Goal: Task Accomplishment & Management: Manage account settings

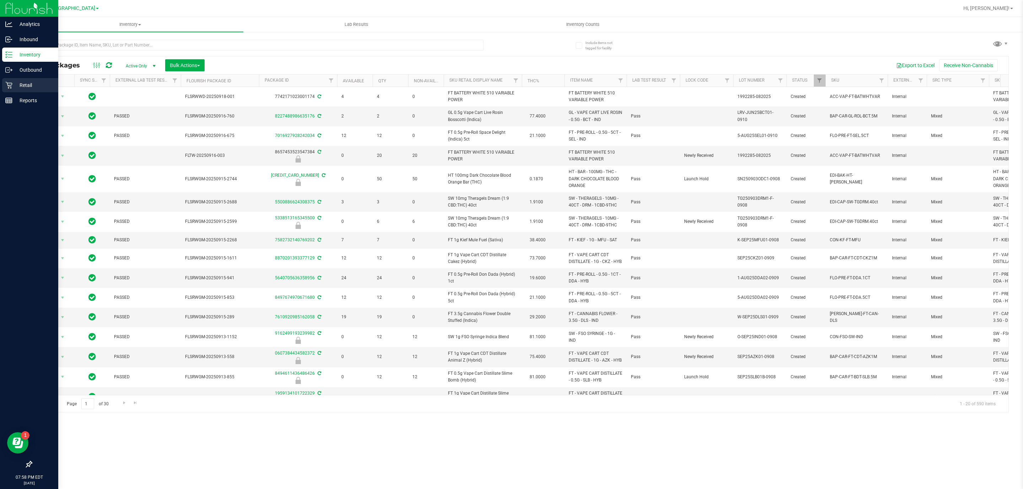
click at [34, 83] on p "Retail" at bounding box center [33, 85] width 43 height 9
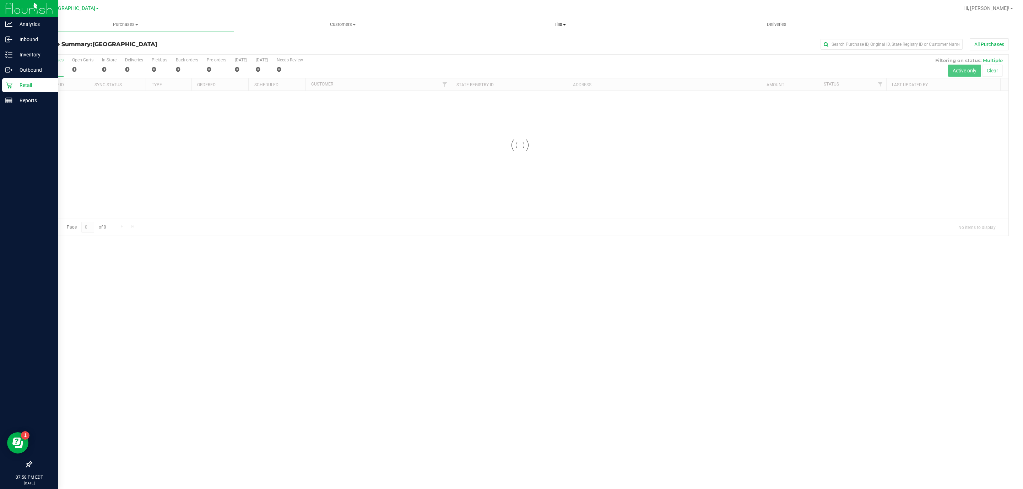
click at [566, 23] on span "Tills" at bounding box center [559, 24] width 216 height 6
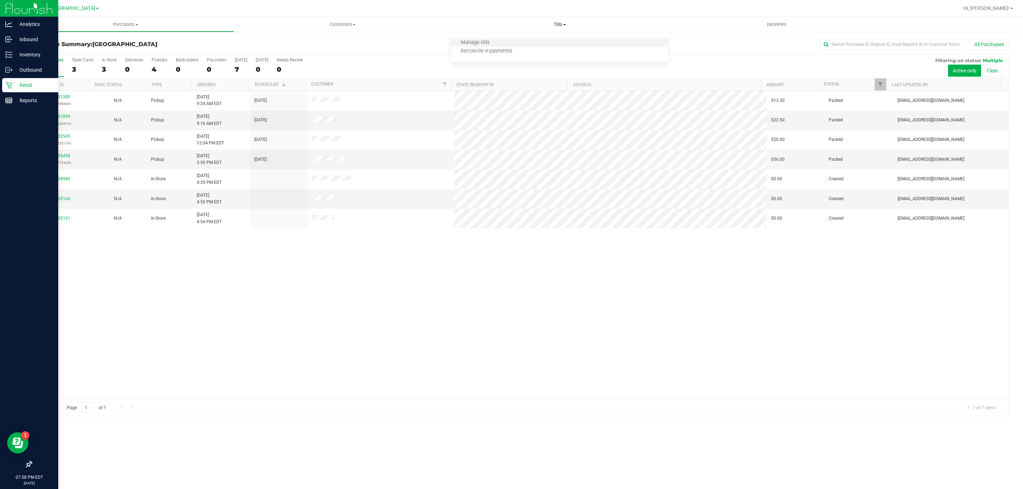
click at [507, 39] on li "Manage tills" at bounding box center [559, 43] width 217 height 9
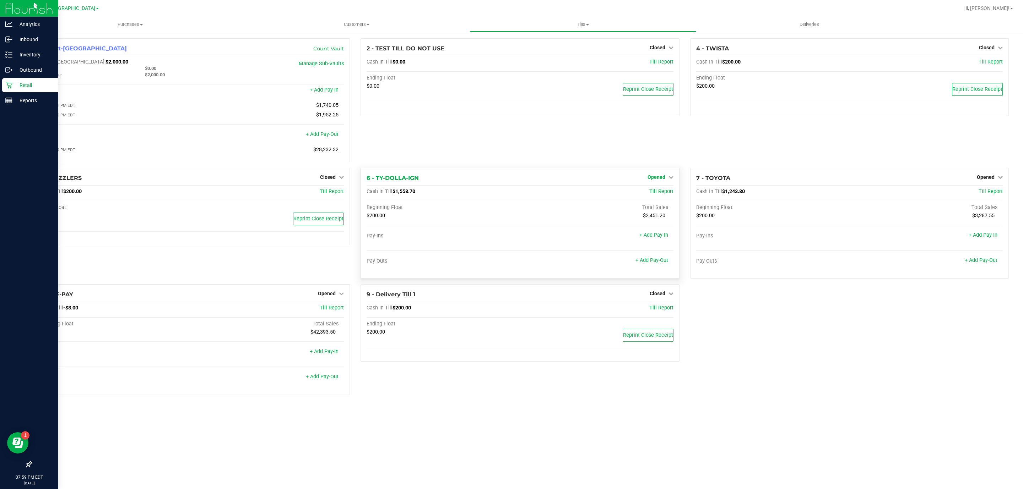
click at [659, 177] on span "Opened" at bounding box center [656, 177] width 18 height 6
click at [665, 194] on link "Close Till" at bounding box center [656, 192] width 19 height 6
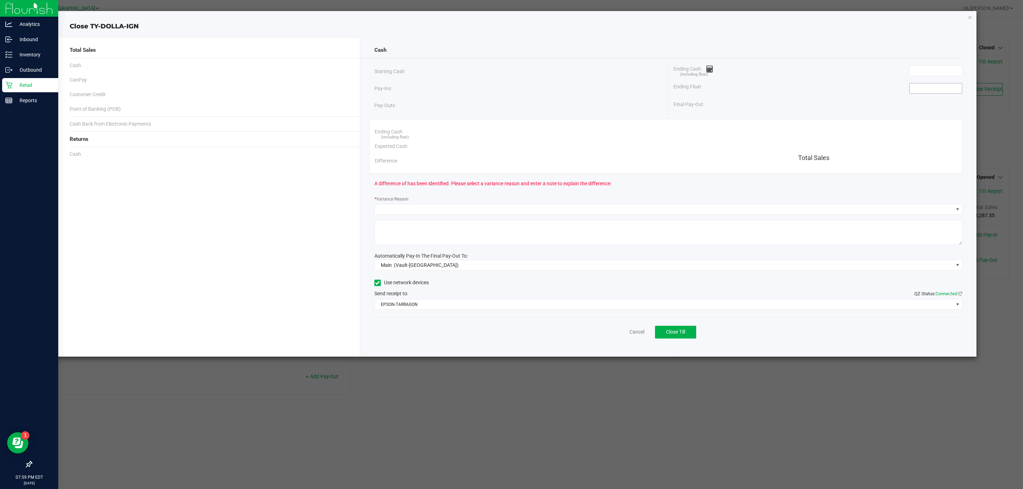
click at [926, 91] on input at bounding box center [935, 88] width 52 height 10
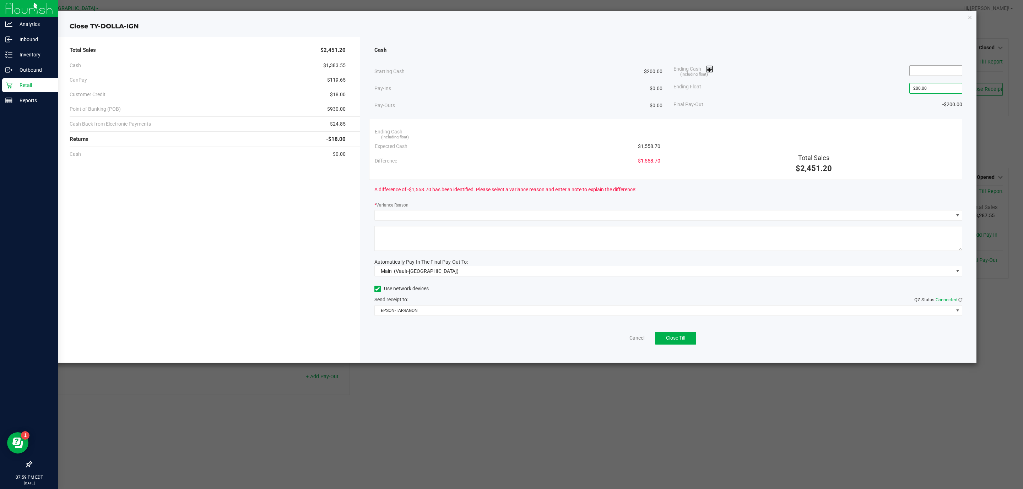
type input "$200.00"
click at [942, 69] on input at bounding box center [935, 71] width 52 height 10
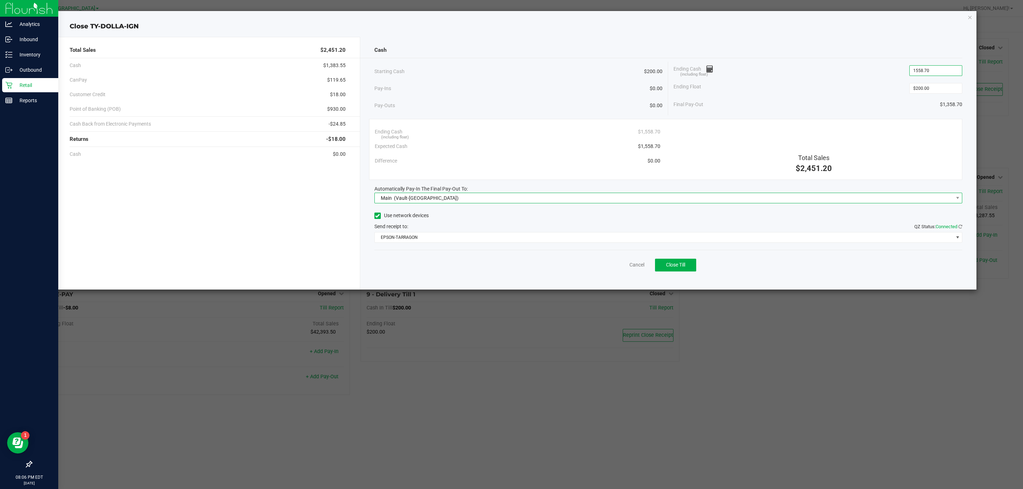
type input "$1,558.70"
click at [428, 203] on div "Main (Vault-[GEOGRAPHIC_DATA])" at bounding box center [417, 198] width 81 height 13
click at [429, 248] on span "(Vault-[GEOGRAPHIC_DATA])" at bounding box center [424, 245] width 65 height 6
click at [419, 201] on span "(Vault-[GEOGRAPHIC_DATA])" at bounding box center [426, 198] width 65 height 6
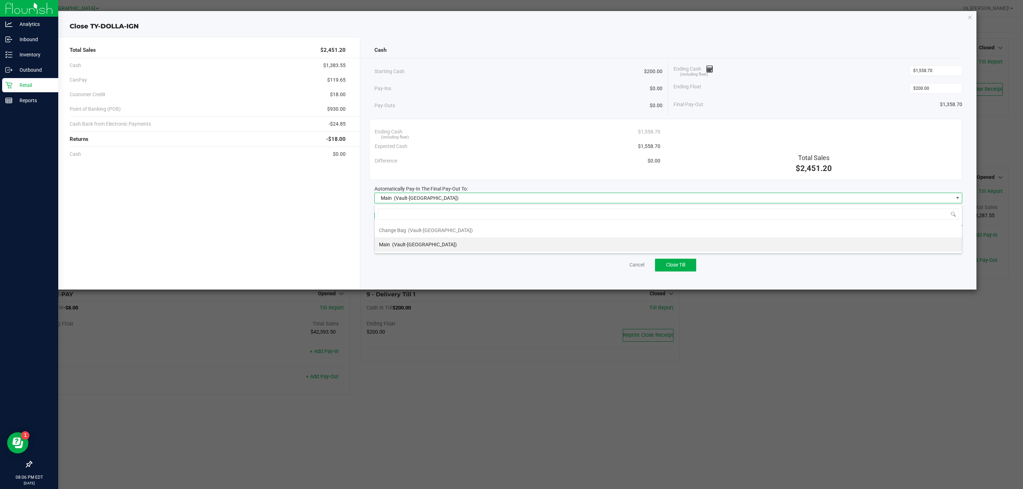
click at [440, 246] on span "(Vault-[GEOGRAPHIC_DATA])" at bounding box center [424, 245] width 65 height 6
click at [687, 265] on button "Close Till" at bounding box center [675, 265] width 41 height 13
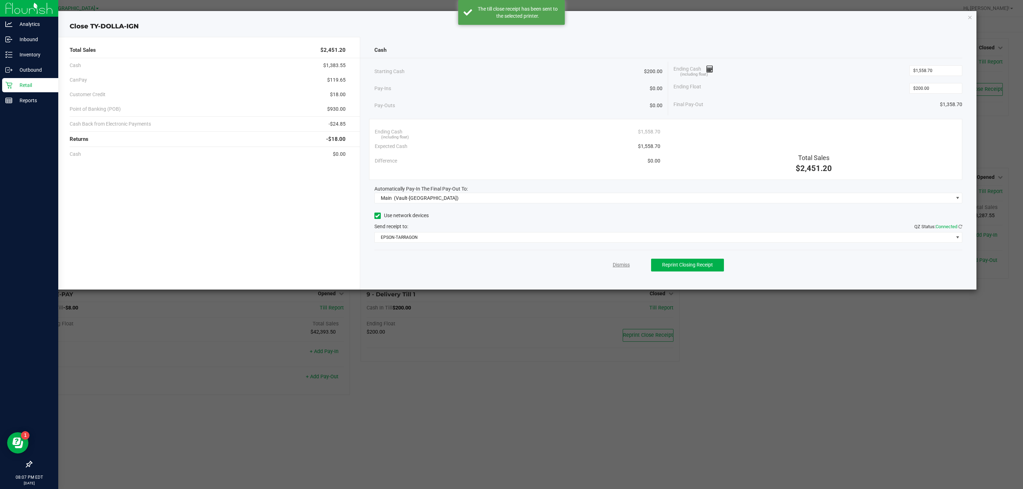
click at [622, 266] on link "Dismiss" at bounding box center [621, 264] width 17 height 7
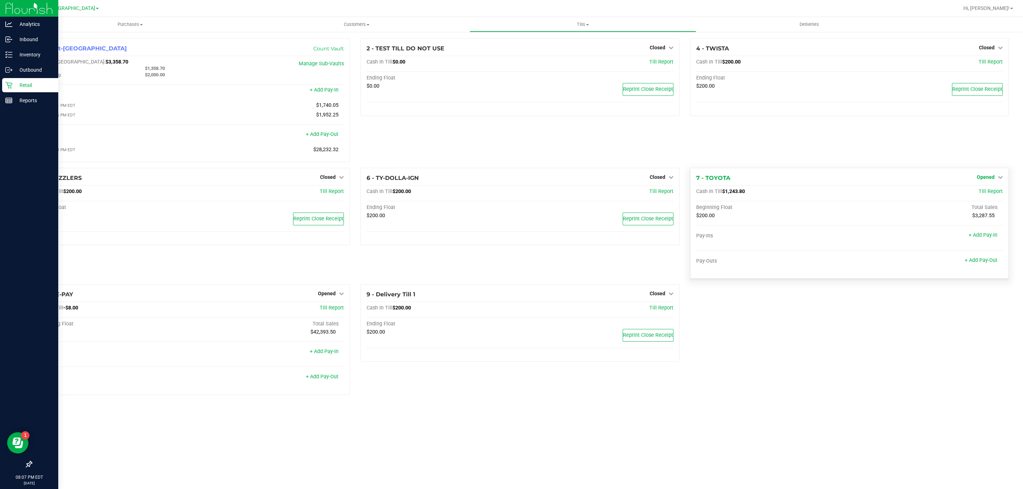
click at [984, 179] on span "Opened" at bounding box center [986, 177] width 18 height 6
click at [938, 158] on div "4 - TWISTA Closed Open Till Cash In Till $200.00 Till Report Ending Float $200.…" at bounding box center [849, 103] width 329 height 130
click at [993, 180] on span "Opened" at bounding box center [986, 177] width 18 height 6
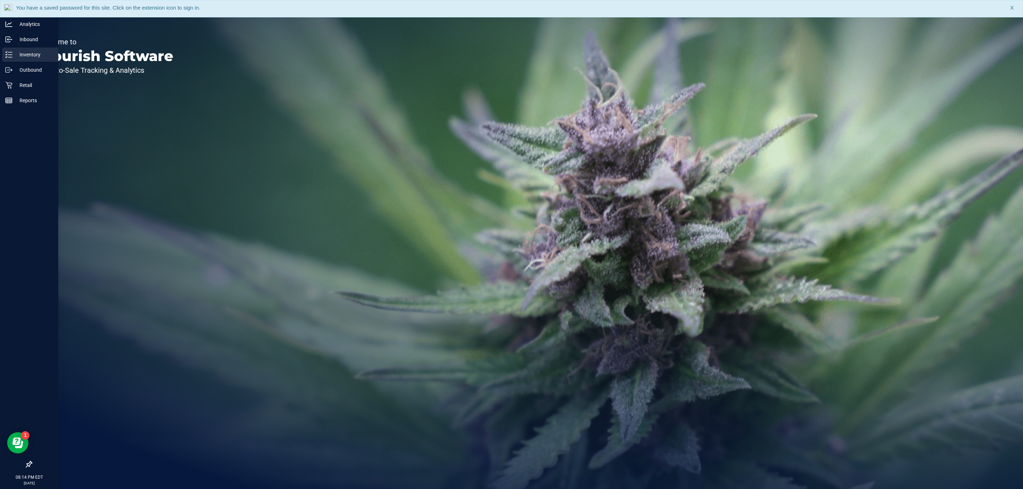
click at [12, 54] on p "Inventory" at bounding box center [33, 54] width 43 height 9
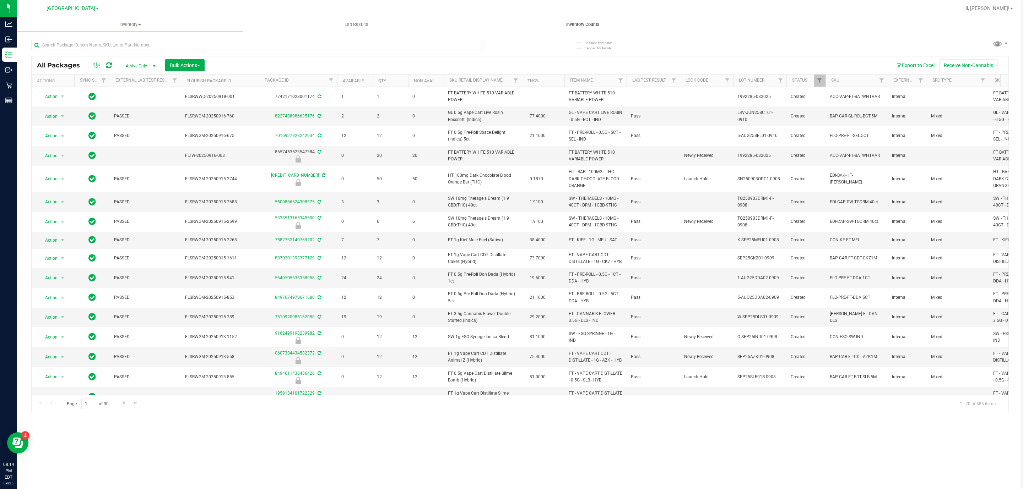
click at [587, 22] on span "Inventory Counts" at bounding box center [582, 24] width 53 height 6
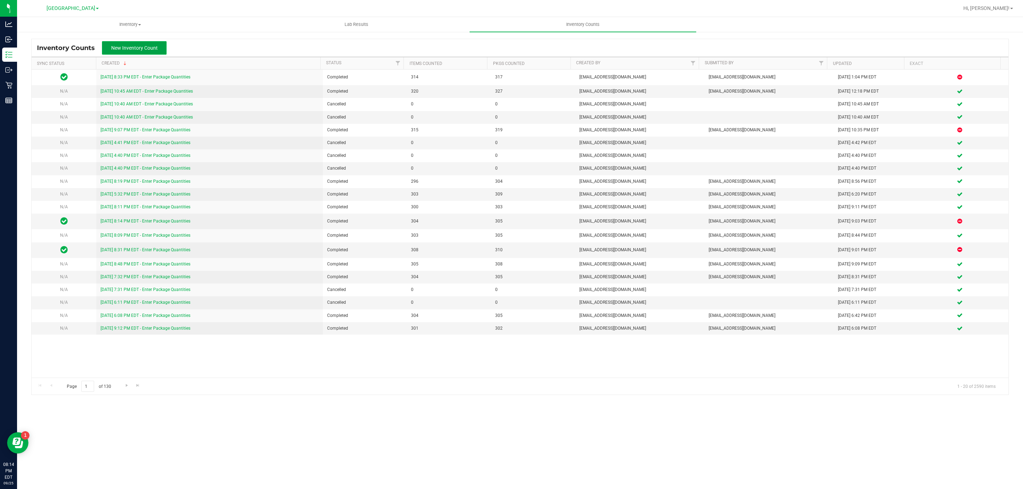
click at [159, 47] on button "New Inventory Count" at bounding box center [134, 47] width 65 height 13
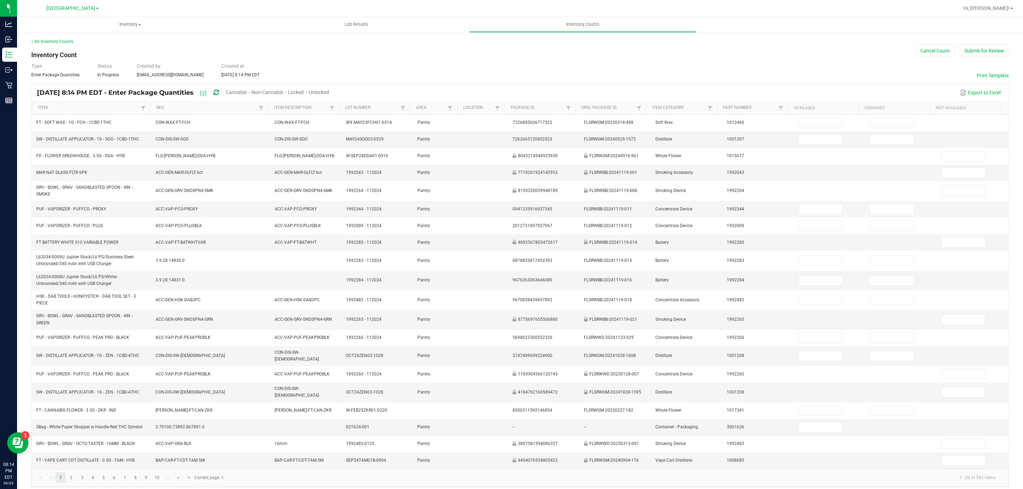
click at [247, 91] on span "Cannabis" at bounding box center [236, 92] width 21 height 6
click at [329, 89] on span "Unlocked" at bounding box center [319, 92] width 20 height 6
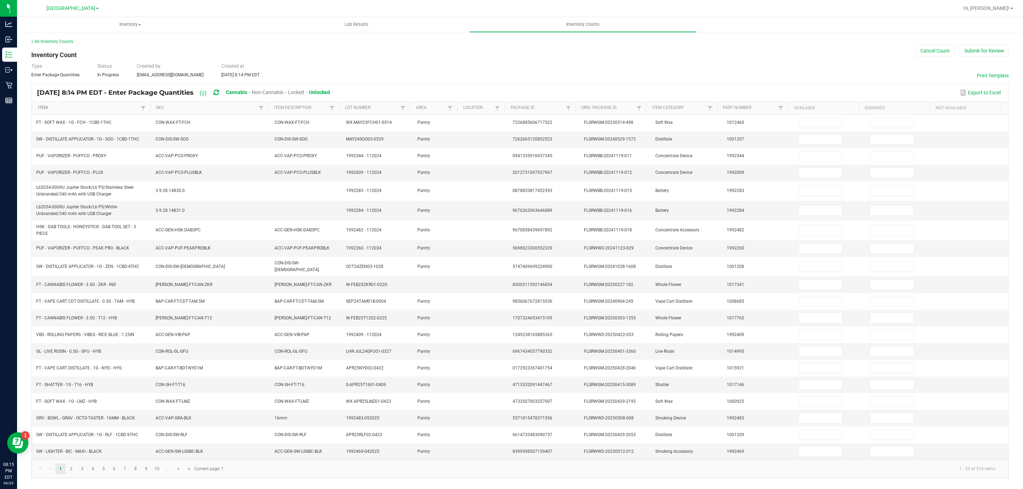
click at [98, 108] on link "Item" at bounding box center [88, 108] width 101 height 6
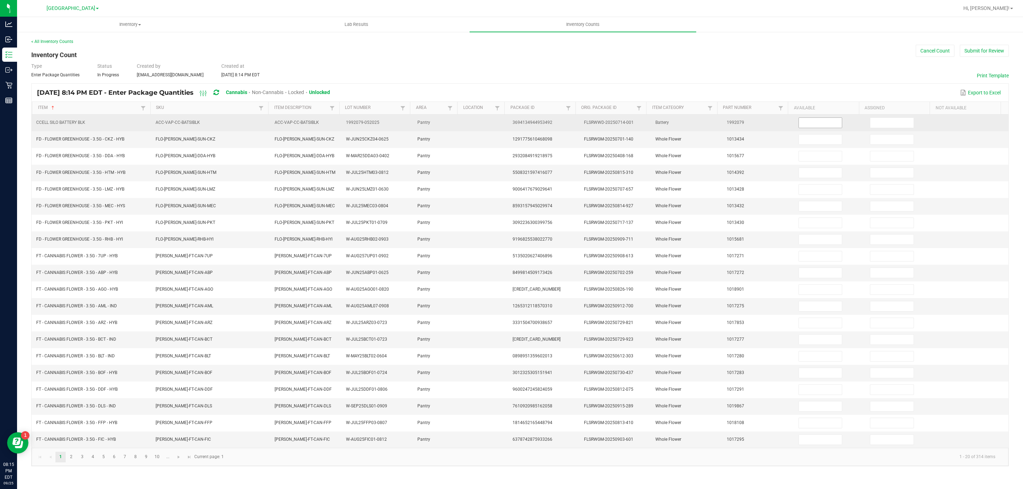
click at [810, 123] on input at bounding box center [820, 123] width 43 height 10
type input "1"
type input "0"
type input "7"
type input "0"
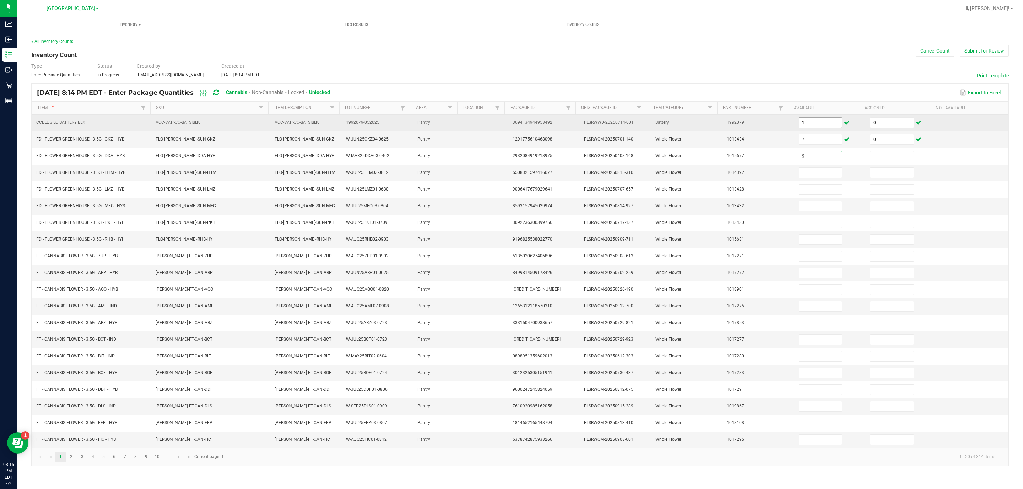
type input "9"
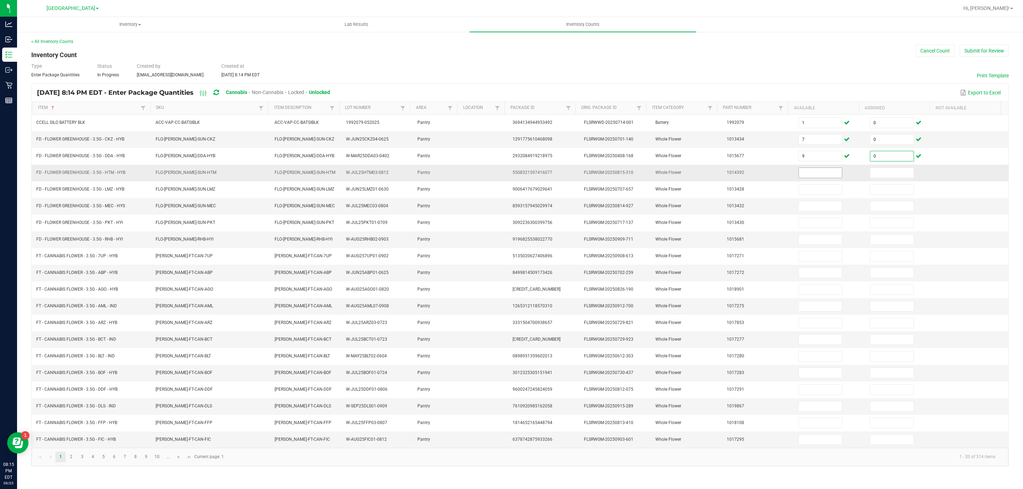
type input "0"
click at [818, 173] on input at bounding box center [820, 173] width 43 height 10
type input "17"
type input "0"
type input "8"
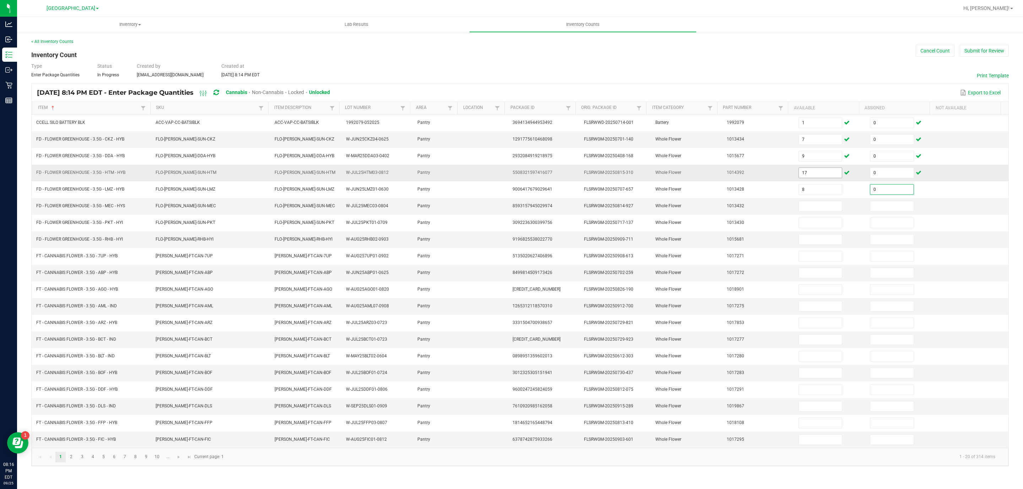
type input "0"
type input "15"
type input "0"
type input "17"
type input "0"
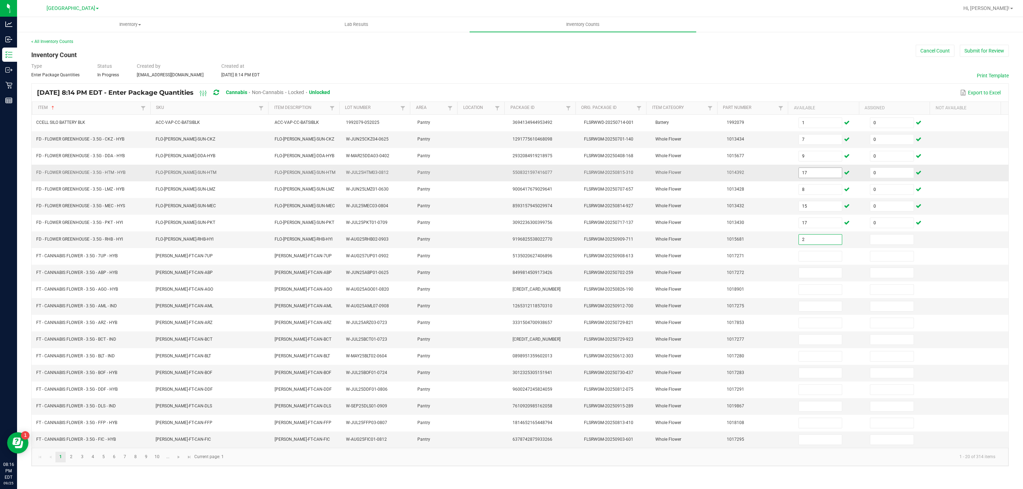
type input "2"
type input "0"
type input "8"
type input "0"
type input "1"
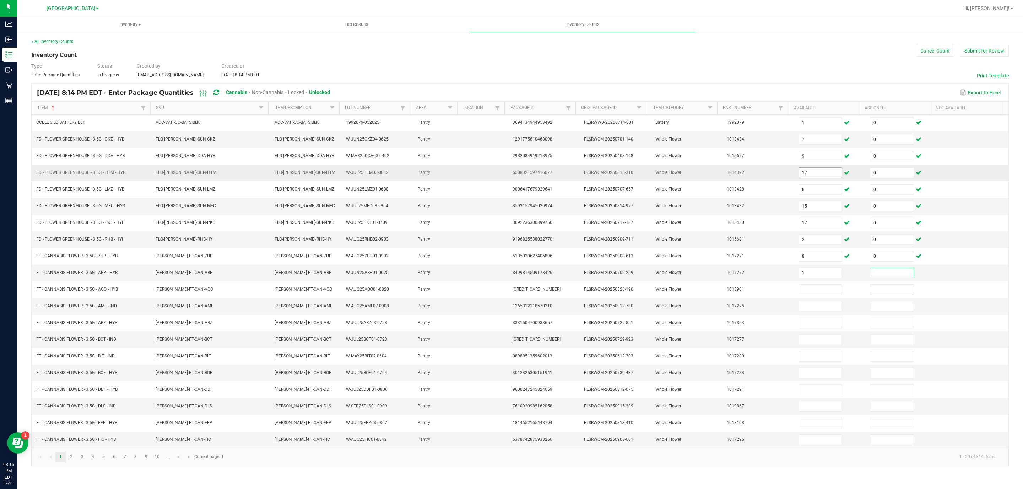
type input "6"
click at [825, 278] on input "1" at bounding box center [820, 273] width 43 height 10
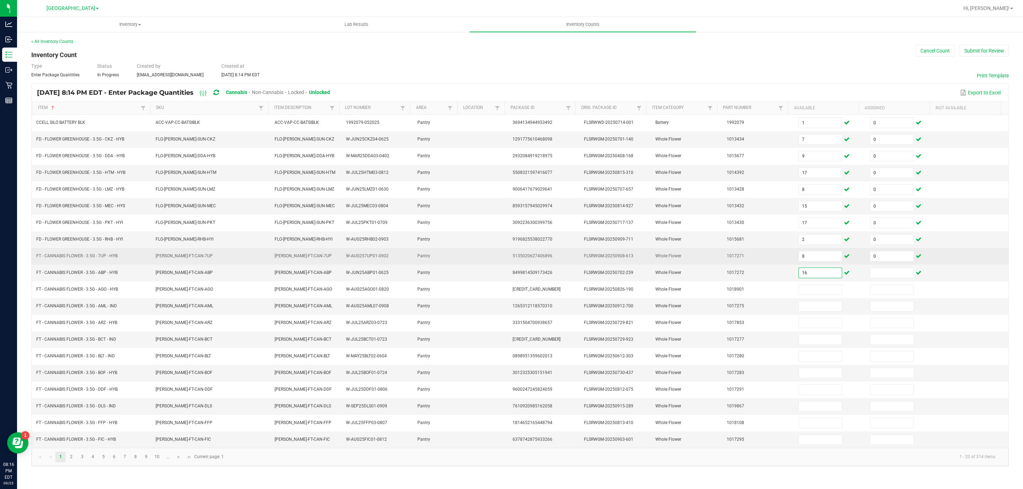
type input "16"
type input "0"
type input "1"
type input "0"
type input "4"
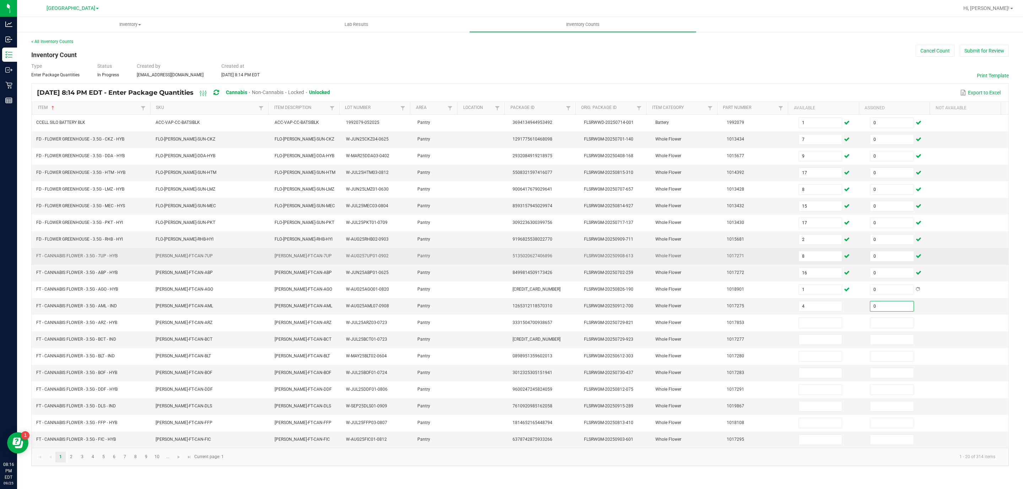
type input "0"
type input "5"
type input "0"
type input "6"
type input "0"
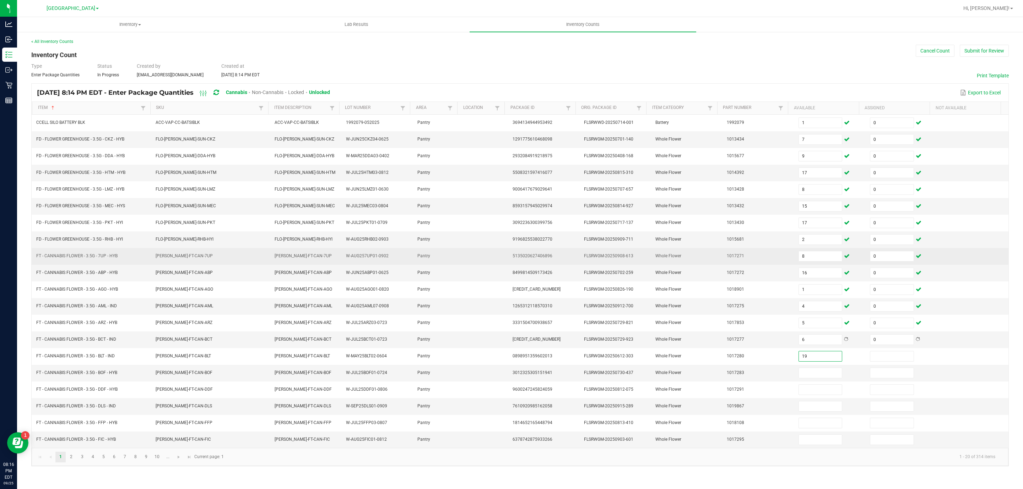
type input "19"
type input "0"
type input "18"
type input "0"
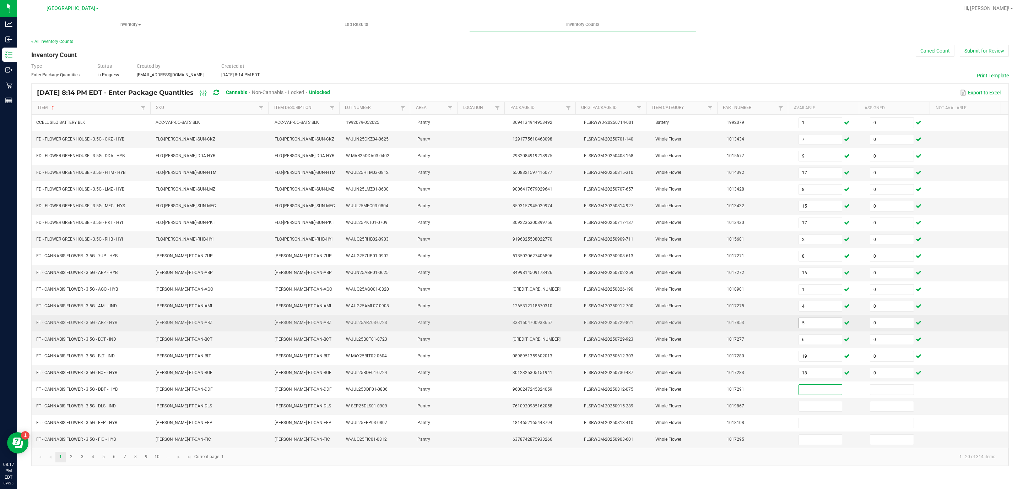
click at [804, 327] on input "5" at bounding box center [820, 323] width 43 height 10
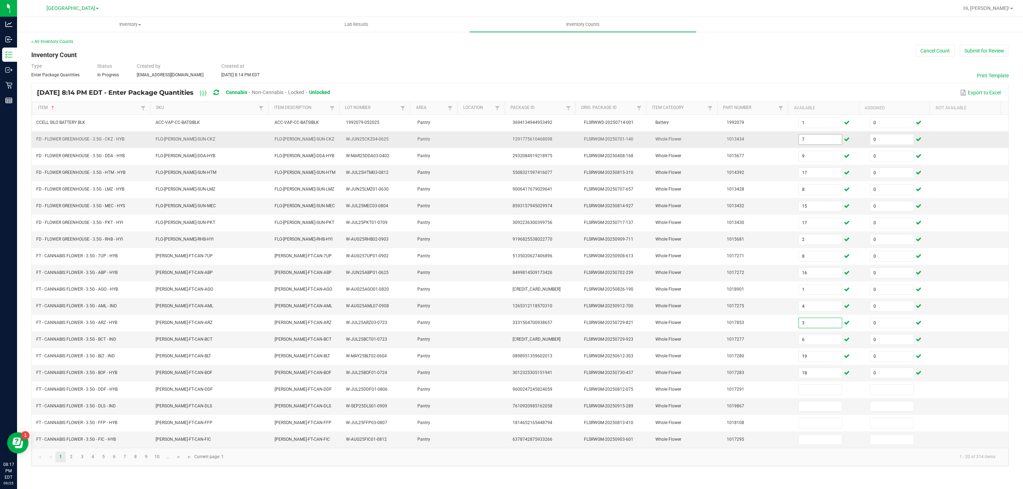
type input "3"
type input "177"
click at [805, 141] on input at bounding box center [820, 140] width 43 height 10
drag, startPoint x: 815, startPoint y: 376, endPoint x: 810, endPoint y: 376, distance: 5.3
click at [810, 376] on span "18" at bounding box center [820, 373] width 44 height 11
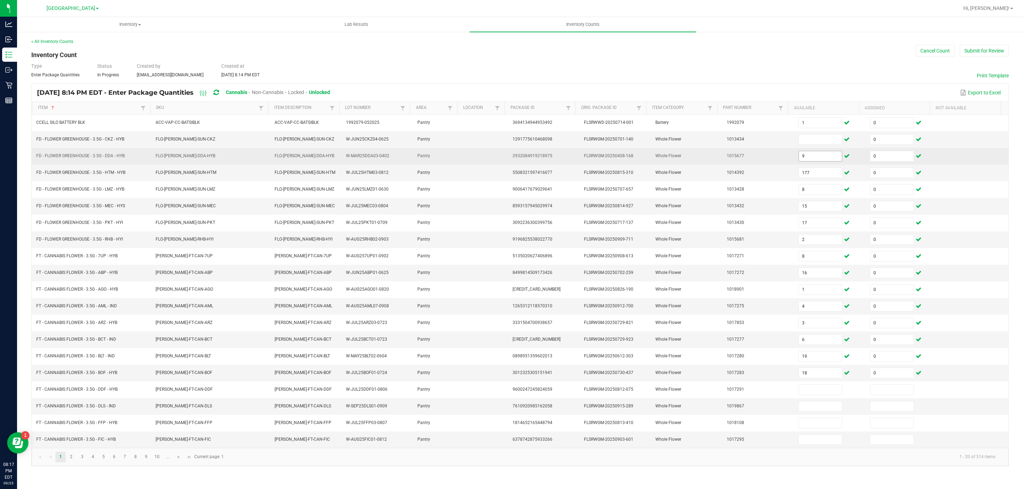
click at [818, 154] on input "9" at bounding box center [820, 156] width 43 height 10
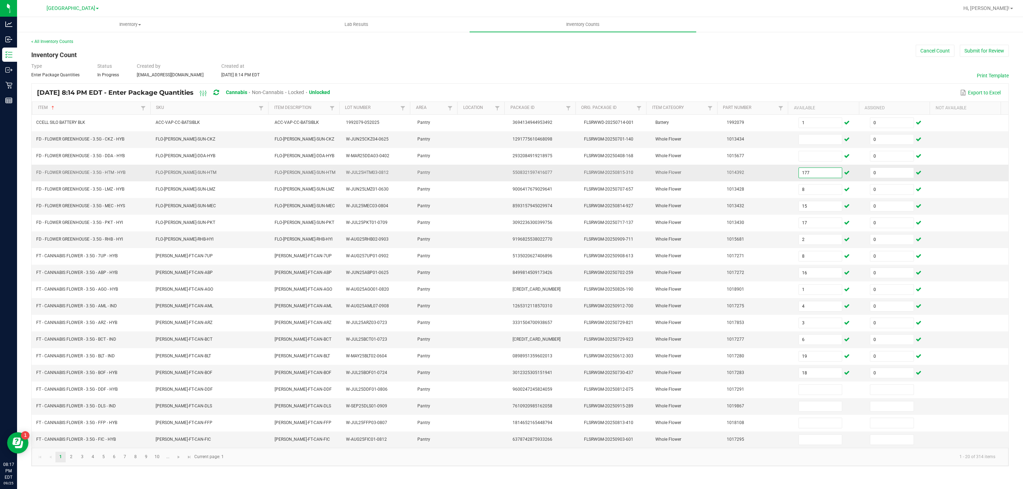
click at [816, 178] on input "177" at bounding box center [820, 173] width 43 height 10
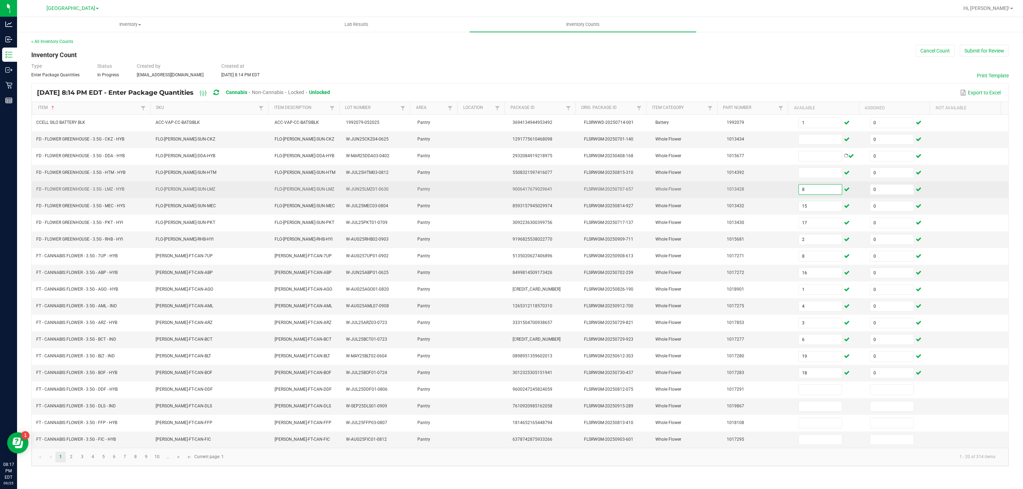
click at [816, 191] on input "8" at bounding box center [820, 190] width 43 height 10
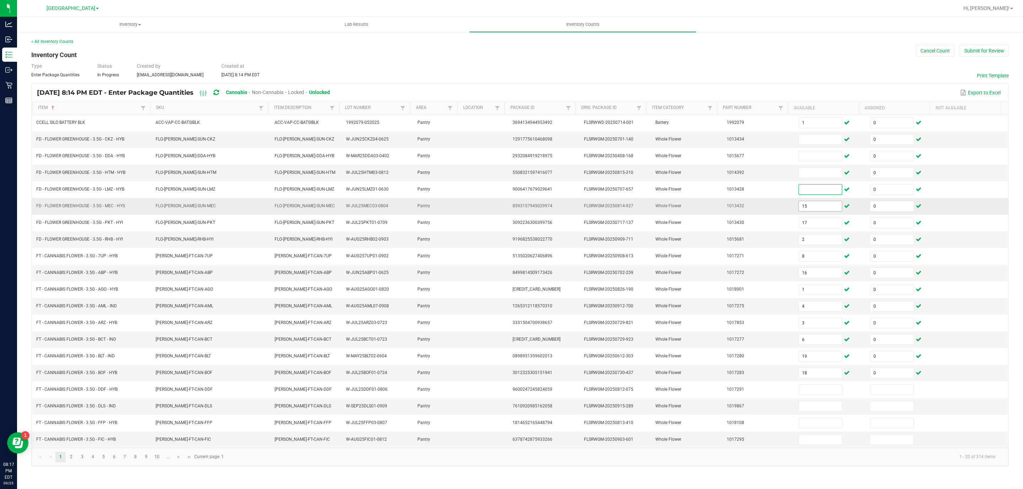
click at [816, 211] on input "15" at bounding box center [820, 206] width 43 height 10
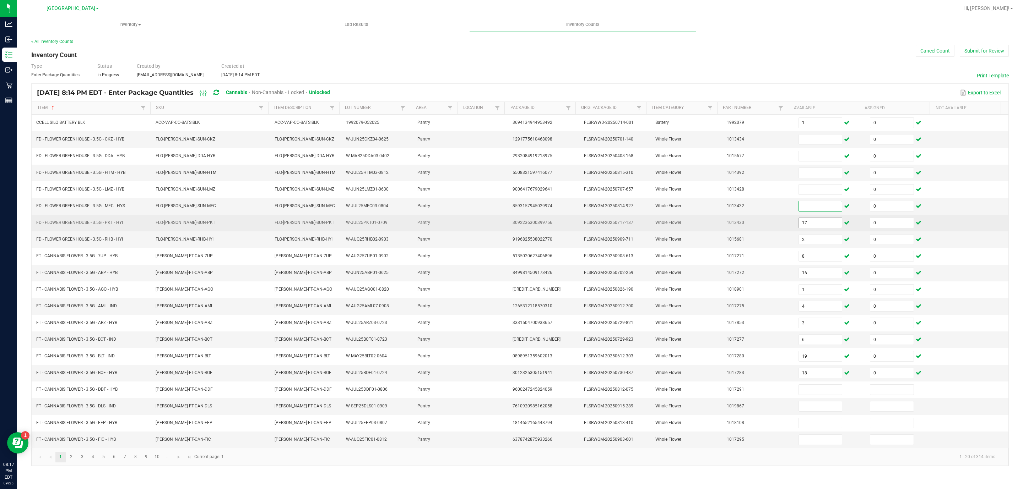
click at [816, 221] on span "17" at bounding box center [820, 223] width 44 height 11
click at [817, 228] on input "17" at bounding box center [820, 223] width 43 height 10
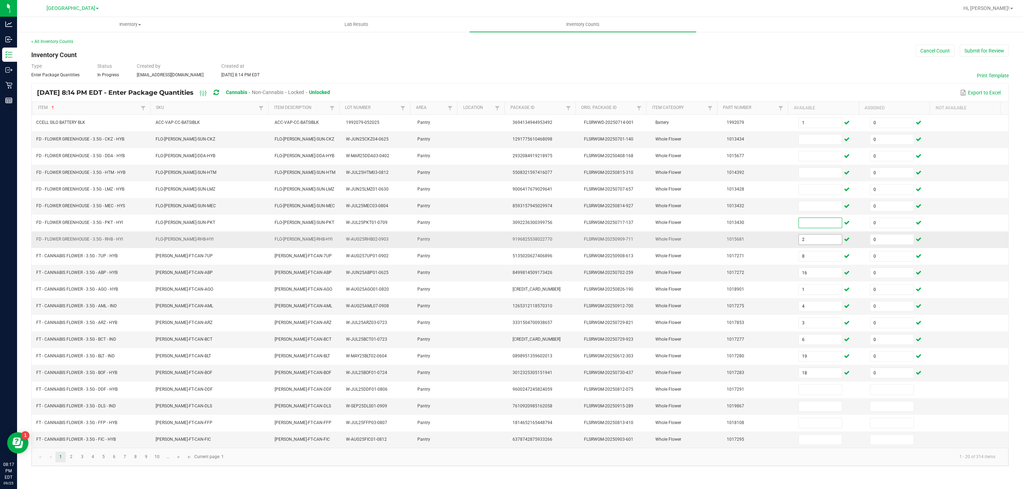
click at [818, 244] on input "2" at bounding box center [820, 240] width 43 height 10
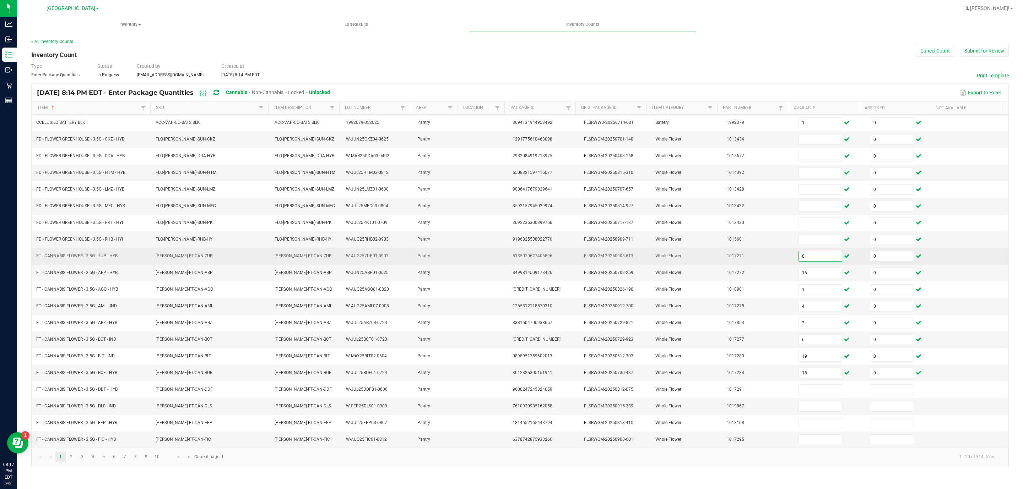
click at [819, 258] on input "8" at bounding box center [820, 256] width 43 height 10
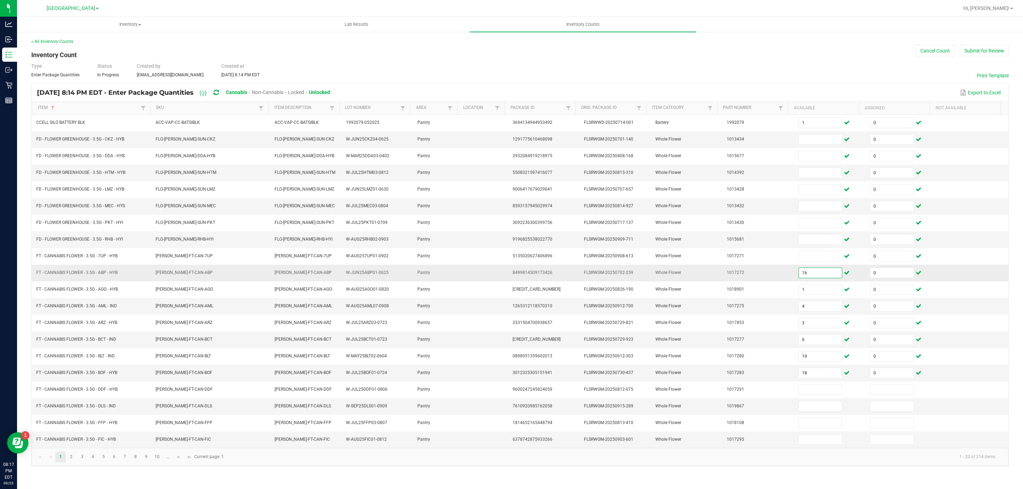
click at [821, 278] on input "16" at bounding box center [820, 273] width 43 height 10
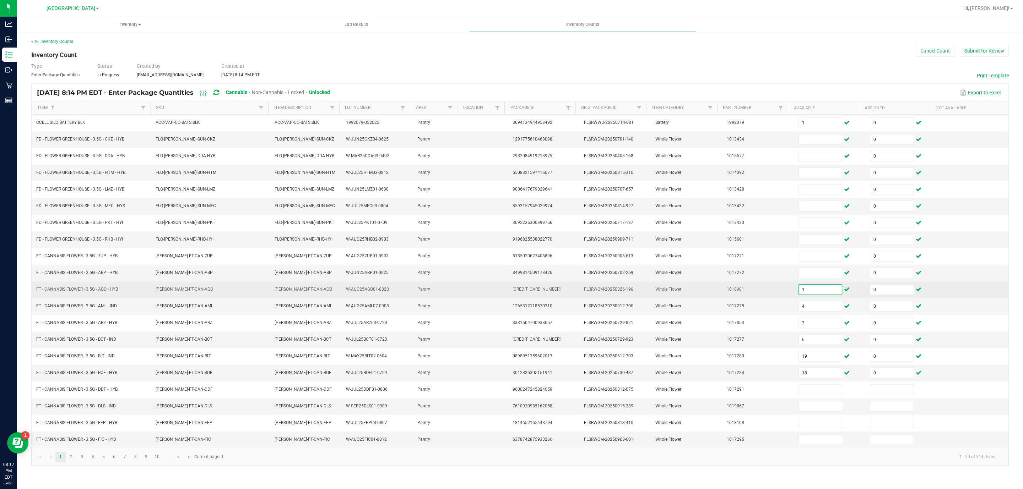
click at [820, 291] on input "1" at bounding box center [820, 290] width 43 height 10
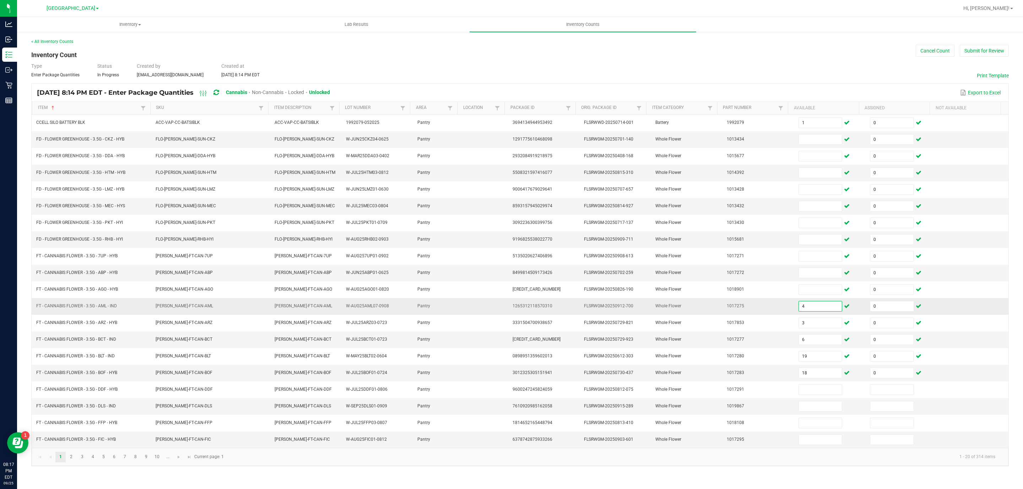
click at [819, 310] on input "4" at bounding box center [820, 306] width 43 height 10
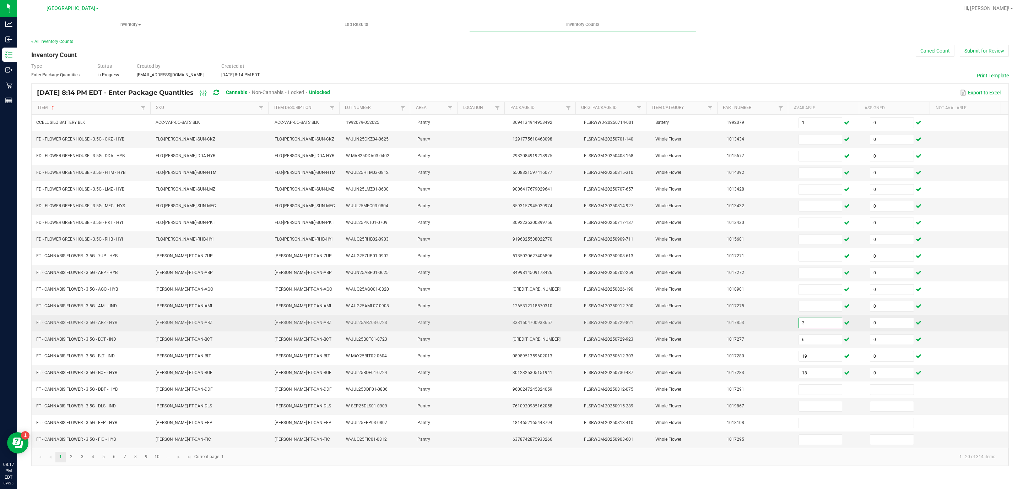
click at [825, 328] on input "3" at bounding box center [820, 323] width 43 height 10
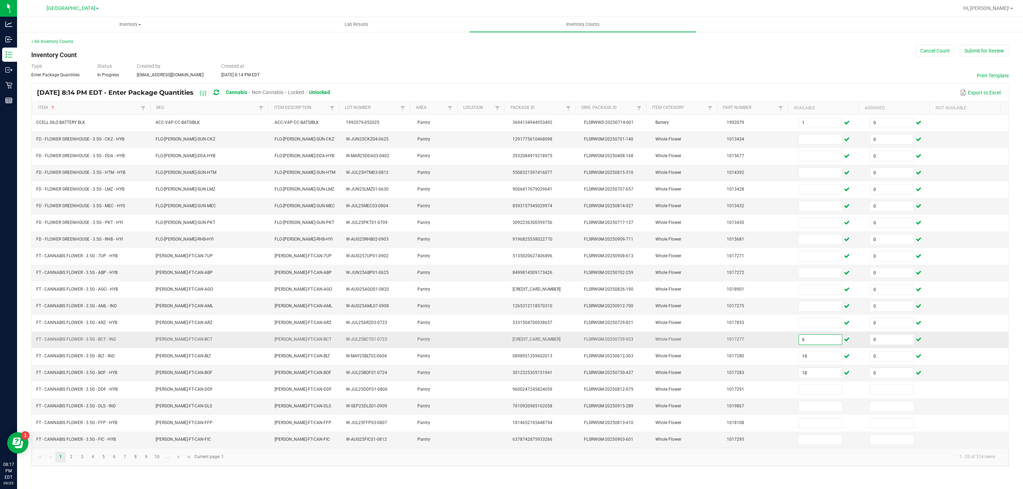
click at [822, 345] on input "6" at bounding box center [820, 340] width 43 height 10
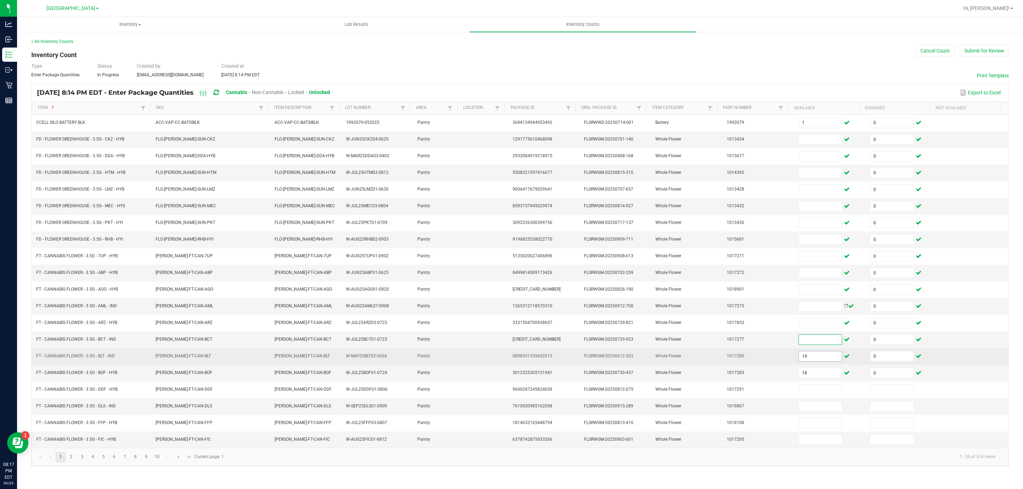
click at [824, 361] on input "19" at bounding box center [820, 357] width 43 height 10
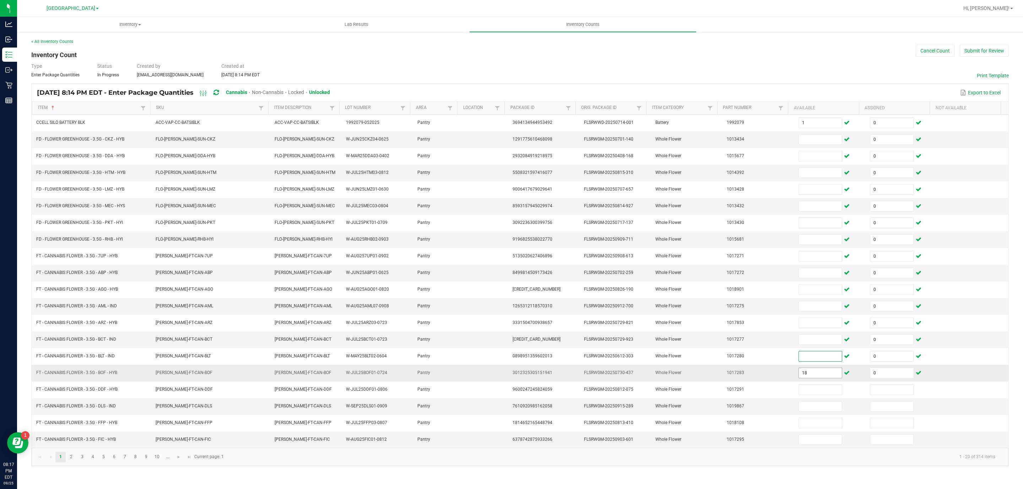
click at [827, 378] on input "18" at bounding box center [820, 373] width 43 height 10
click at [807, 140] on input at bounding box center [820, 140] width 43 height 10
type input "7"
type input "9"
type input "17"
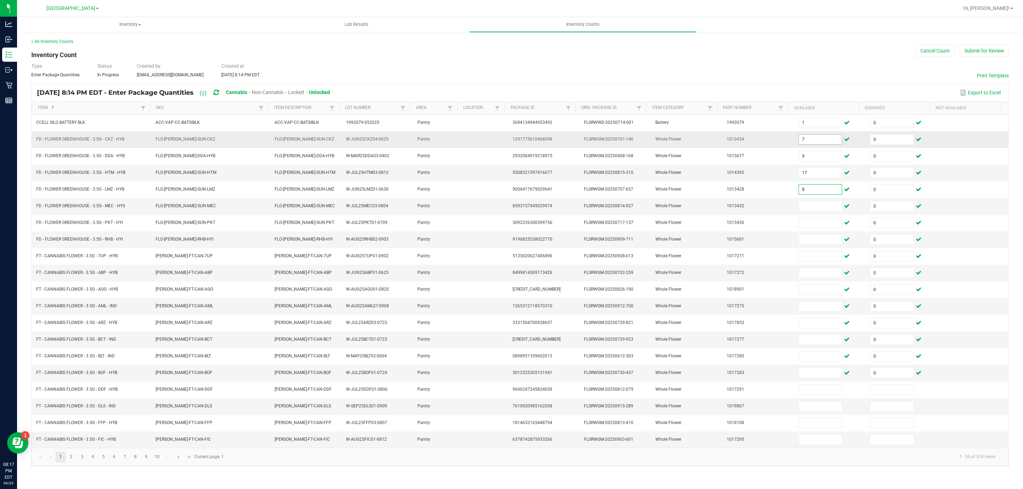
type input "8"
type input "15"
type input "17"
type input "2"
type input "8"
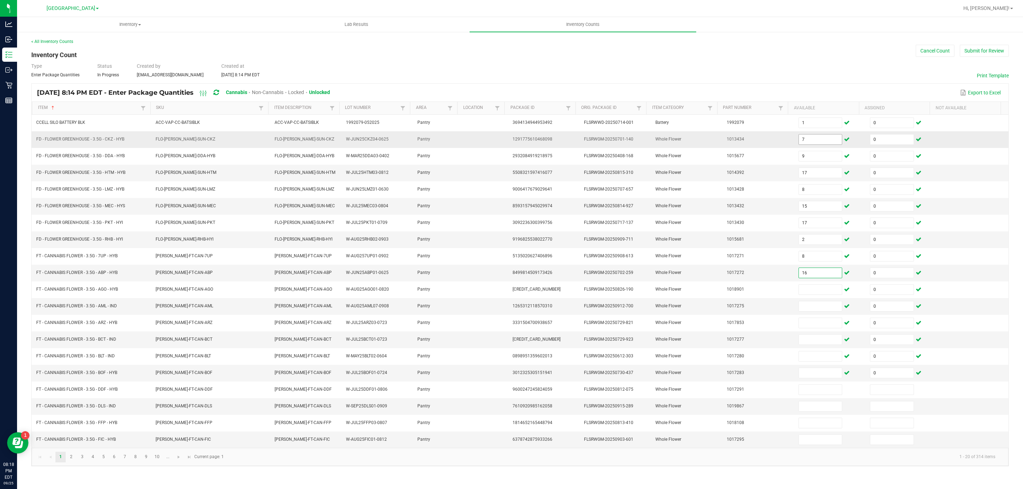
type input "16"
type input "1"
type input "8"
type input "3"
type input "1"
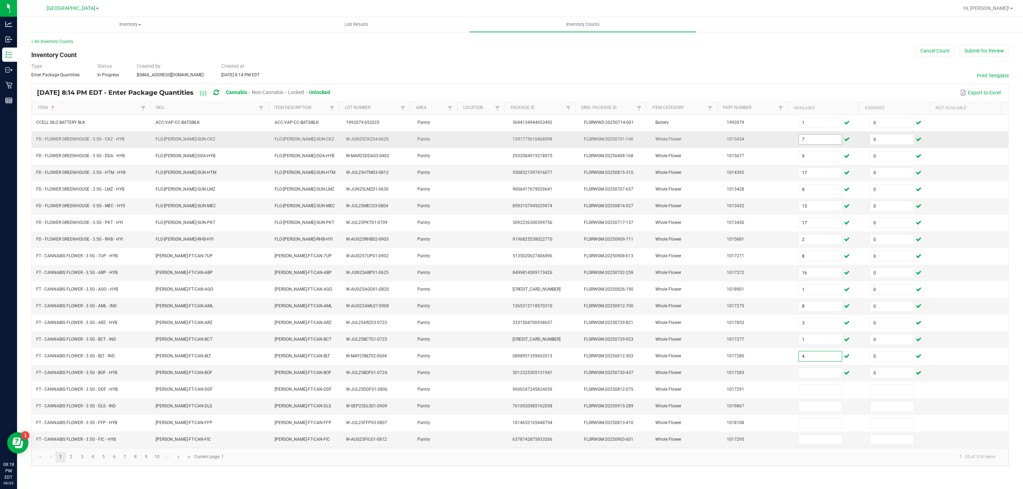
type input "4"
type input "5"
type input "6"
type input "0"
type input "19"
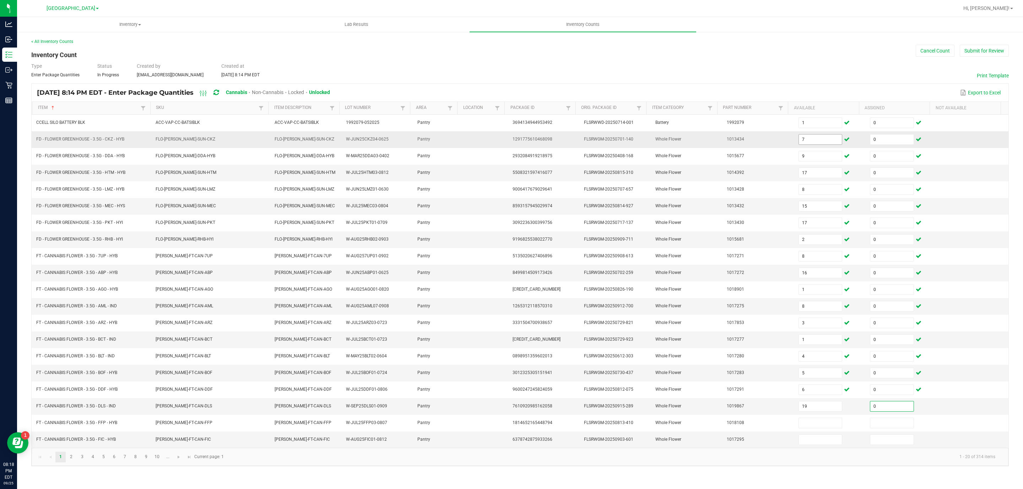
type input "0"
type input "18"
type input "0"
type input "2"
type input "0"
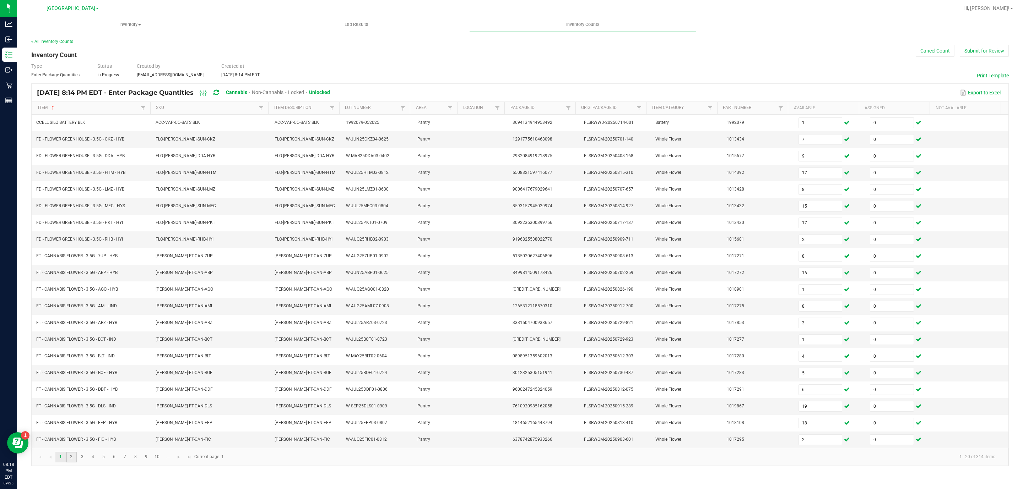
click at [74, 463] on link "2" at bounding box center [71, 457] width 10 height 11
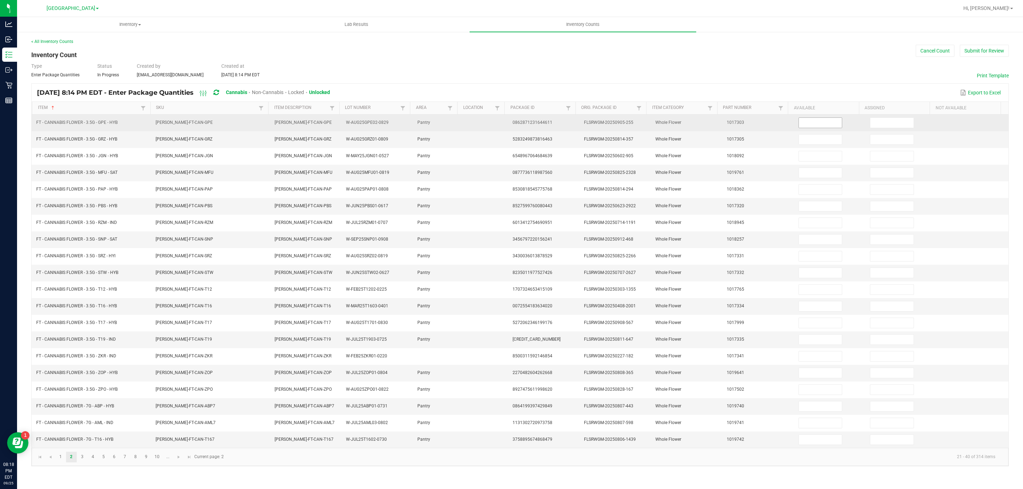
click at [813, 124] on input at bounding box center [820, 123] width 43 height 10
type input "16"
type input "0"
type input "18"
type input "0"
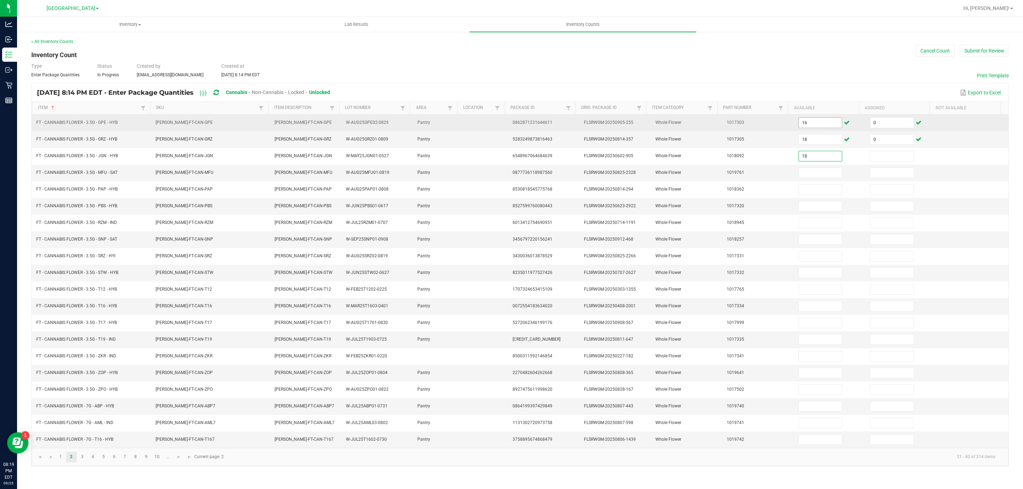
type input "18"
type input "0"
type input "19"
type input "0"
type input "8"
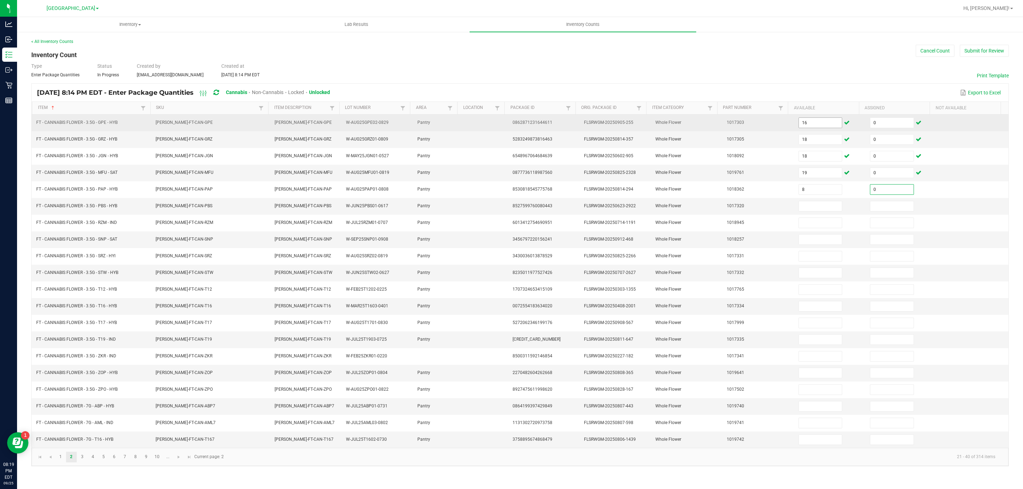
type input "0"
type input "12"
type input "0"
type input "13"
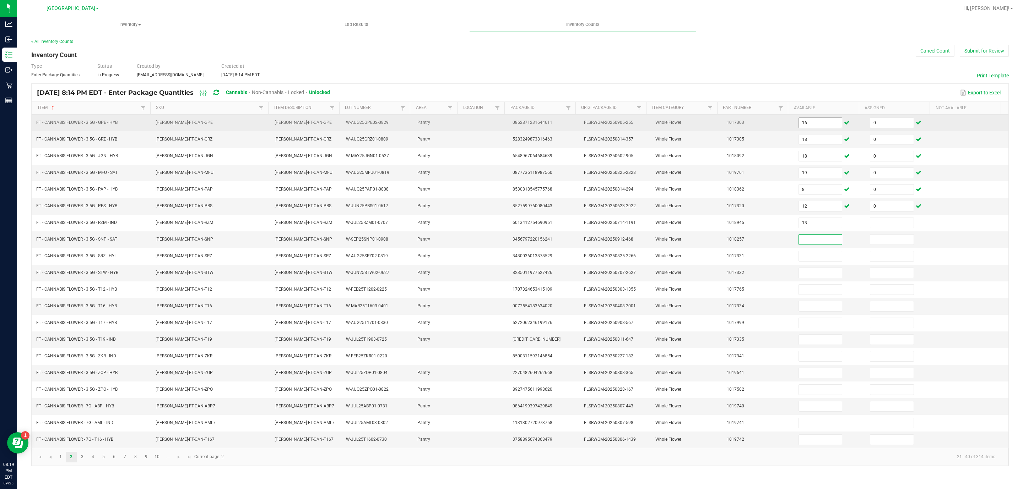
type input "0"
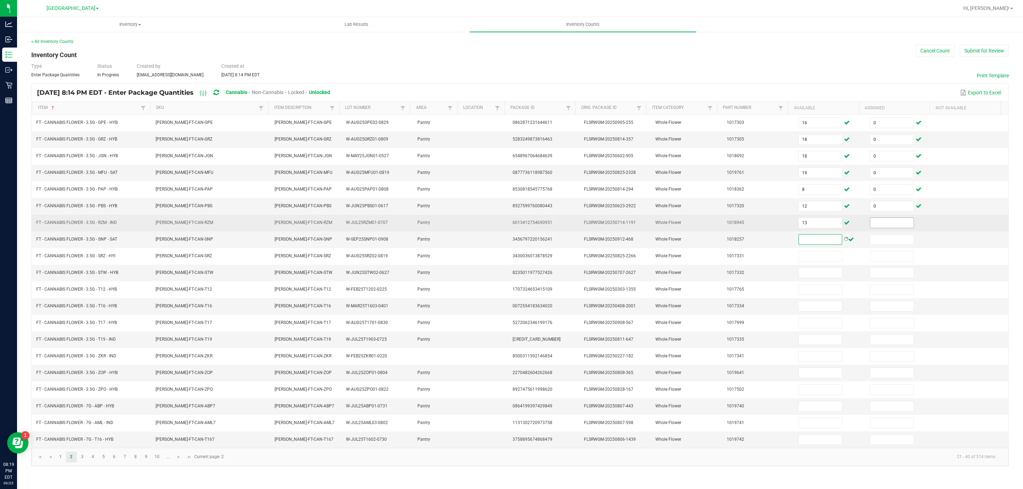
click at [893, 227] on input at bounding box center [891, 223] width 43 height 10
type input "0"
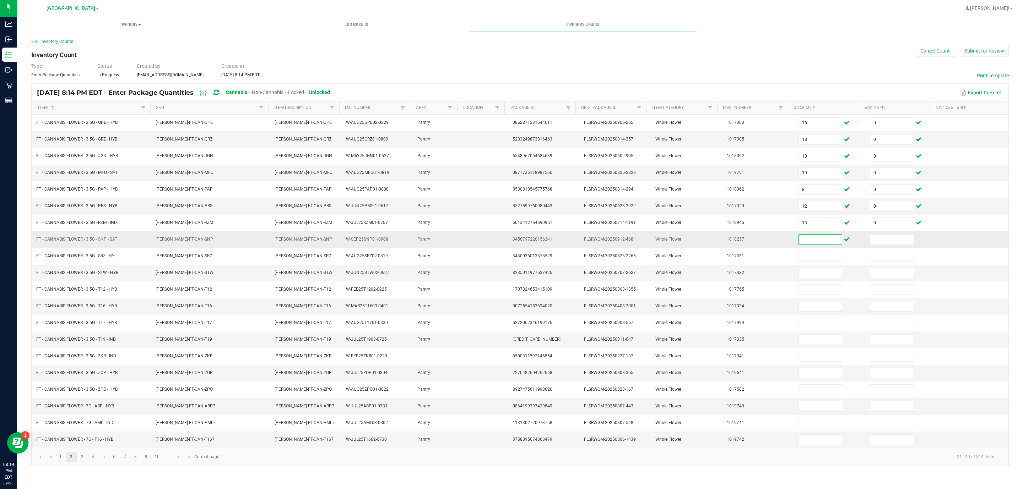
click at [819, 243] on input at bounding box center [820, 240] width 43 height 10
type input "12"
type input "0"
type input "17"
type input "0"
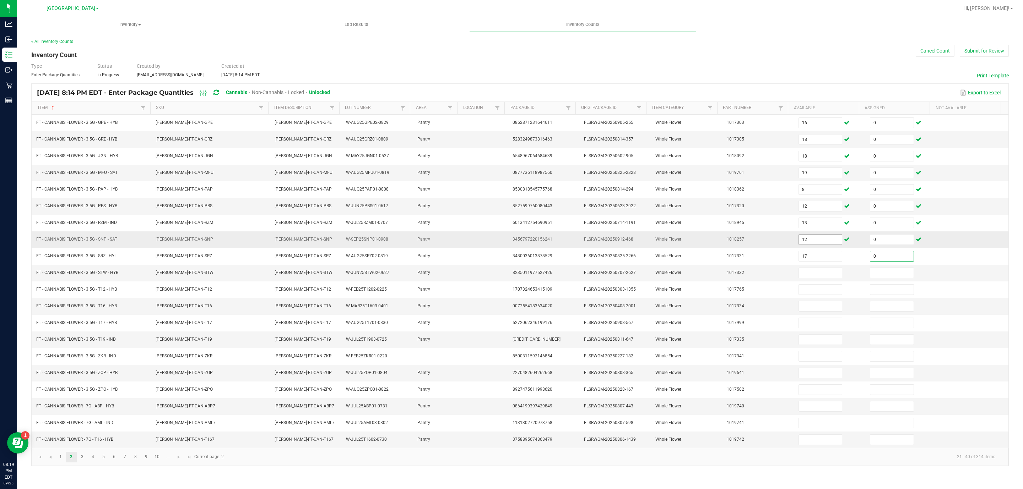
type input "0"
type input "5"
type input "0"
type input "31"
type input "0"
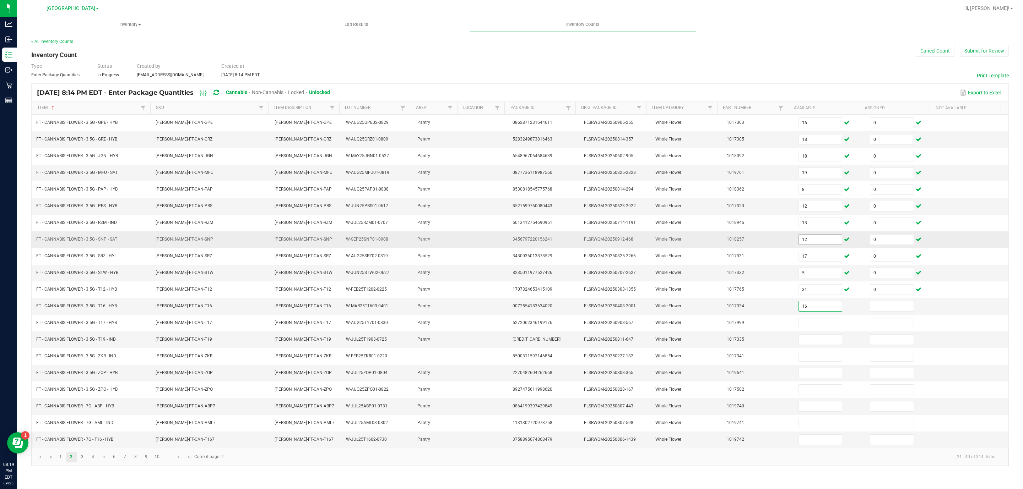
type input "16"
type input "0"
type input "8"
type input "0"
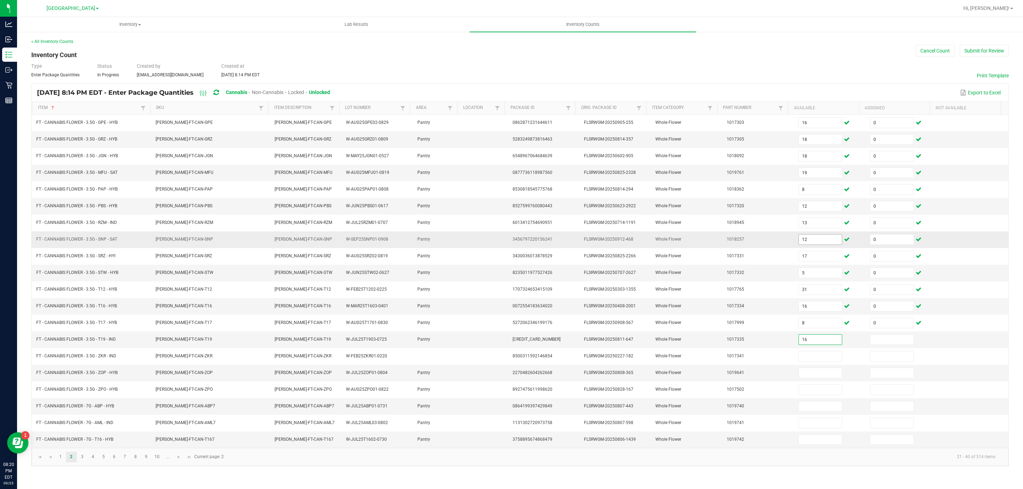
type input "16"
type input "0"
type input "12"
type input "0"
type input "13"
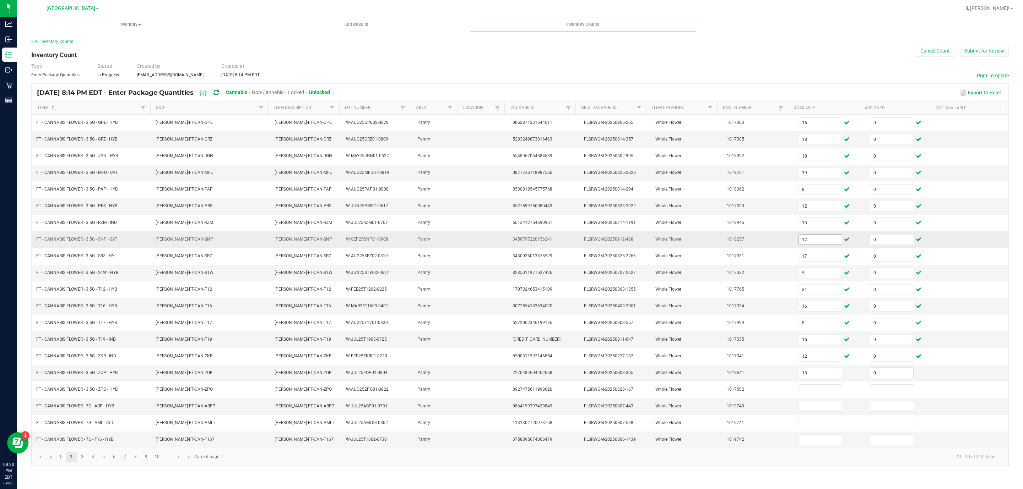
type input "0"
type input "12"
type input "0"
type input "17"
type input "0"
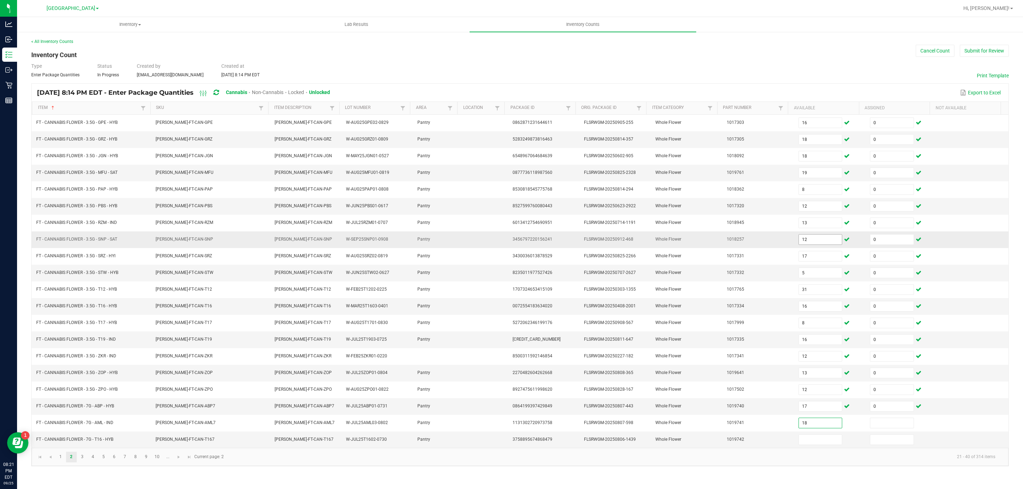
type input "18"
type input "0"
type input "19"
type input "0"
click at [83, 463] on link "3" at bounding box center [82, 457] width 10 height 11
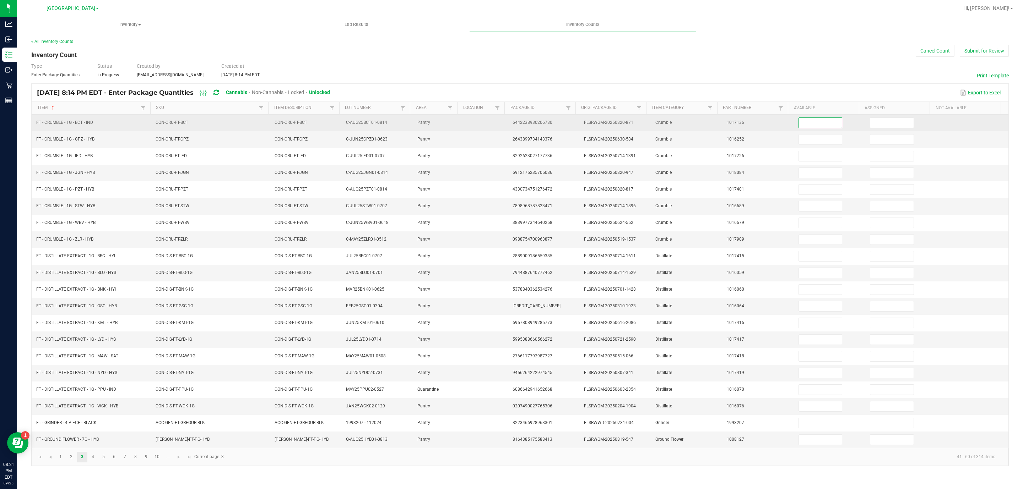
click at [805, 128] on input at bounding box center [820, 123] width 43 height 10
click at [823, 125] on input at bounding box center [820, 123] width 43 height 10
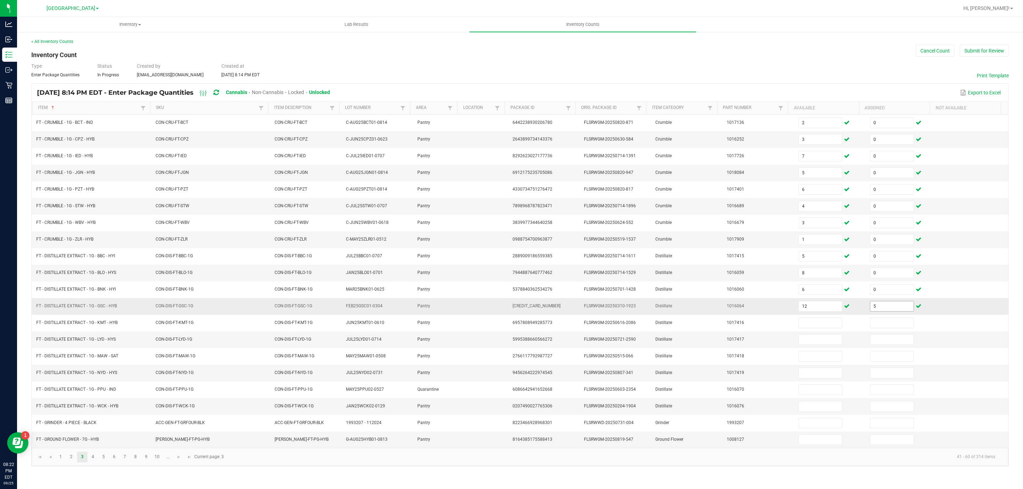
drag, startPoint x: 882, startPoint y: 319, endPoint x: 874, endPoint y: 311, distance: 11.6
click at [880, 315] on td "5" at bounding box center [900, 306] width 71 height 17
click at [874, 311] on input "5" at bounding box center [891, 306] width 43 height 10
click at [95, 463] on link "4" at bounding box center [93, 457] width 10 height 11
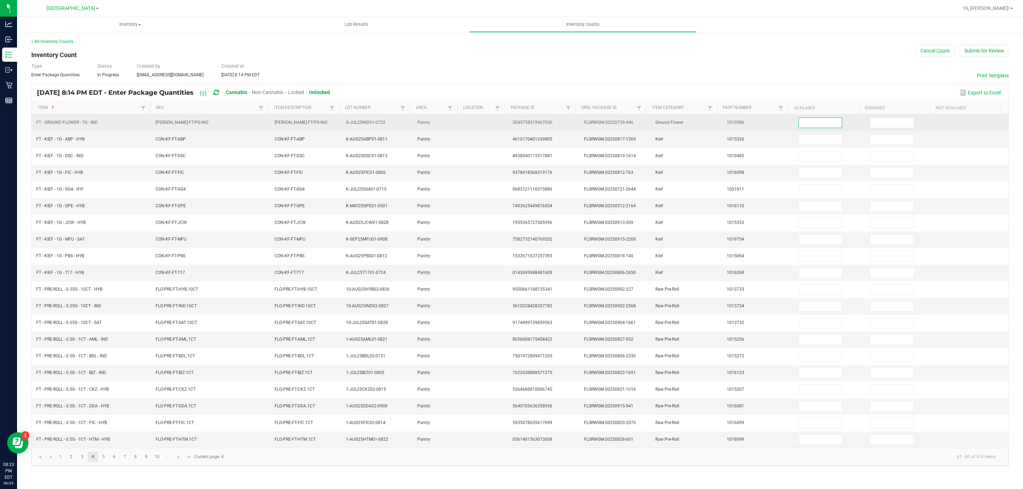
click at [819, 123] on input at bounding box center [820, 123] width 43 height 10
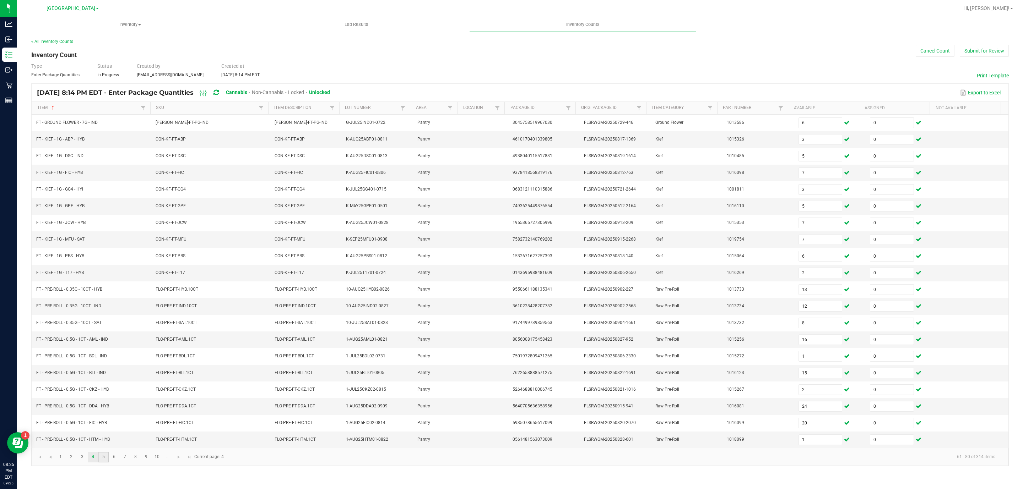
click at [104, 463] on link "5" at bounding box center [103, 457] width 10 height 11
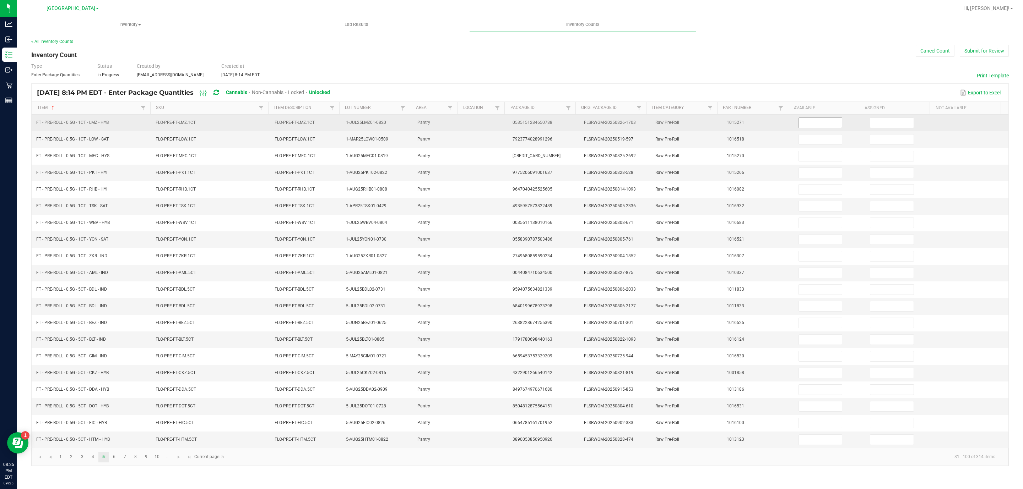
click at [821, 126] on input at bounding box center [820, 123] width 43 height 10
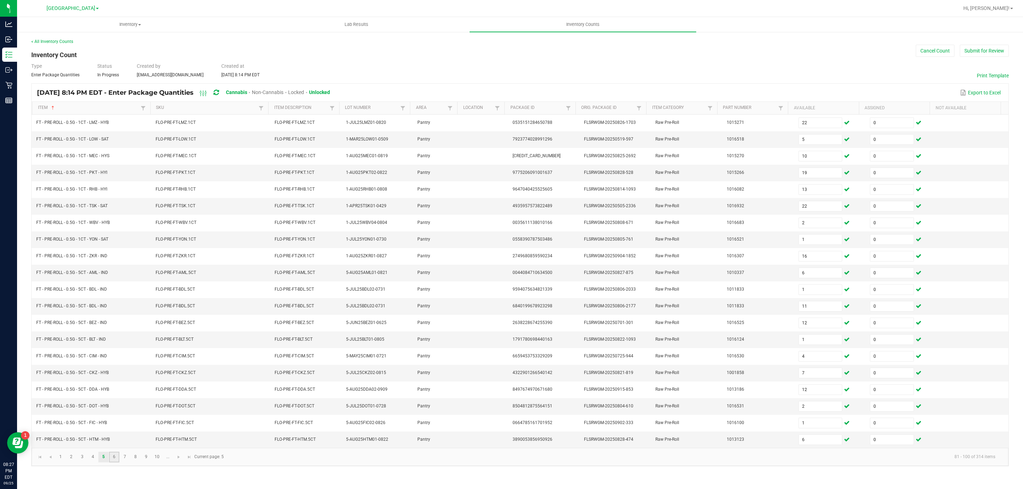
click at [114, 463] on link "6" at bounding box center [114, 457] width 10 height 11
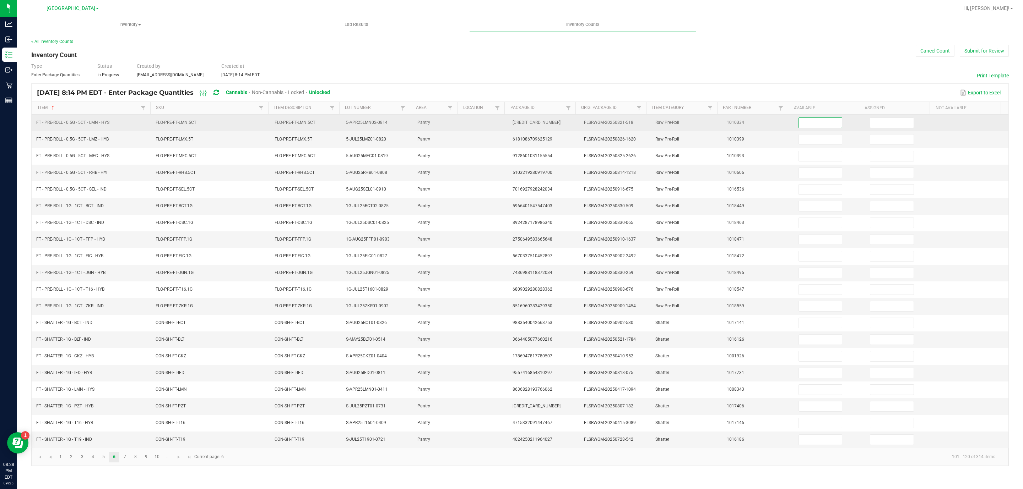
click at [817, 121] on input at bounding box center [820, 123] width 43 height 10
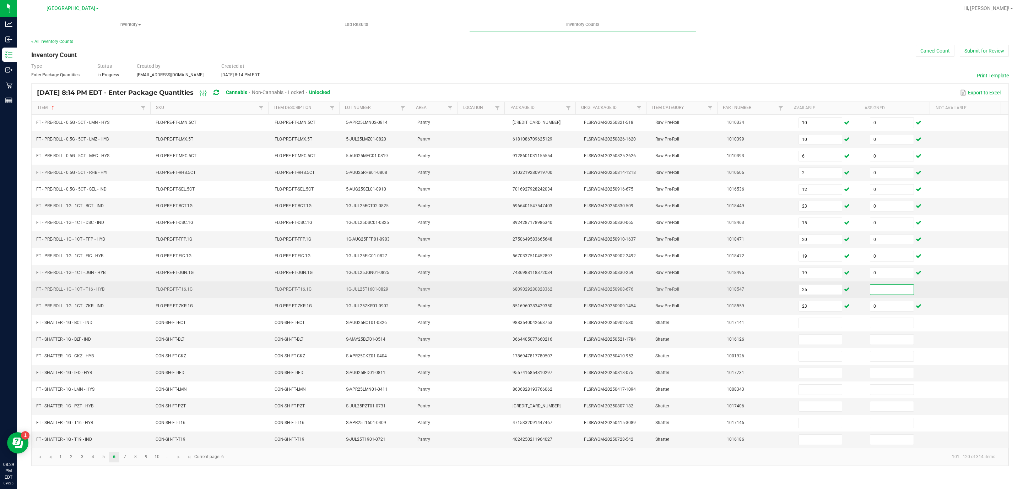
click at [883, 295] on input at bounding box center [891, 290] width 43 height 10
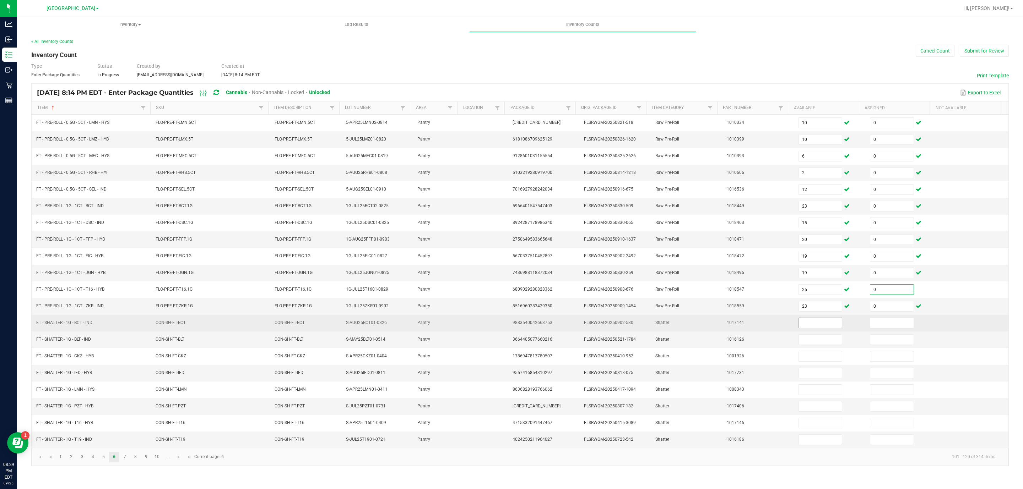
click at [801, 328] on input at bounding box center [820, 323] width 43 height 10
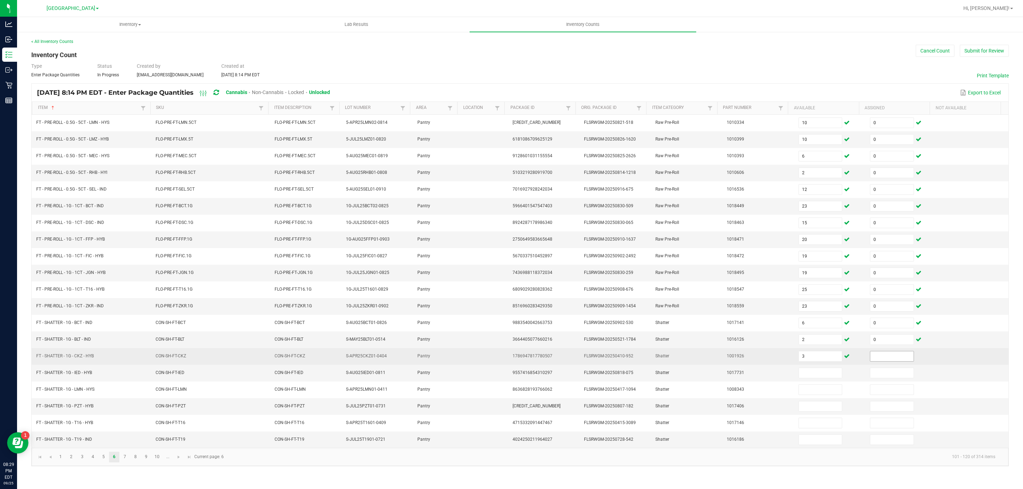
drag, startPoint x: 859, startPoint y: 362, endPoint x: 877, endPoint y: 366, distance: 18.6
click at [877, 365] on td at bounding box center [900, 356] width 71 height 17
click at [877, 361] on input at bounding box center [891, 357] width 43 height 10
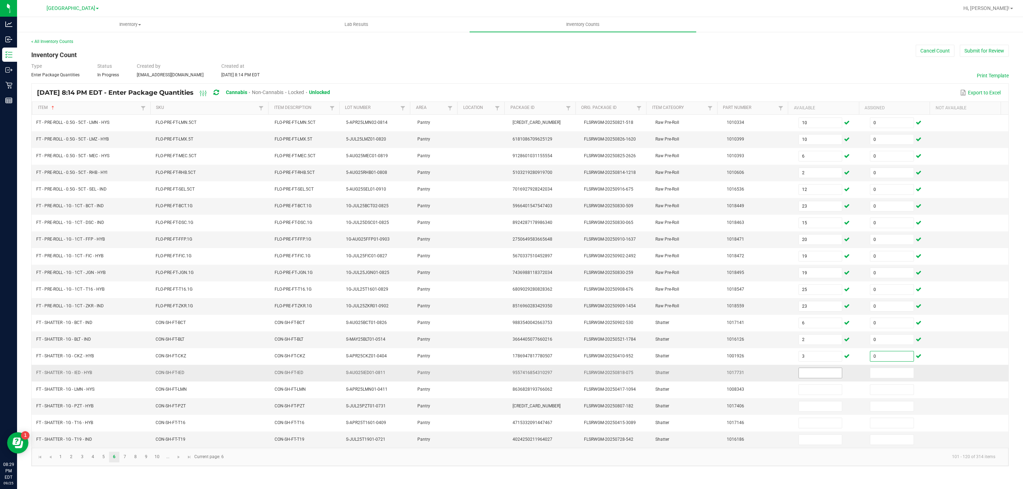
click at [828, 377] on input at bounding box center [820, 373] width 43 height 10
click at [125, 463] on link "7" at bounding box center [125, 457] width 10 height 11
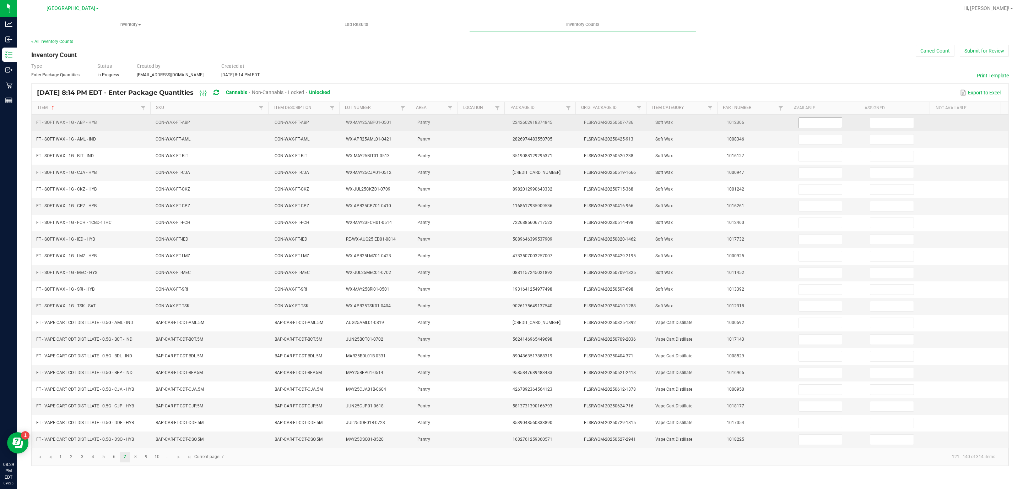
click at [809, 123] on input at bounding box center [820, 123] width 43 height 10
click at [812, 121] on input at bounding box center [820, 123] width 43 height 10
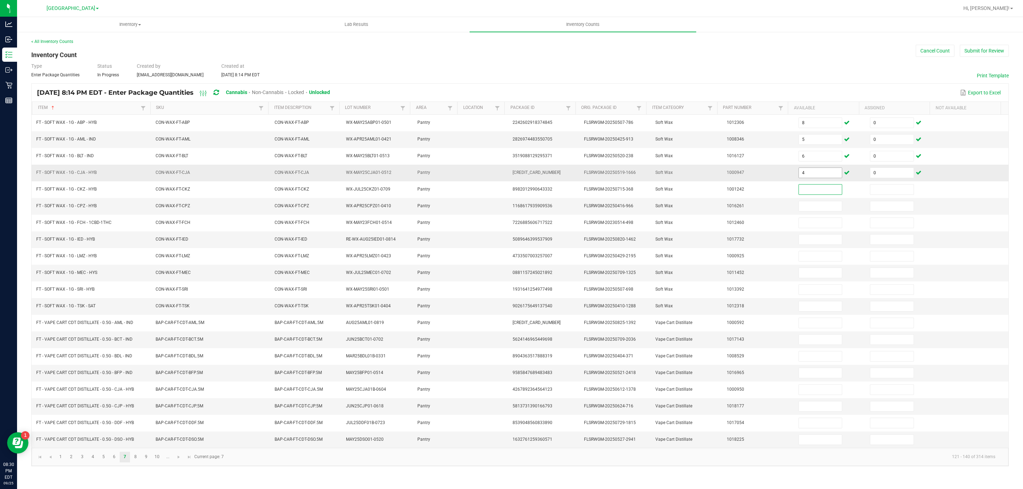
click at [810, 174] on input "4" at bounding box center [820, 173] width 43 height 10
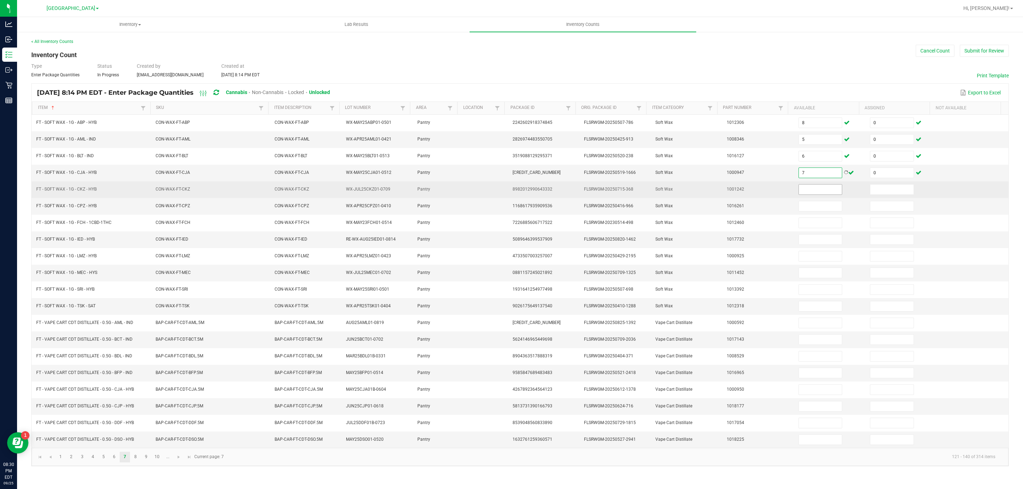
click at [812, 193] on input at bounding box center [820, 190] width 43 height 10
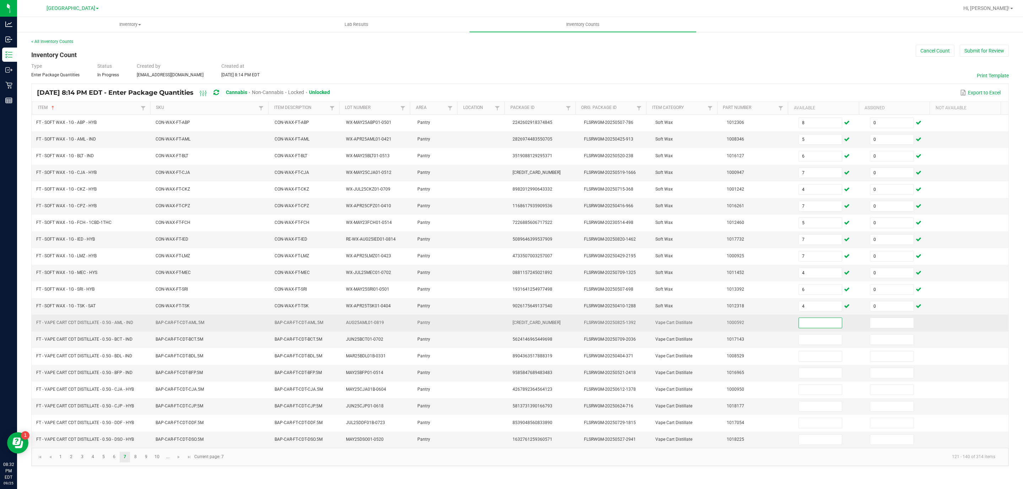
click at [823, 328] on input at bounding box center [820, 323] width 43 height 10
click at [870, 327] on input "2" at bounding box center [891, 323] width 43 height 10
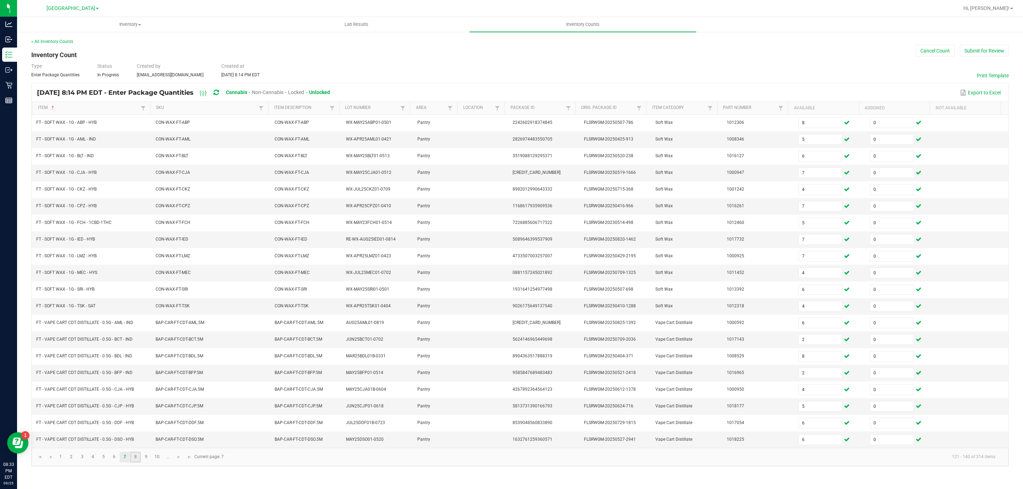
click at [137, 463] on link "8" at bounding box center [135, 457] width 10 height 11
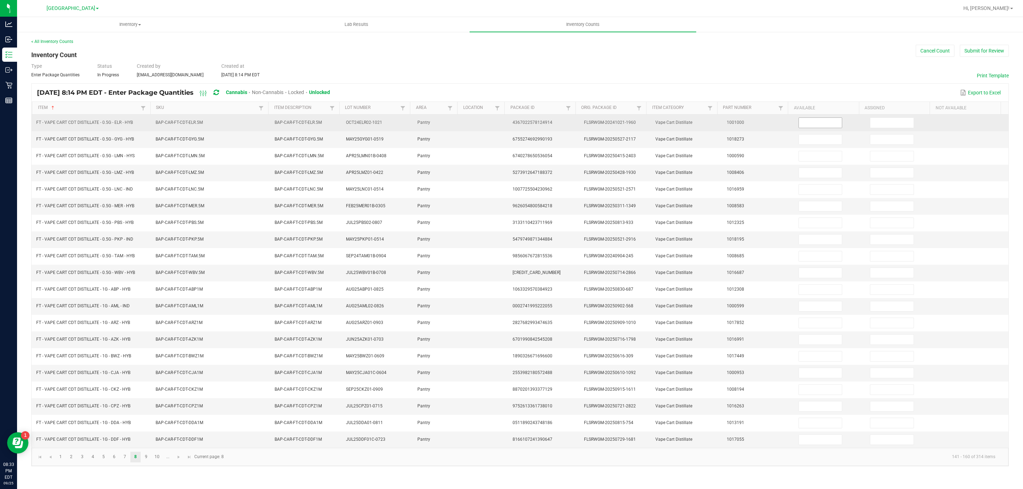
click at [819, 121] on input at bounding box center [820, 123] width 43 height 10
click at [820, 121] on input at bounding box center [820, 123] width 43 height 10
click at [881, 124] on input "1" at bounding box center [891, 123] width 43 height 10
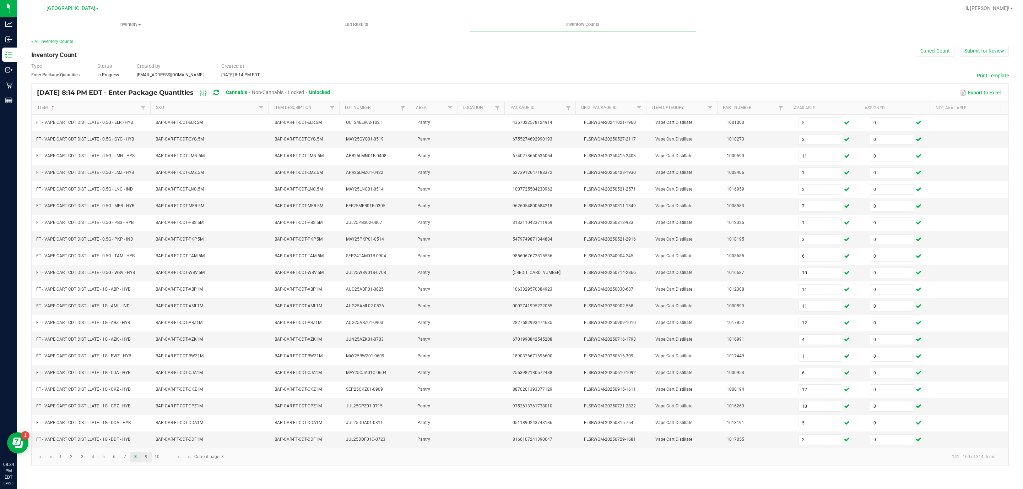
click at [142, 463] on link "9" at bounding box center [146, 457] width 10 height 11
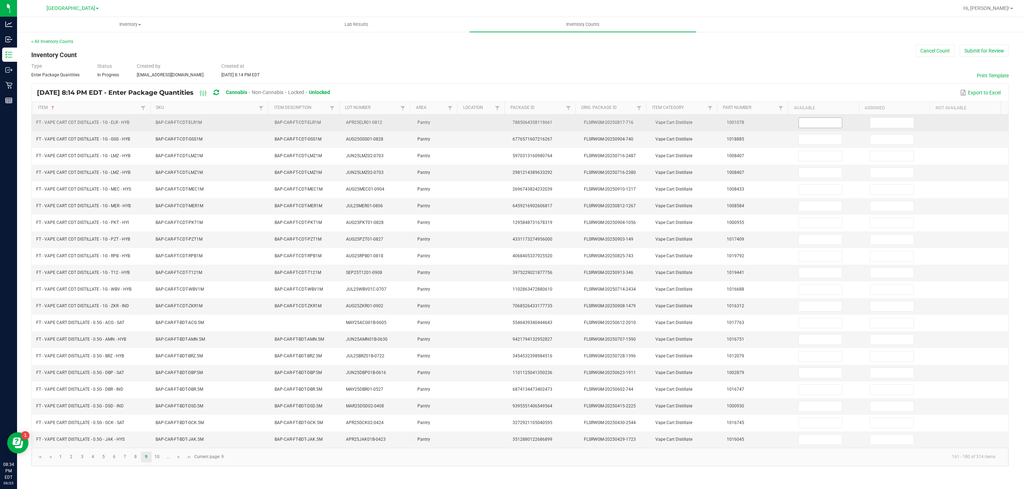
click at [822, 123] on input at bounding box center [820, 123] width 43 height 10
click at [802, 119] on input at bounding box center [820, 123] width 43 height 10
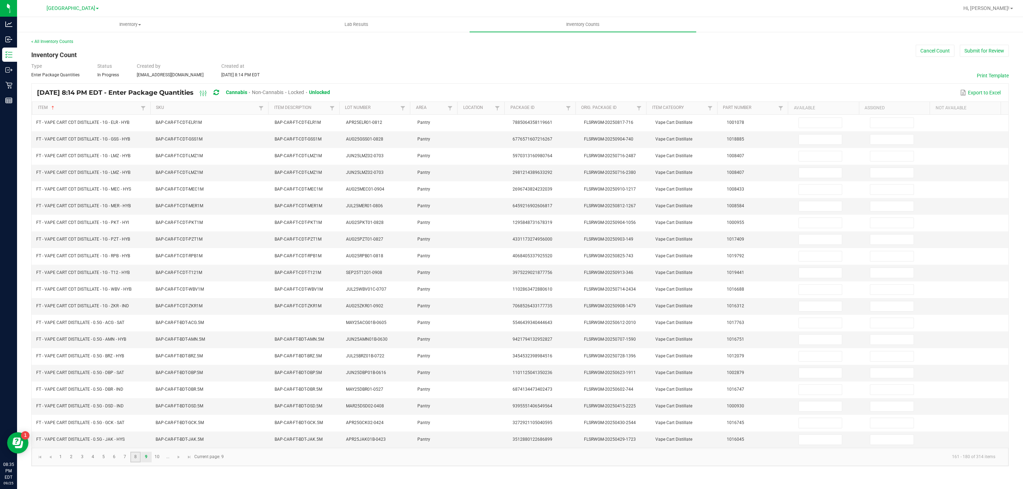
click at [134, 463] on link "8" at bounding box center [135, 457] width 10 height 11
click at [147, 463] on link "9" at bounding box center [146, 457] width 10 height 11
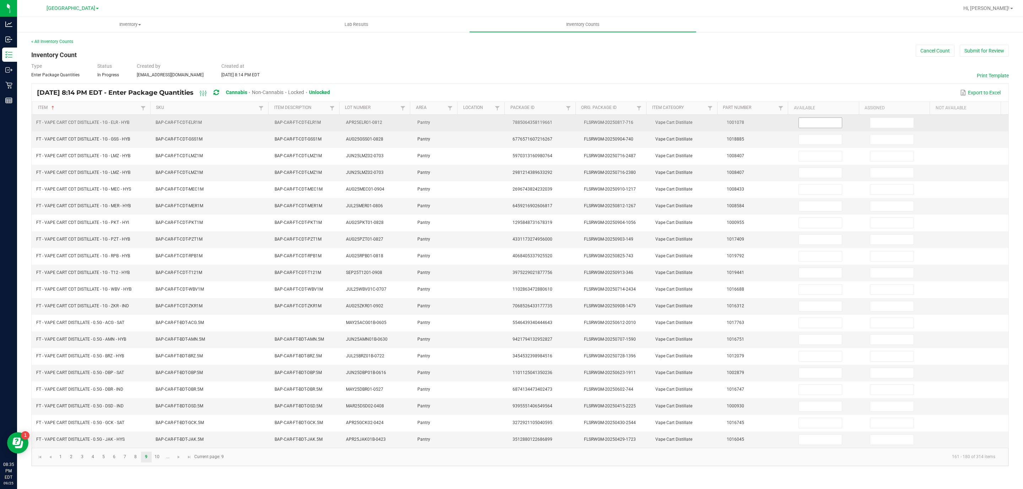
click at [812, 123] on input at bounding box center [820, 123] width 43 height 10
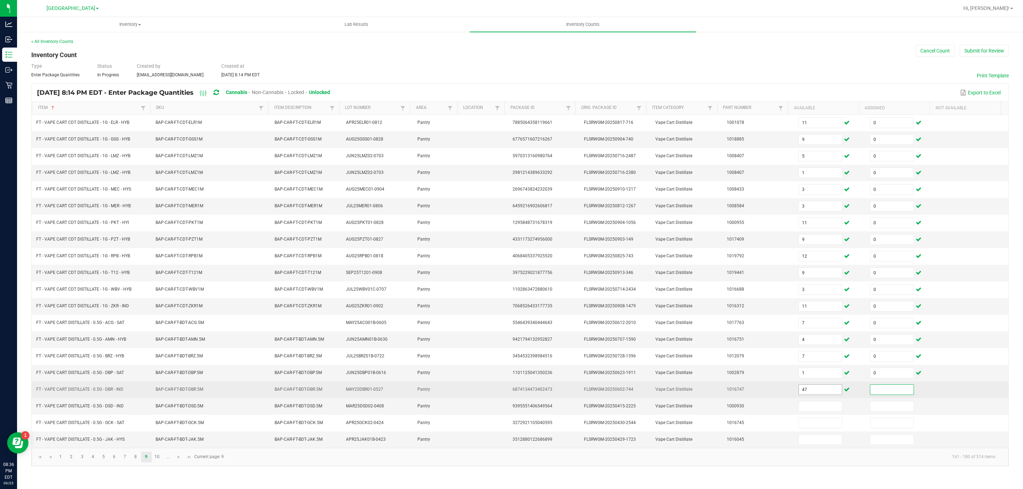
click at [818, 395] on input "47" at bounding box center [820, 390] width 43 height 10
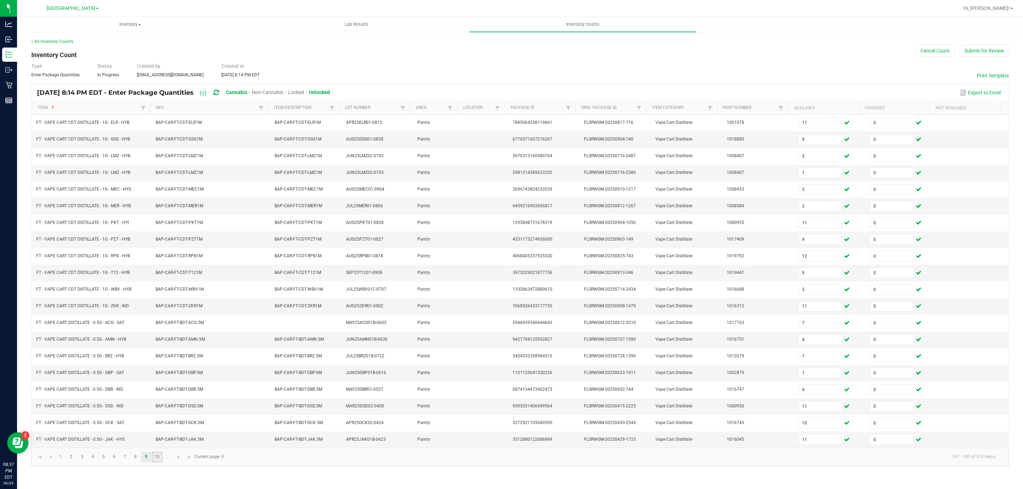
click at [155, 463] on link "10" at bounding box center [157, 457] width 10 height 11
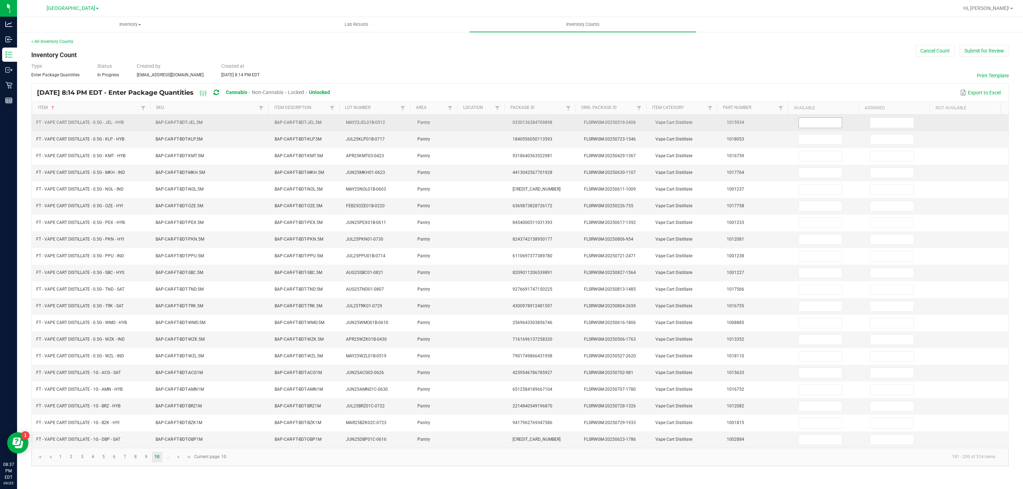
click at [814, 124] on input at bounding box center [820, 123] width 43 height 10
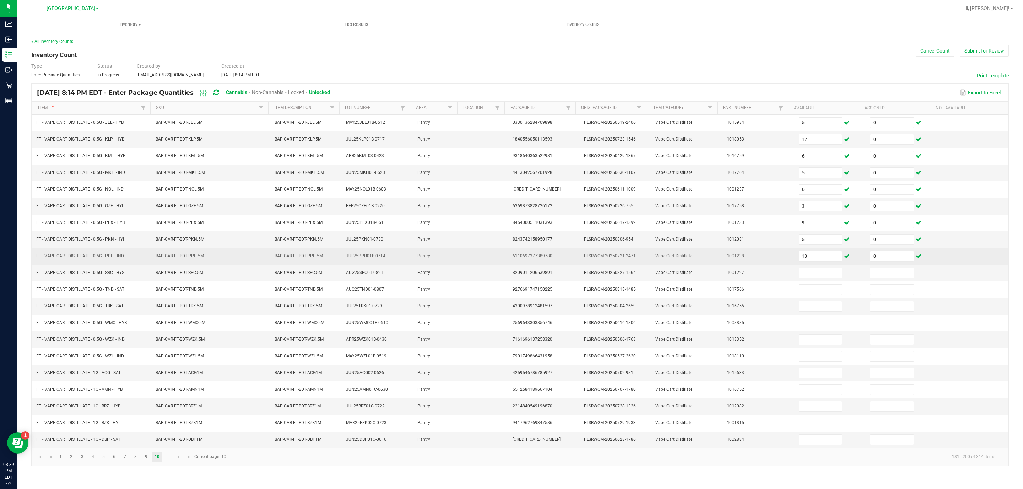
click at [823, 265] on td "10" at bounding box center [829, 256] width 71 height 17
click at [815, 259] on input "10" at bounding box center [820, 256] width 43 height 10
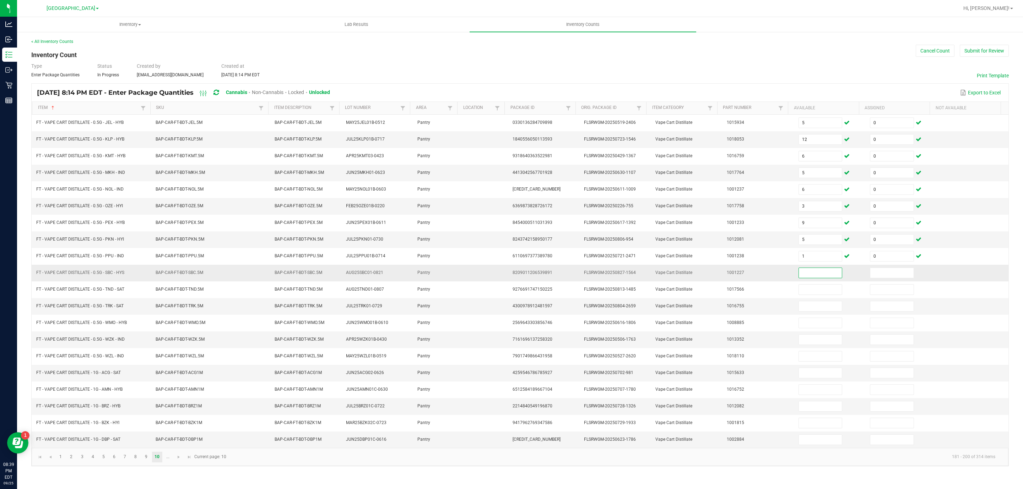
click at [821, 275] on input at bounding box center [820, 273] width 43 height 10
click at [889, 378] on input at bounding box center [891, 373] width 43 height 10
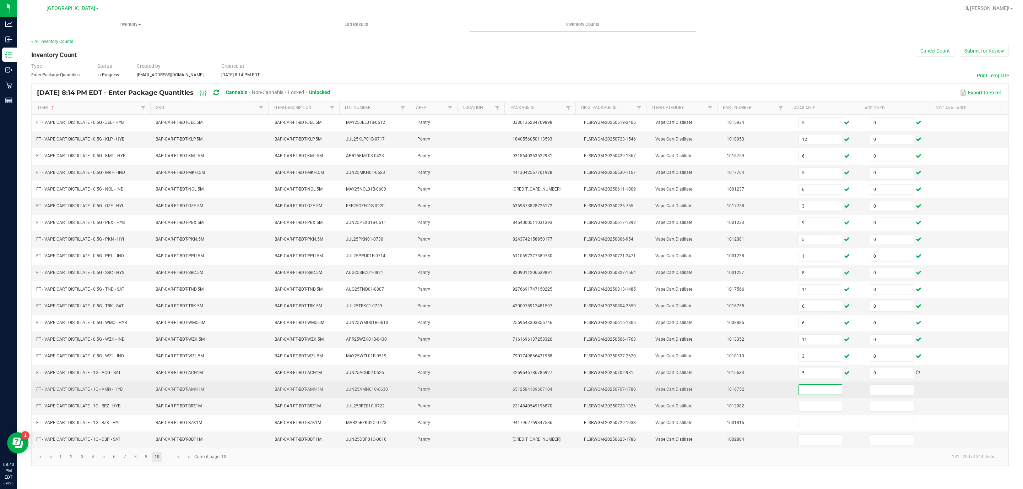
click at [822, 393] on input at bounding box center [820, 390] width 43 height 10
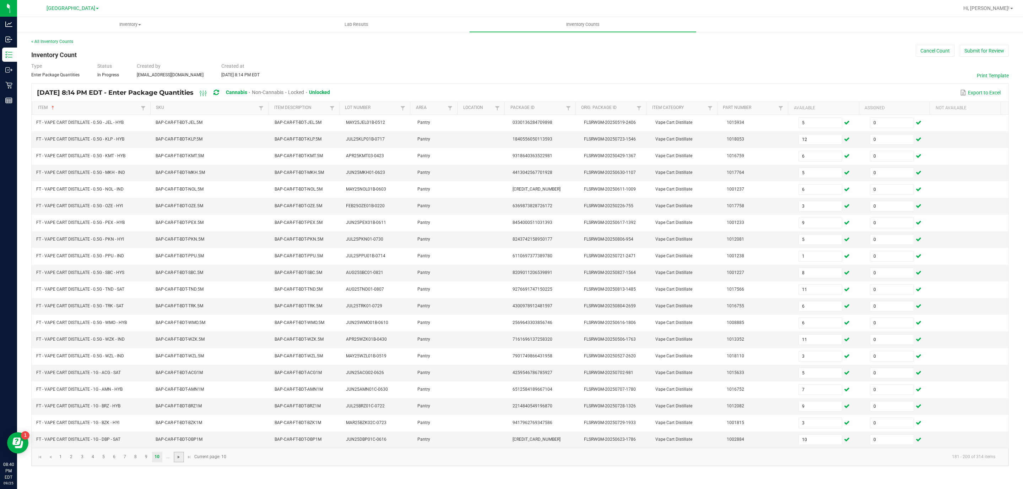
click at [176, 460] on span "Go to the next page" at bounding box center [179, 458] width 6 height 6
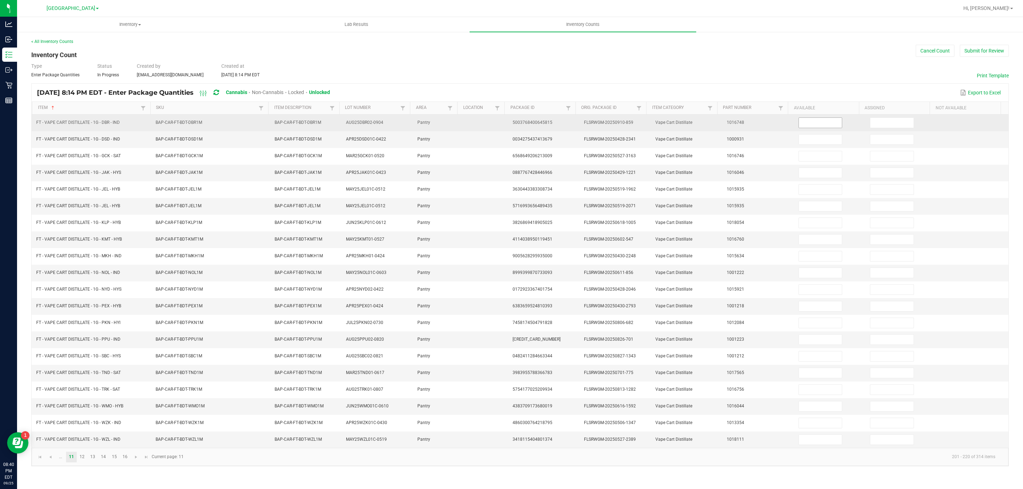
click at [816, 123] on input at bounding box center [820, 123] width 43 height 10
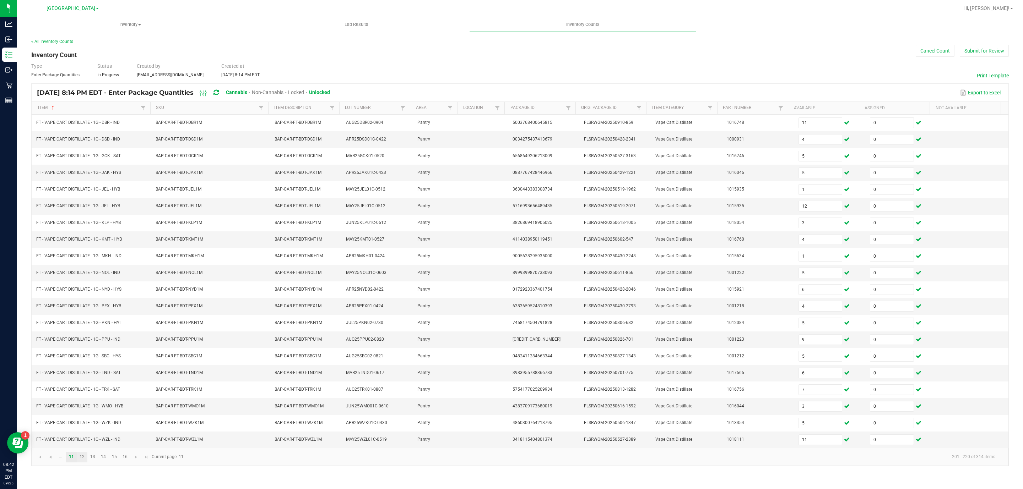
click at [81, 463] on link "12" at bounding box center [82, 457] width 10 height 11
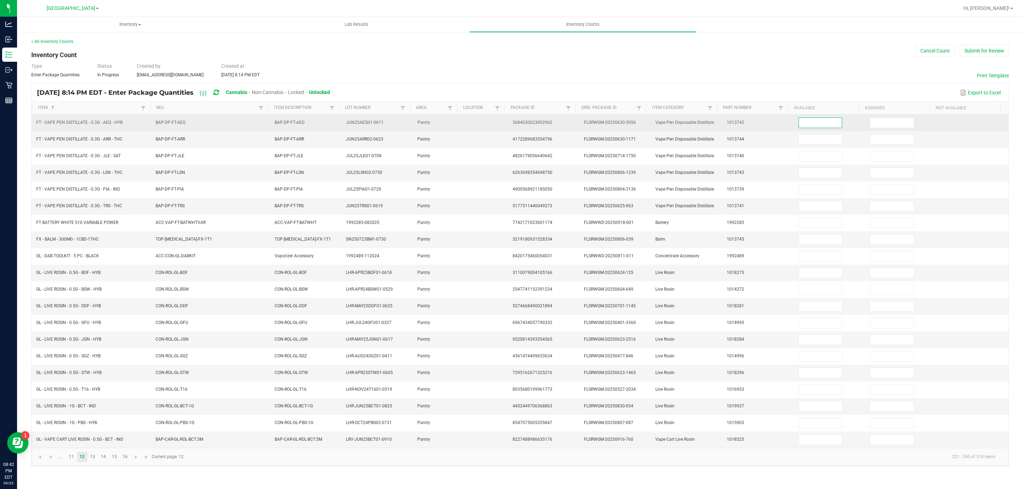
click at [813, 121] on input at bounding box center [820, 123] width 43 height 10
click at [816, 120] on input at bounding box center [820, 123] width 43 height 10
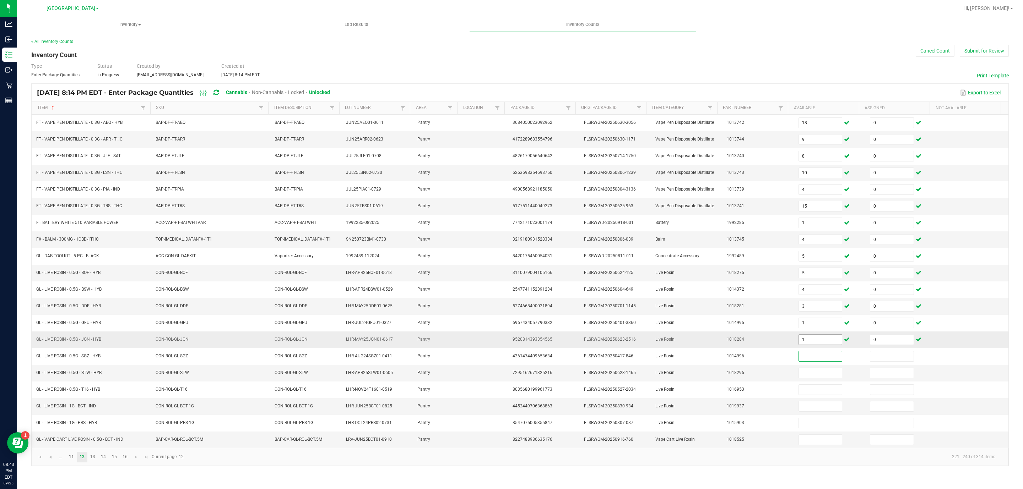
click at [807, 345] on input "1" at bounding box center [820, 340] width 43 height 10
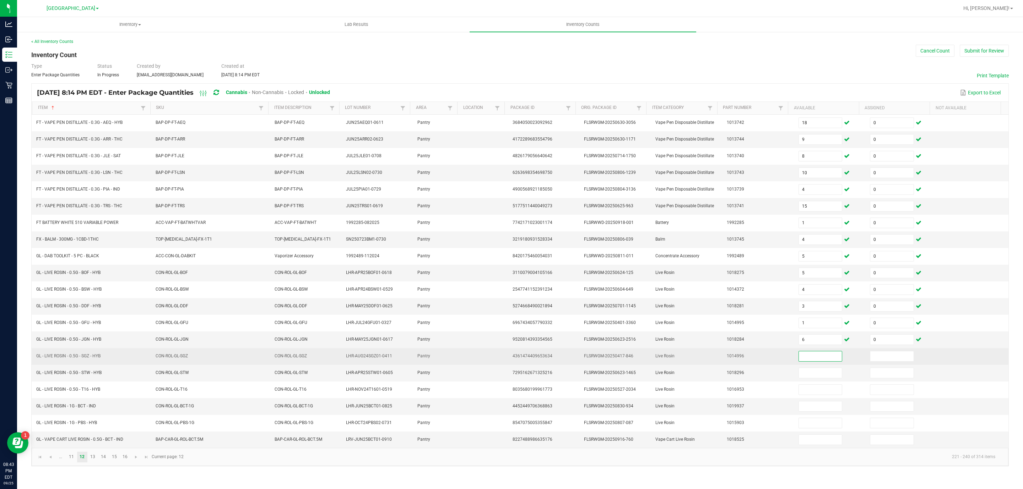
click at [799, 361] on input at bounding box center [820, 357] width 43 height 10
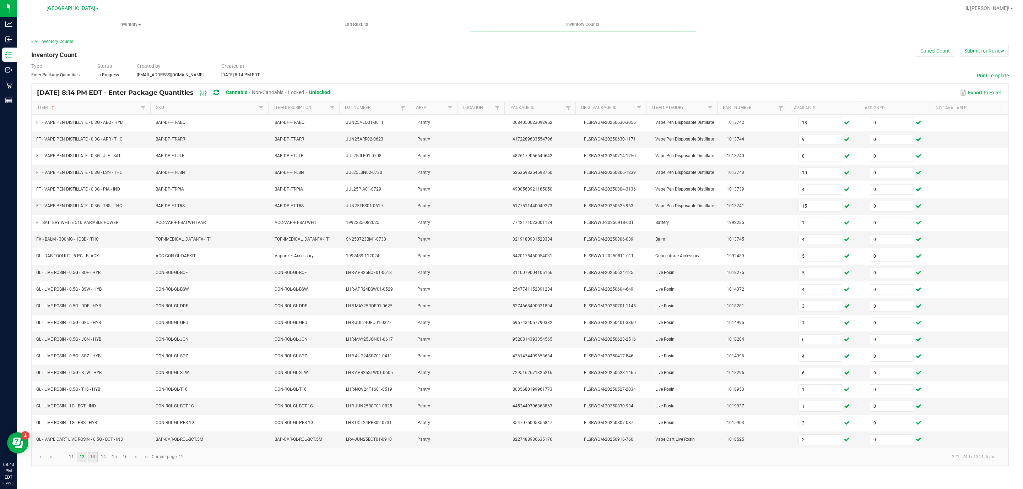
click at [91, 463] on link "13" at bounding box center [93, 457] width 10 height 11
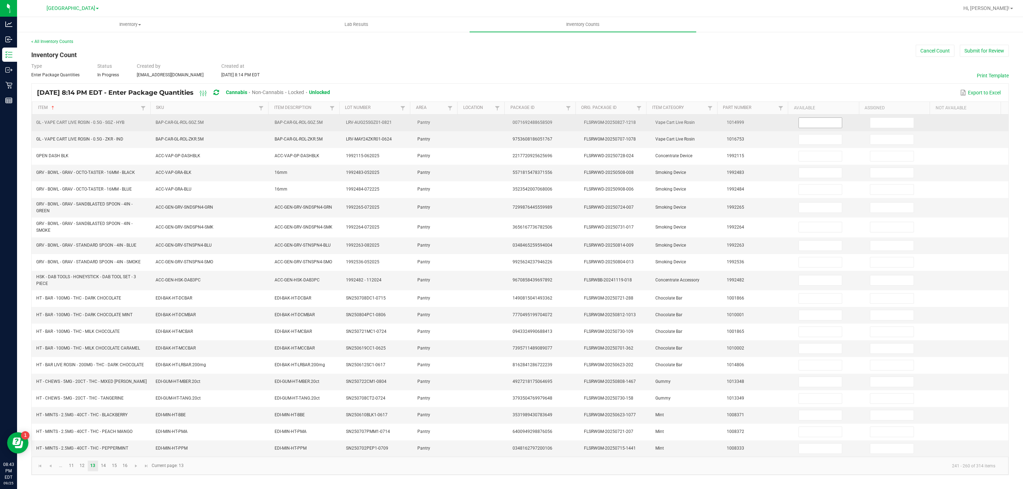
click at [810, 126] on input at bounding box center [820, 123] width 43 height 10
click at [814, 118] on span "1" at bounding box center [820, 123] width 44 height 11
click at [813, 123] on input "1" at bounding box center [820, 123] width 43 height 10
click at [799, 126] on input "4" at bounding box center [820, 123] width 43 height 10
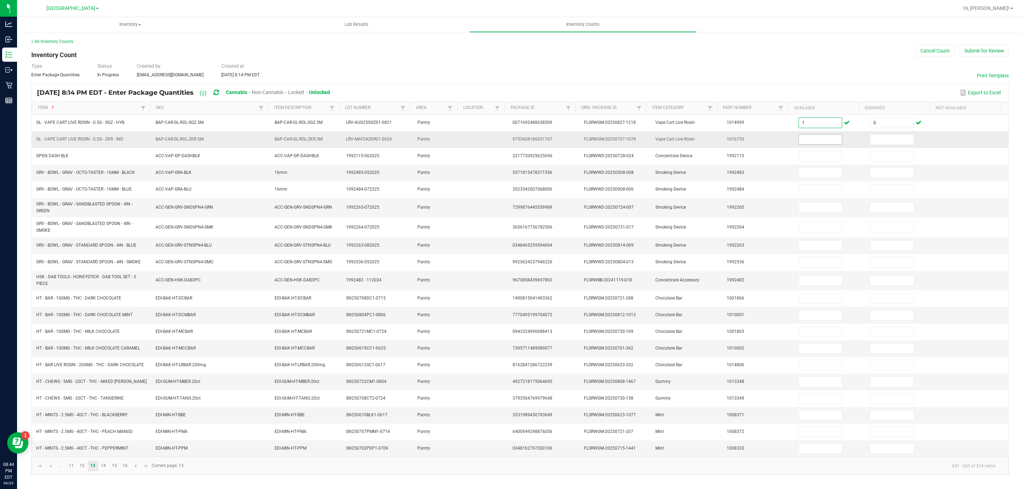
click at [805, 141] on input at bounding box center [820, 140] width 43 height 10
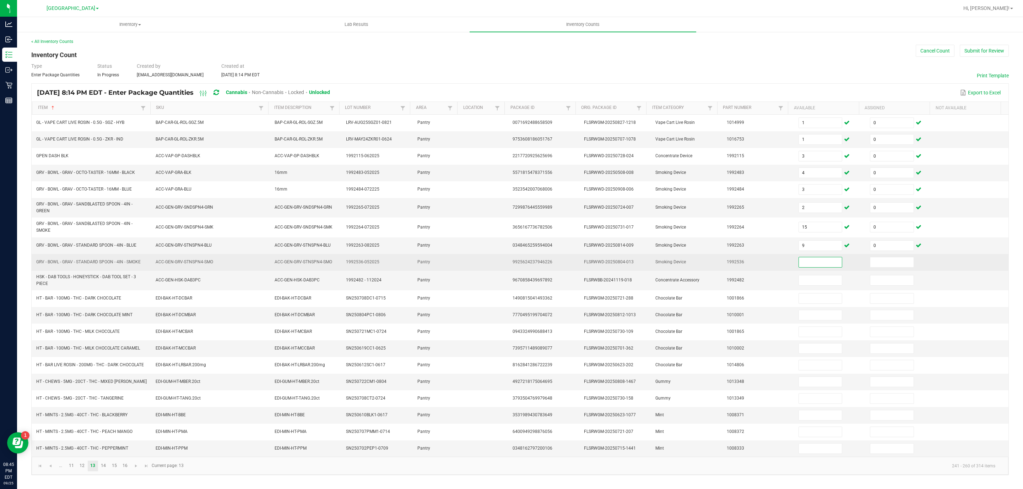
click at [807, 264] on input at bounding box center [820, 262] width 43 height 10
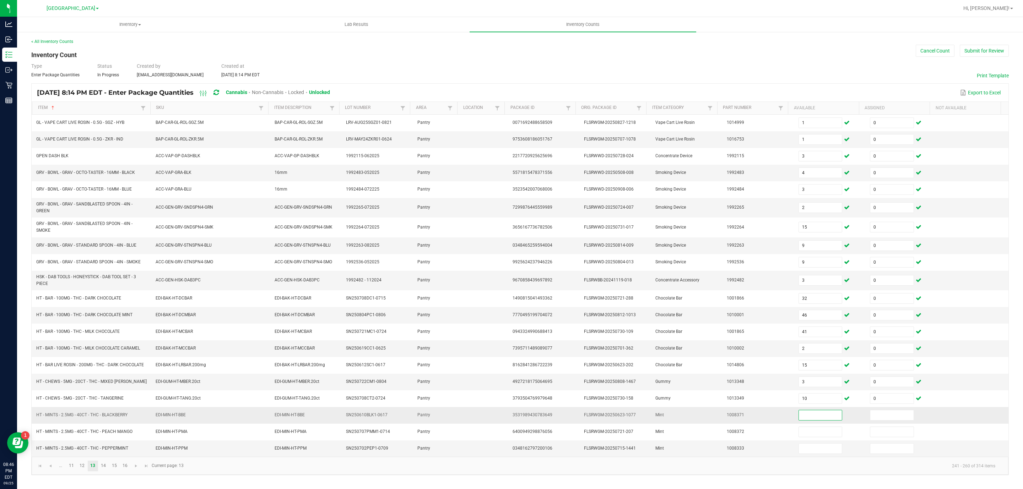
click at [814, 420] on input at bounding box center [820, 415] width 43 height 10
click at [100, 472] on link "14" at bounding box center [103, 466] width 10 height 11
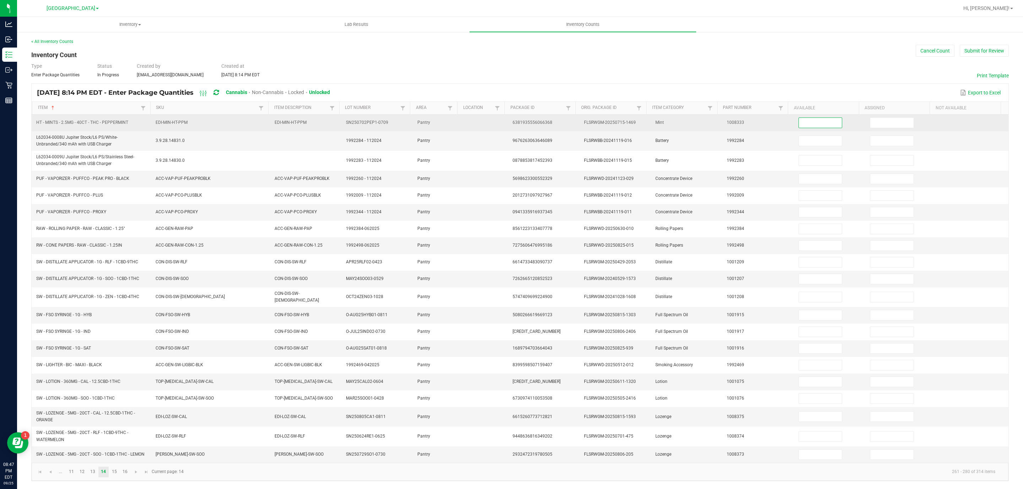
click at [817, 125] on input at bounding box center [820, 123] width 43 height 10
click at [812, 123] on input at bounding box center [820, 123] width 43 height 10
click at [813, 126] on input at bounding box center [820, 123] width 43 height 10
click at [819, 125] on input at bounding box center [820, 123] width 43 height 10
click at [807, 126] on input at bounding box center [820, 123] width 43 height 10
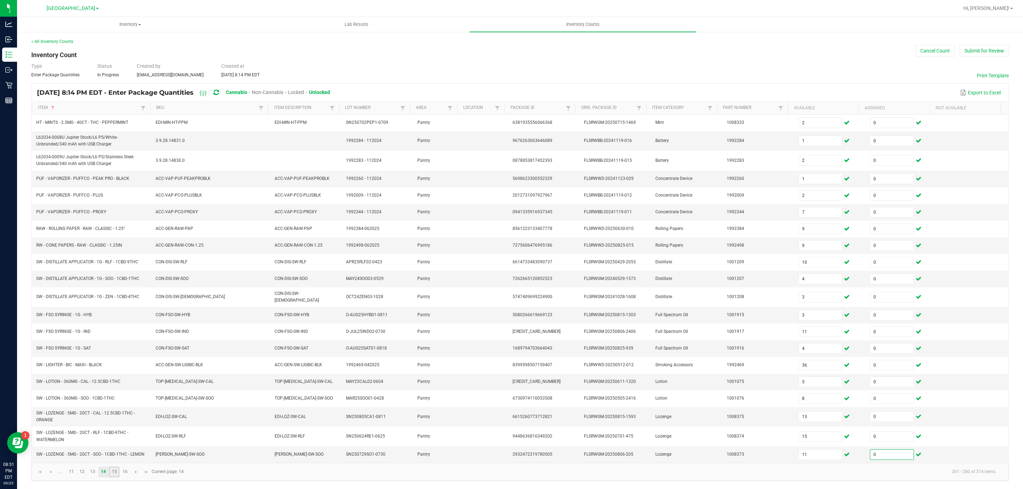
click at [118, 478] on link "15" at bounding box center [114, 472] width 10 height 11
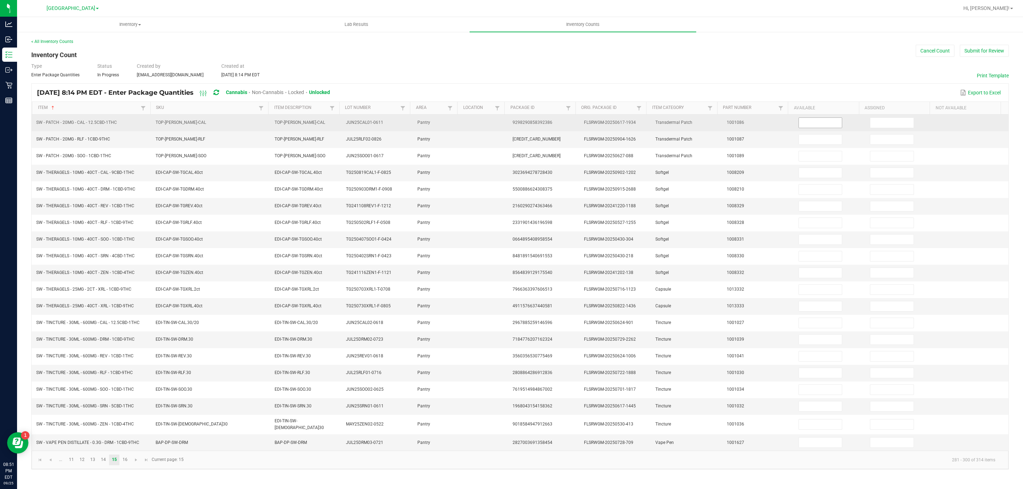
click at [806, 123] on input at bounding box center [820, 123] width 43 height 10
click at [809, 123] on input at bounding box center [820, 123] width 43 height 10
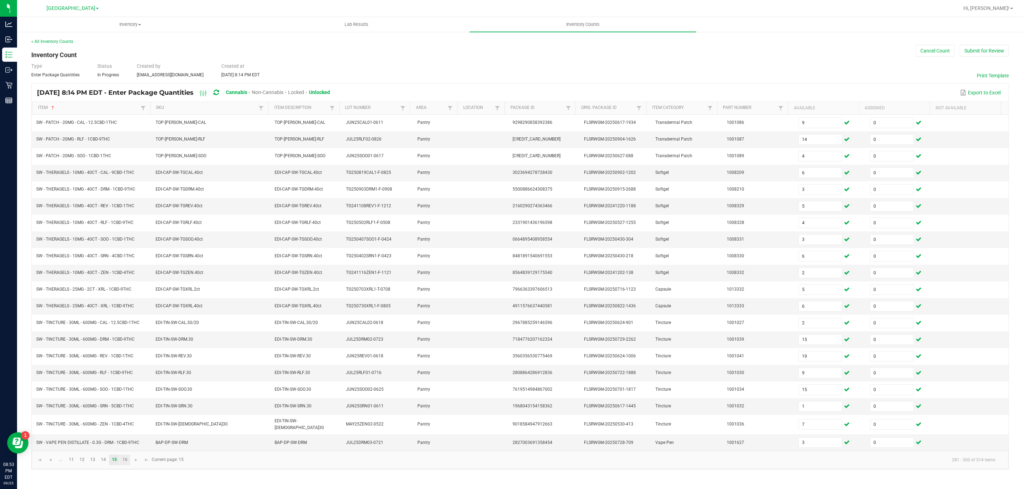
click at [127, 466] on link "16" at bounding box center [125, 460] width 10 height 11
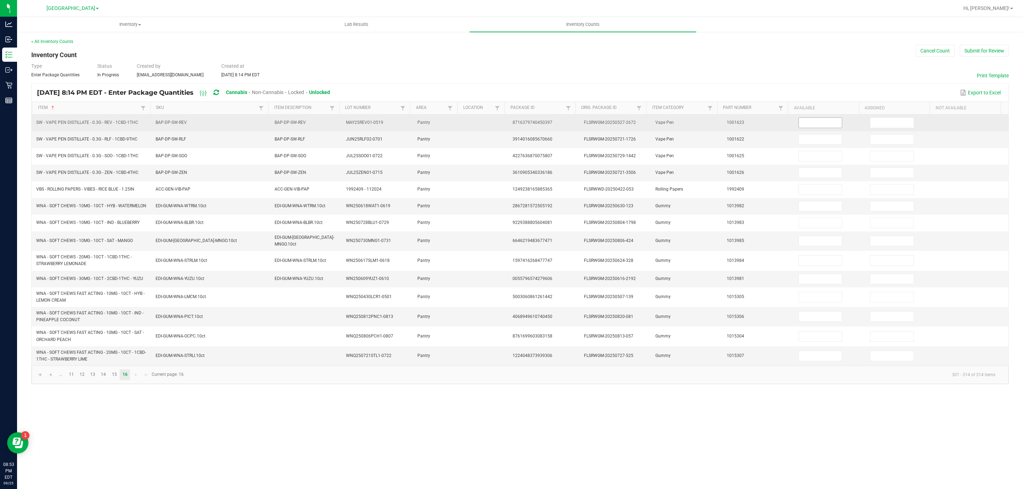
click at [809, 127] on input at bounding box center [820, 123] width 43 height 10
click at [811, 124] on input "3" at bounding box center [820, 123] width 43 height 10
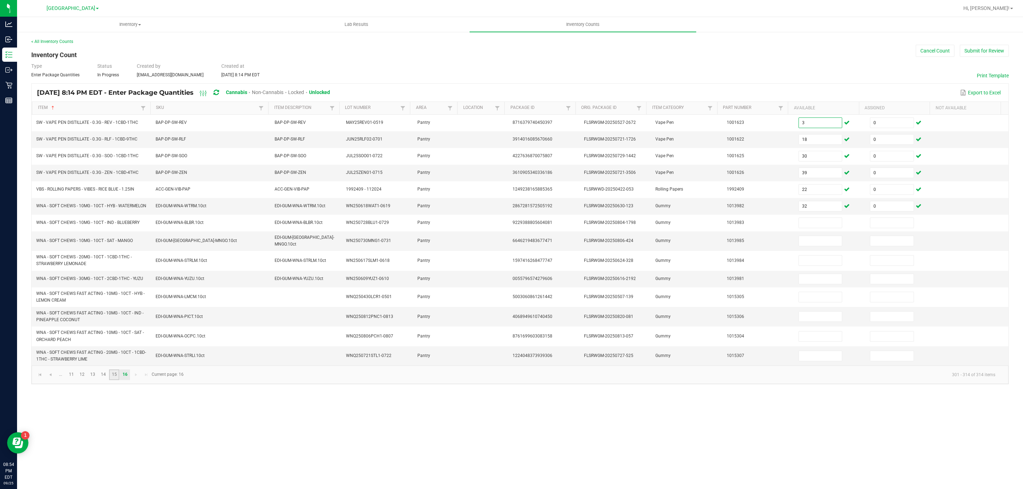
click at [116, 378] on link "15" at bounding box center [114, 375] width 10 height 11
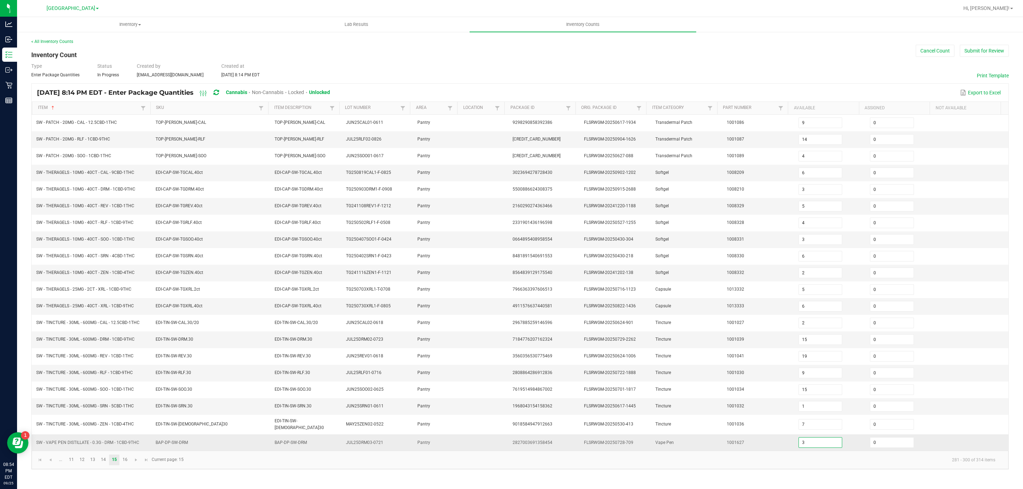
click at [803, 448] on input "3" at bounding box center [820, 443] width 43 height 10
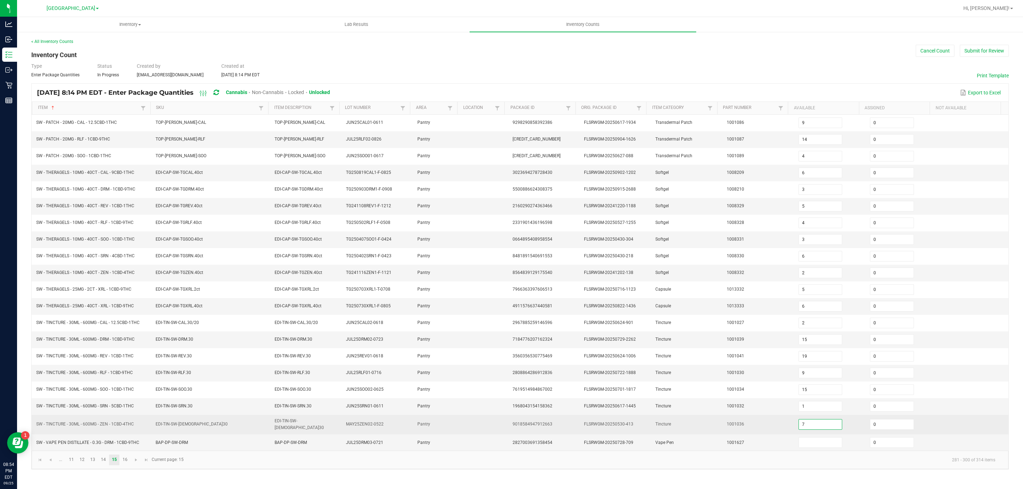
click at [807, 430] on input "7" at bounding box center [820, 425] width 43 height 10
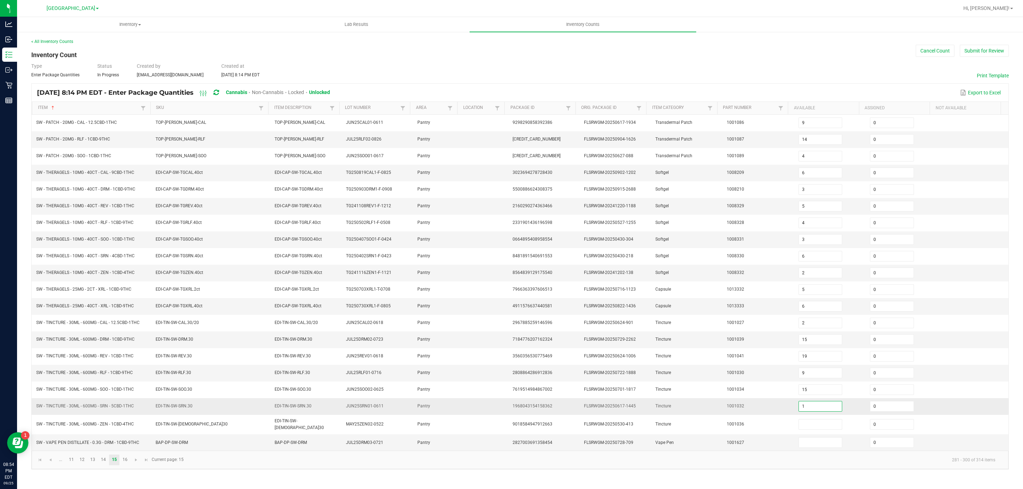
click at [806, 412] on input "1" at bounding box center [820, 407] width 43 height 10
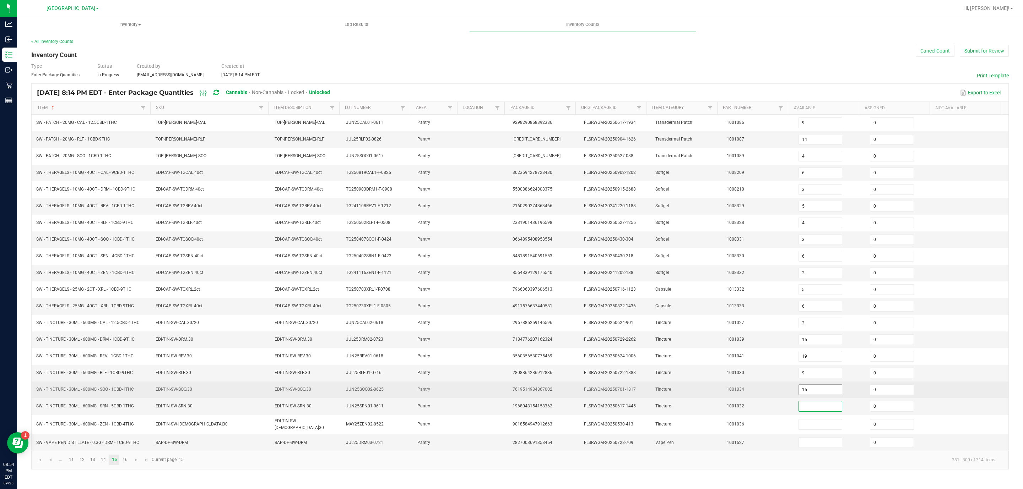
click at [803, 395] on input "15" at bounding box center [820, 390] width 43 height 10
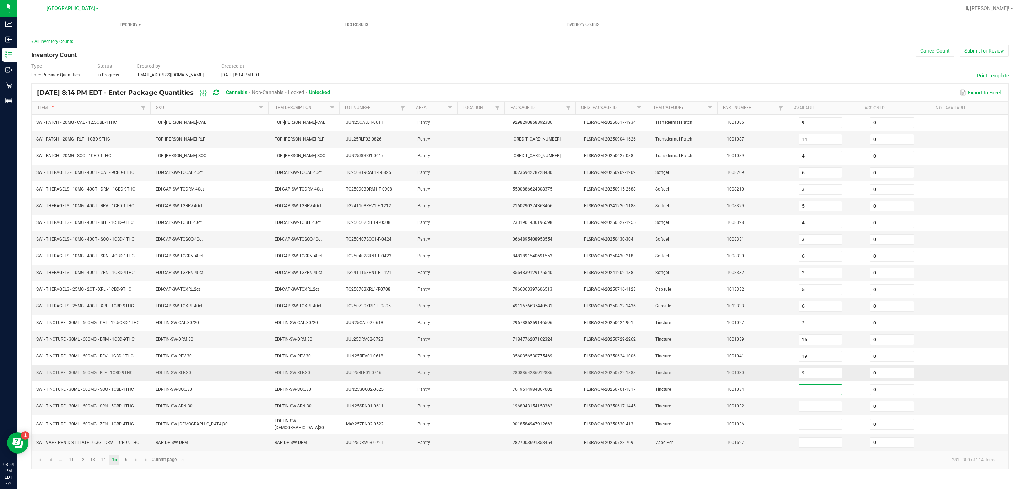
click at [807, 378] on input "9" at bounding box center [820, 373] width 43 height 10
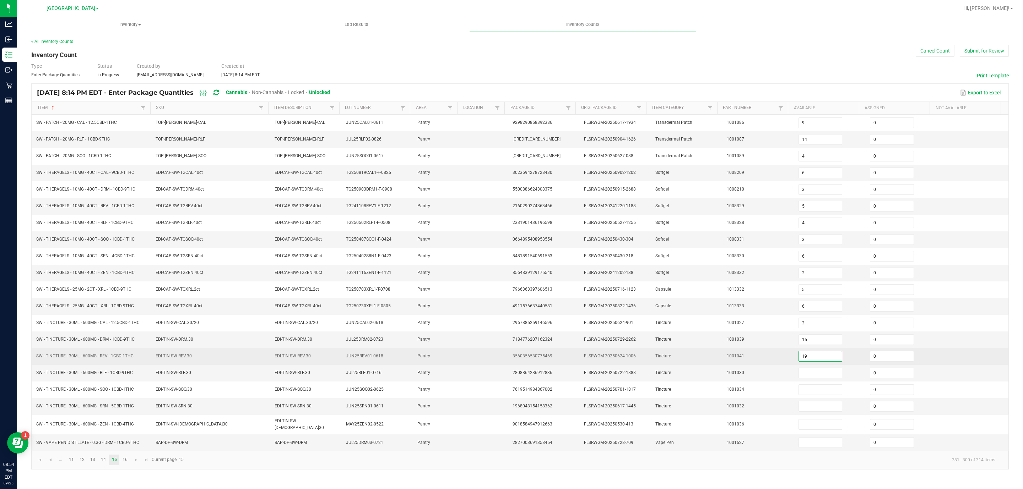
click at [809, 361] on input "19" at bounding box center [820, 357] width 43 height 10
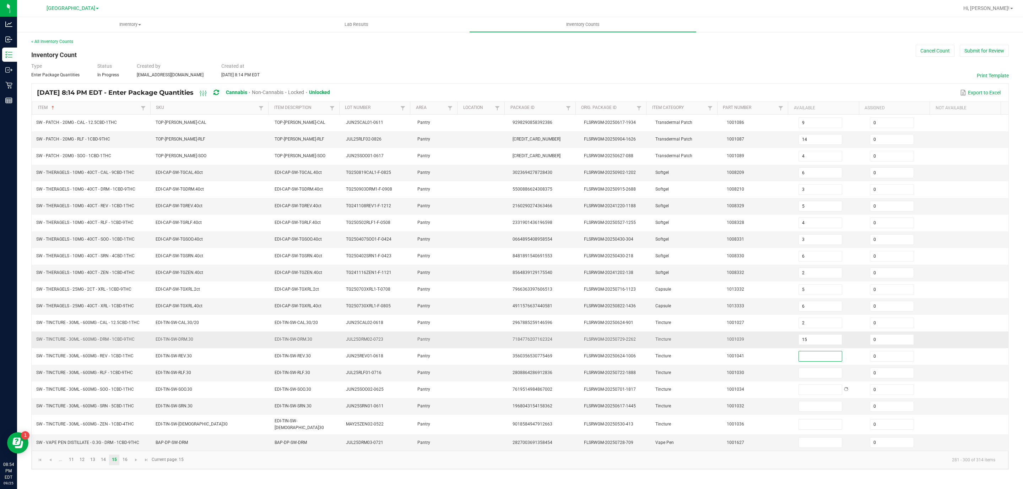
click at [808, 348] on td "15" at bounding box center [829, 340] width 71 height 17
click at [806, 345] on input "15" at bounding box center [820, 340] width 43 height 10
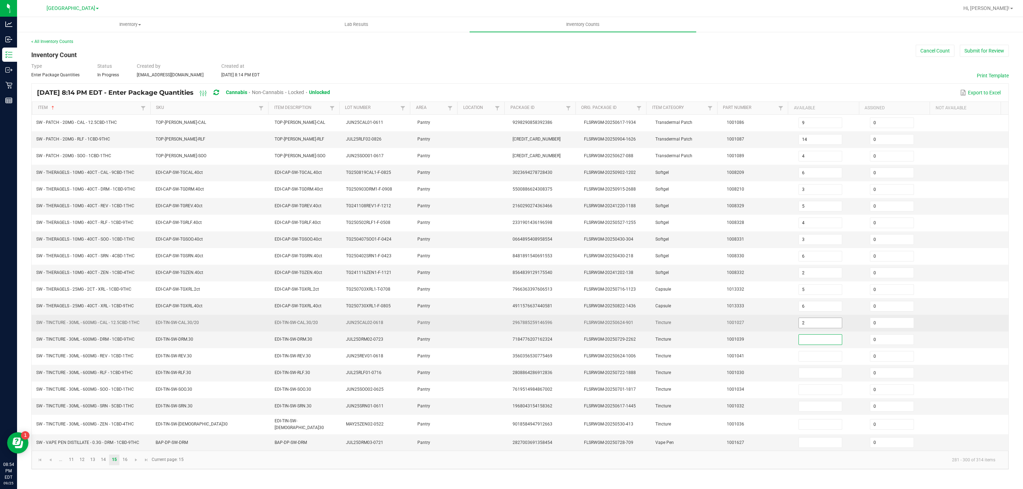
click at [806, 328] on input "2" at bounding box center [820, 323] width 43 height 10
click at [808, 328] on input at bounding box center [820, 323] width 43 height 10
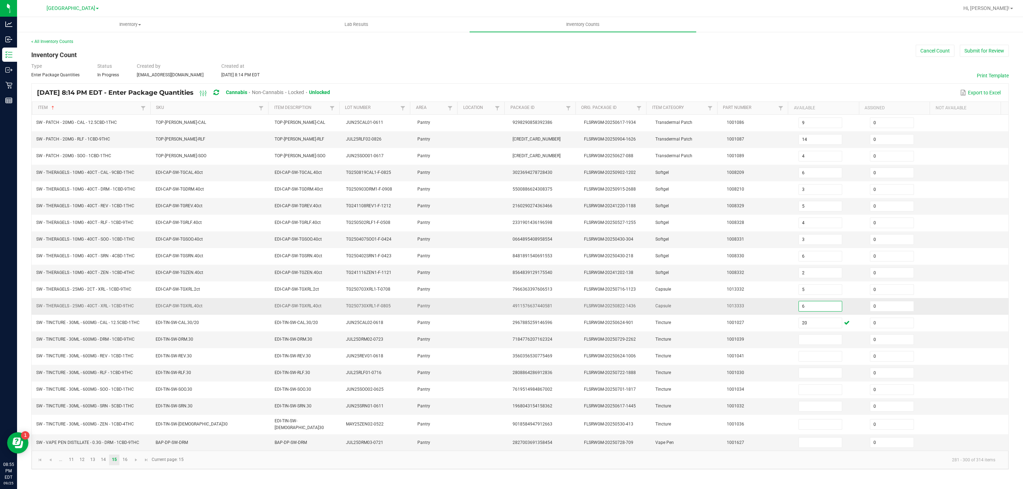
click at [806, 311] on input "6" at bounding box center [820, 306] width 43 height 10
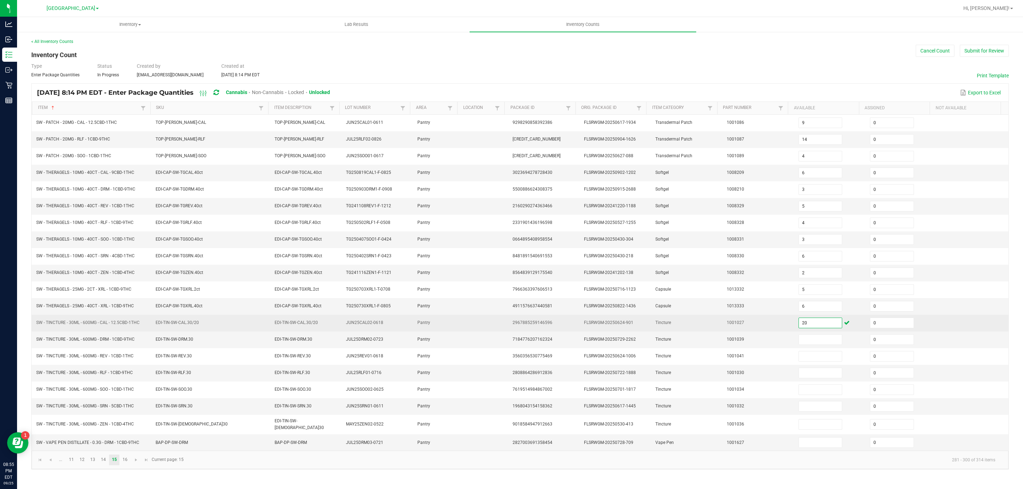
click at [805, 326] on input "20" at bounding box center [820, 323] width 43 height 10
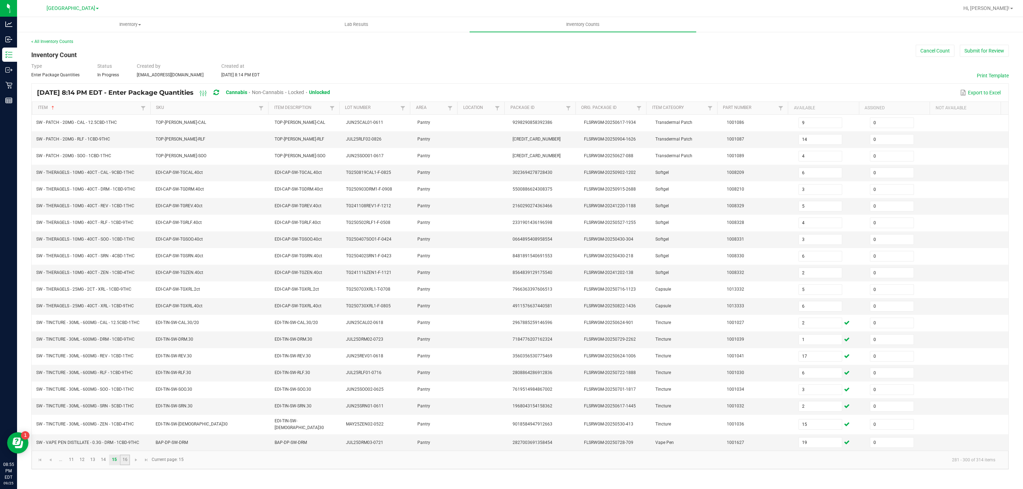
click at [127, 466] on link "16" at bounding box center [125, 460] width 10 height 11
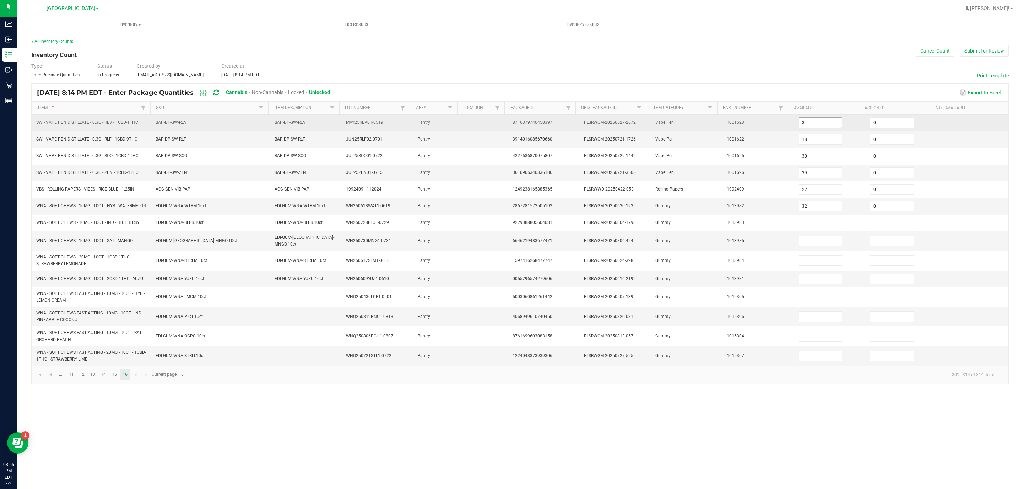
click at [813, 125] on input "3" at bounding box center [820, 123] width 43 height 10
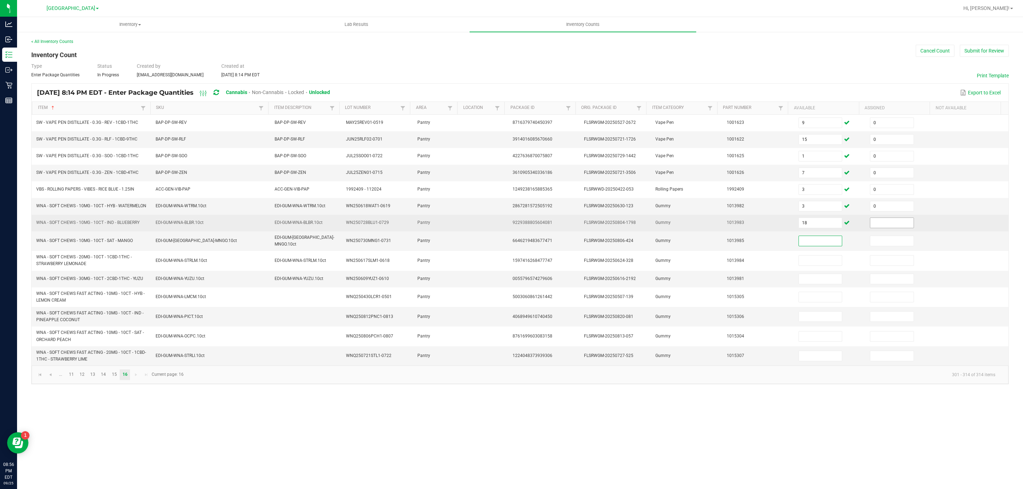
click at [901, 225] on input at bounding box center [891, 223] width 43 height 10
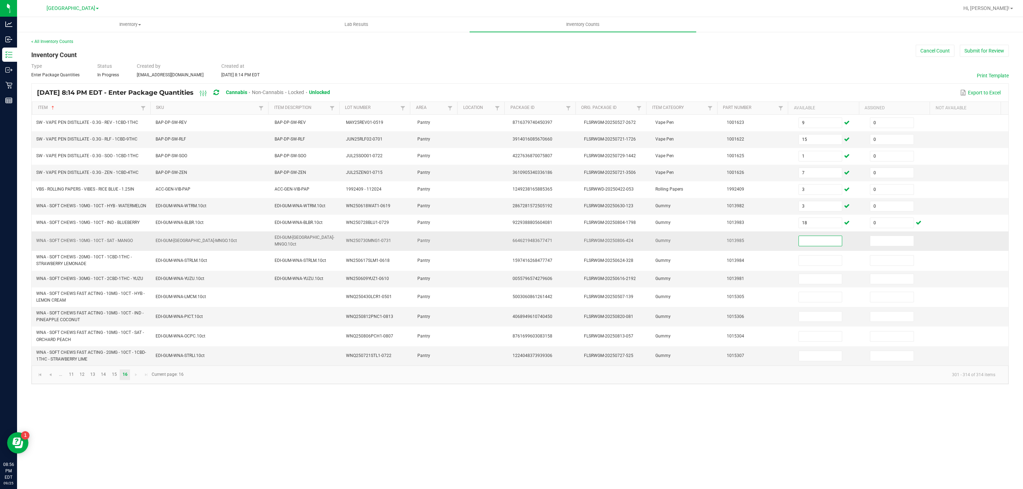
click at [817, 246] on input at bounding box center [820, 241] width 43 height 10
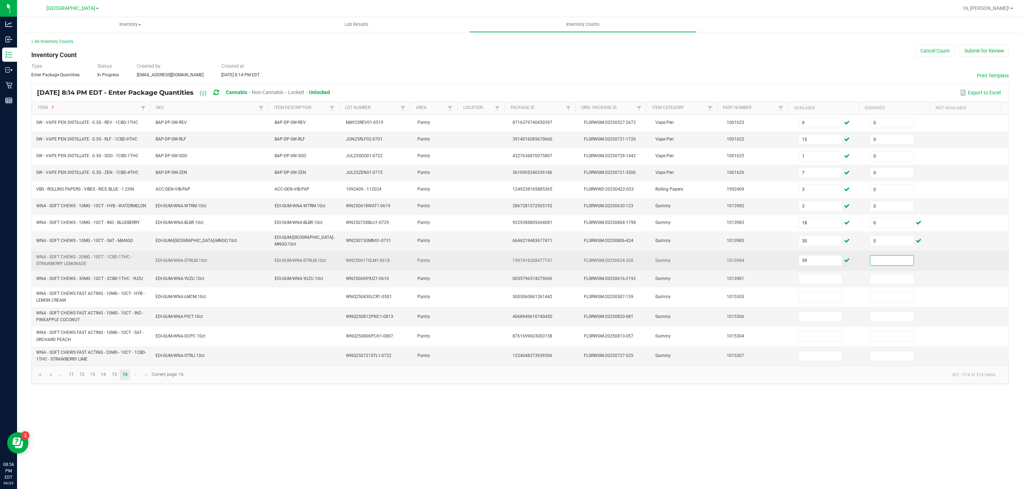
drag, startPoint x: 894, startPoint y: 260, endPoint x: 897, endPoint y: 265, distance: 5.1
click at [895, 261] on input at bounding box center [891, 261] width 43 height 10
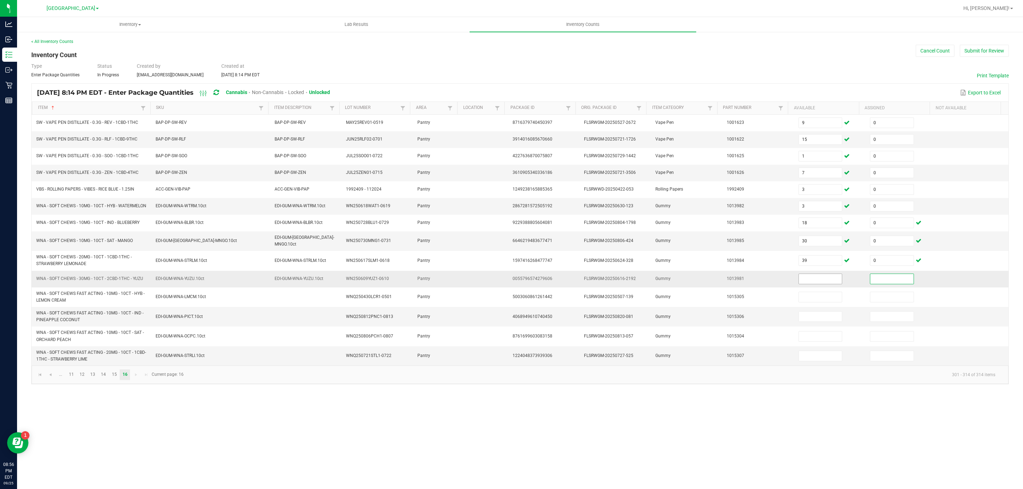
click at [820, 284] on input at bounding box center [820, 279] width 43 height 10
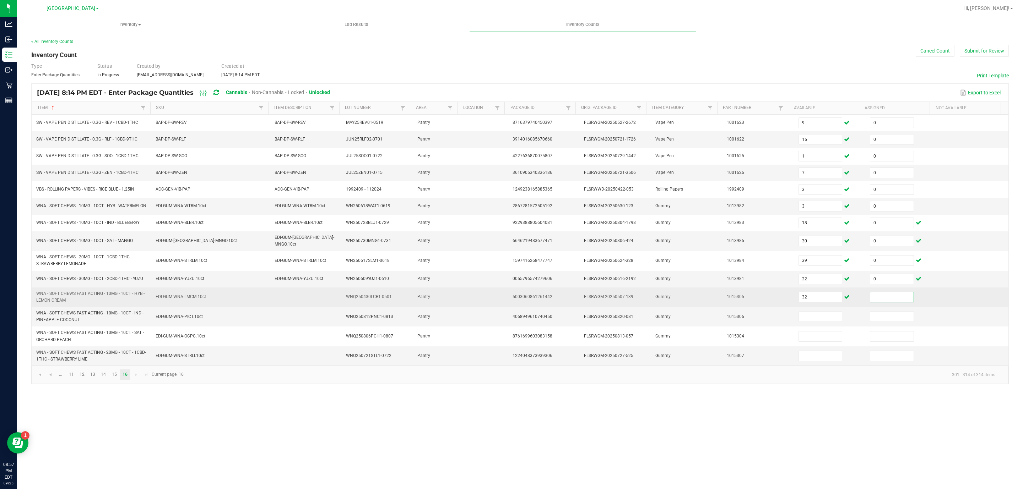
click at [881, 302] on input at bounding box center [891, 297] width 43 height 10
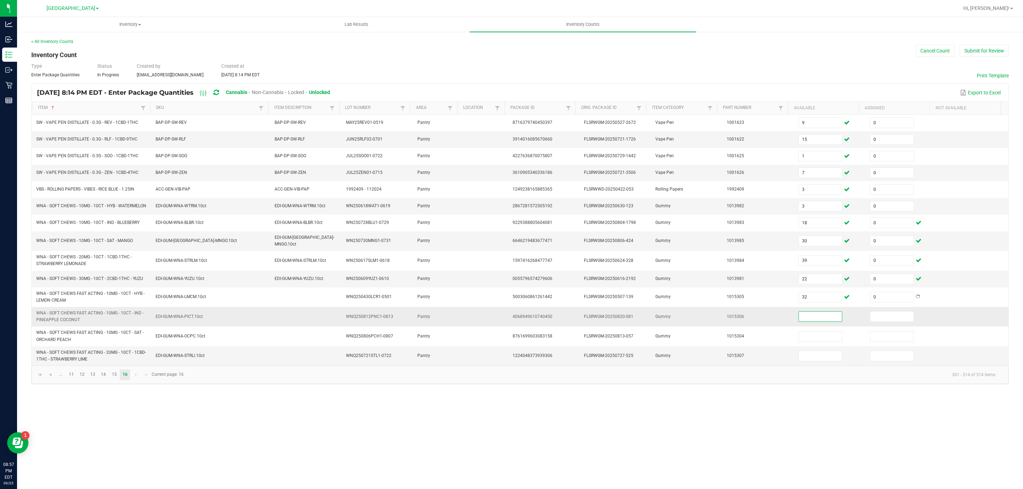
click at [827, 322] on input at bounding box center [820, 317] width 43 height 10
click at [924, 439] on div "Inventory All packages All inventory Waste log Create inventory Lab Results Inv…" at bounding box center [520, 253] width 1006 height 472
click at [985, 49] on button "Submit for Review" at bounding box center [983, 51] width 49 height 12
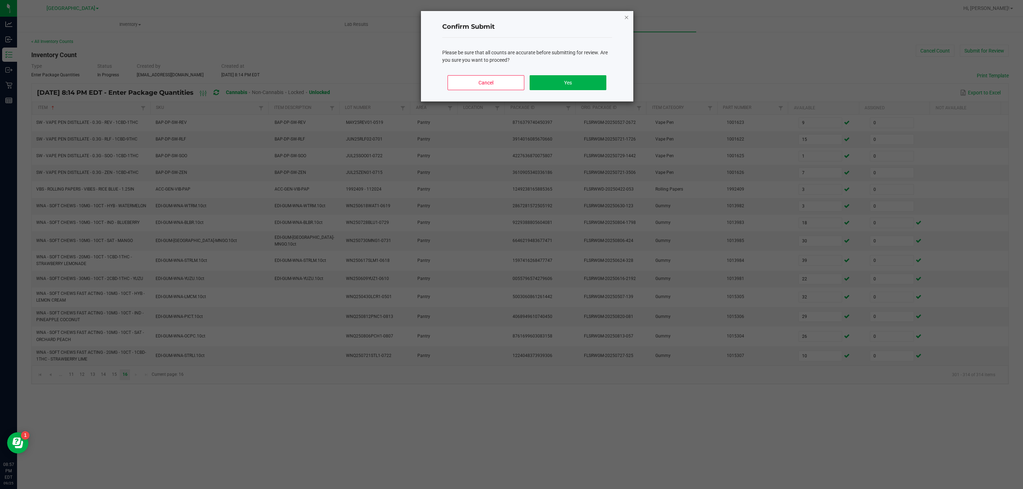
click at [625, 16] on icon "Close" at bounding box center [626, 17] width 5 height 9
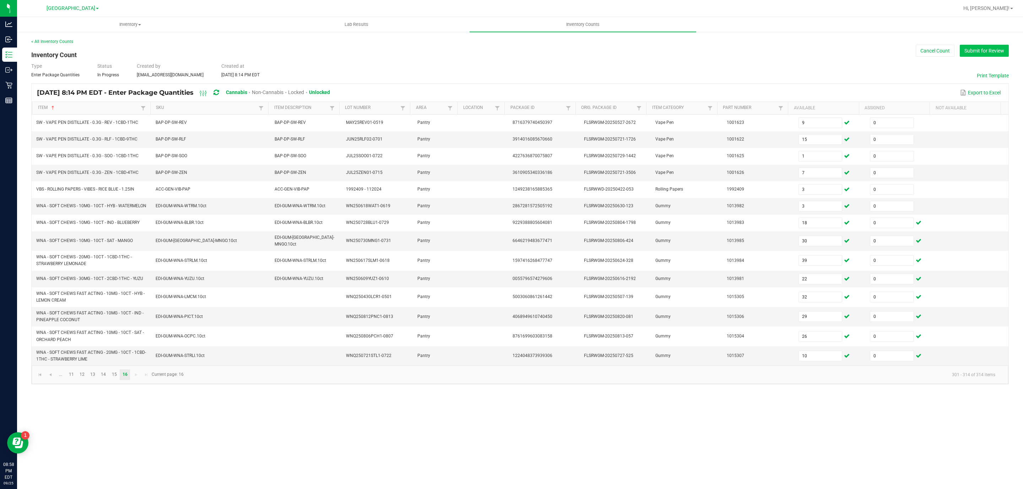
click at [977, 51] on button "Submit for Review" at bounding box center [983, 51] width 49 height 12
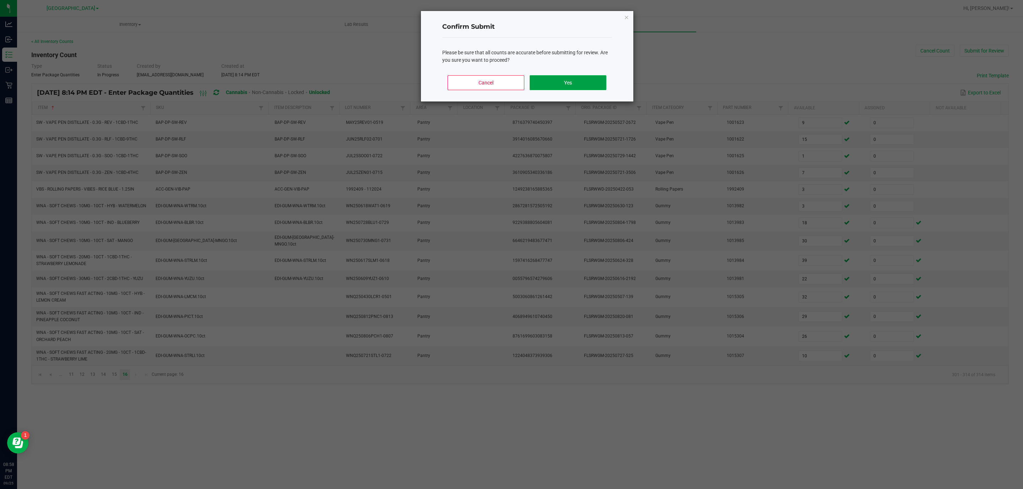
click at [566, 82] on button "Yes" at bounding box center [567, 82] width 76 height 15
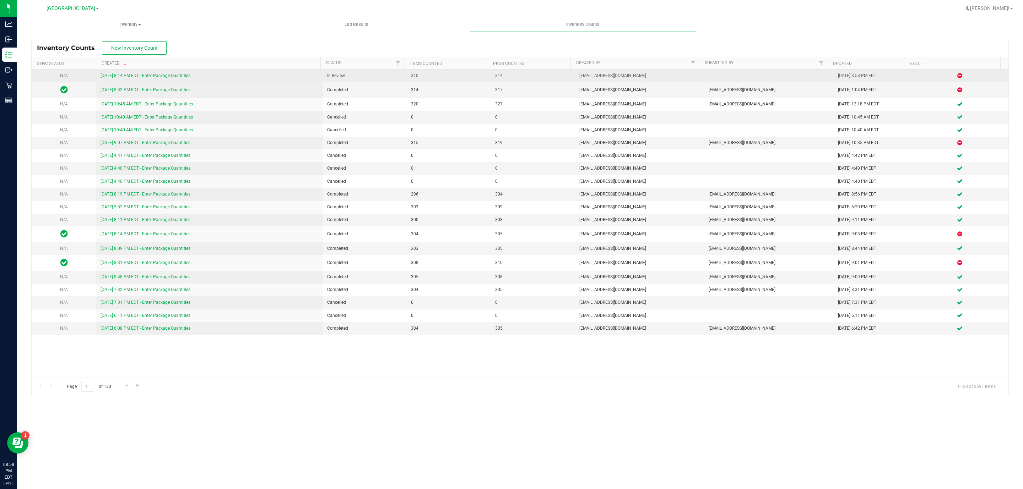
click at [180, 77] on link "9/25/25 8:14 PM EDT - Enter Package Quantities" at bounding box center [145, 75] width 90 height 5
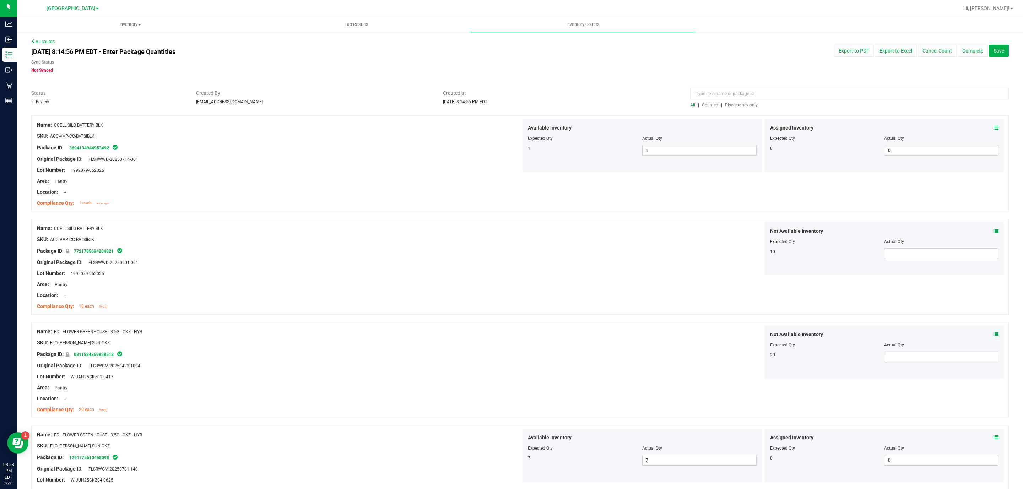
click at [726, 105] on span "Discrepancy only" at bounding box center [741, 105] width 33 height 5
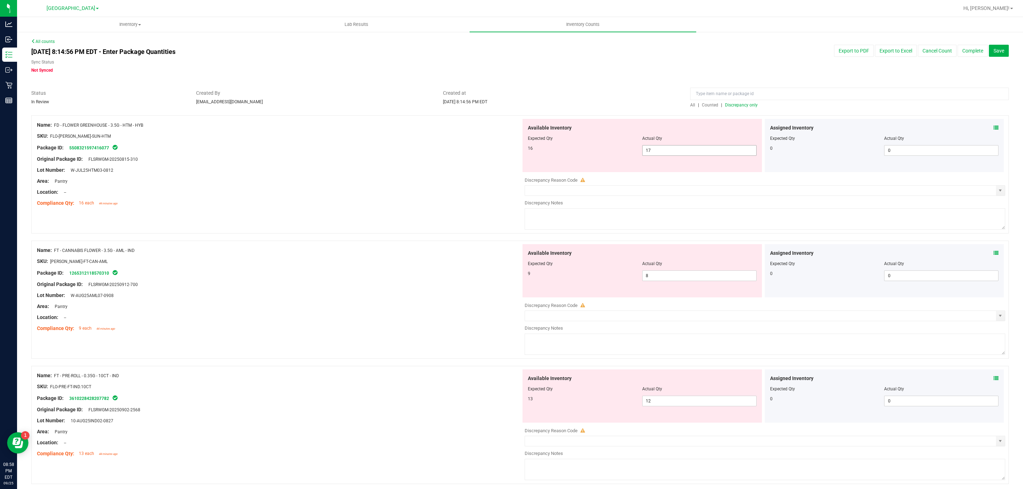
click at [686, 153] on span "17 17" at bounding box center [699, 150] width 114 height 11
click at [674, 148] on input "17" at bounding box center [699, 151] width 114 height 10
click at [671, 151] on input "17" at bounding box center [699, 151] width 114 height 10
click at [672, 149] on input "17" at bounding box center [699, 151] width 114 height 10
click at [671, 149] on input "17" at bounding box center [699, 151] width 114 height 10
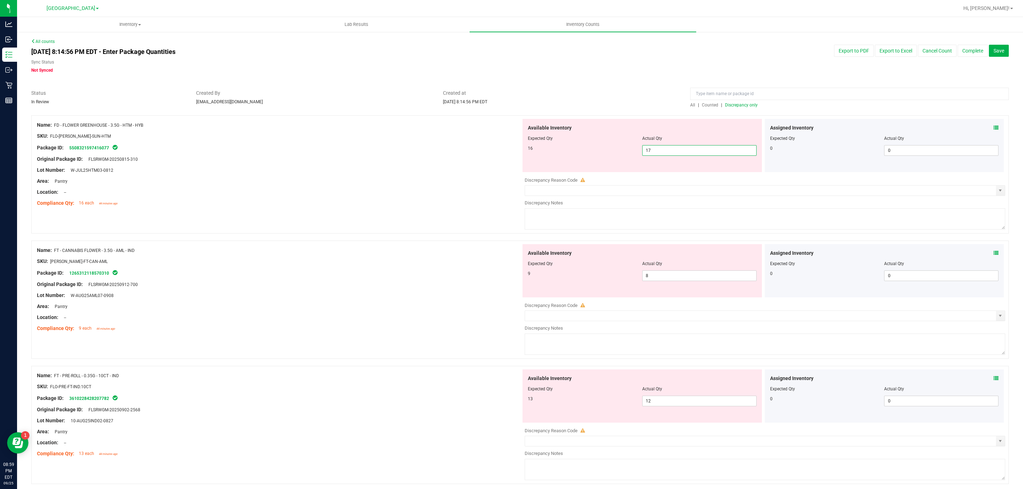
click at [670, 150] on input "17" at bounding box center [699, 151] width 114 height 10
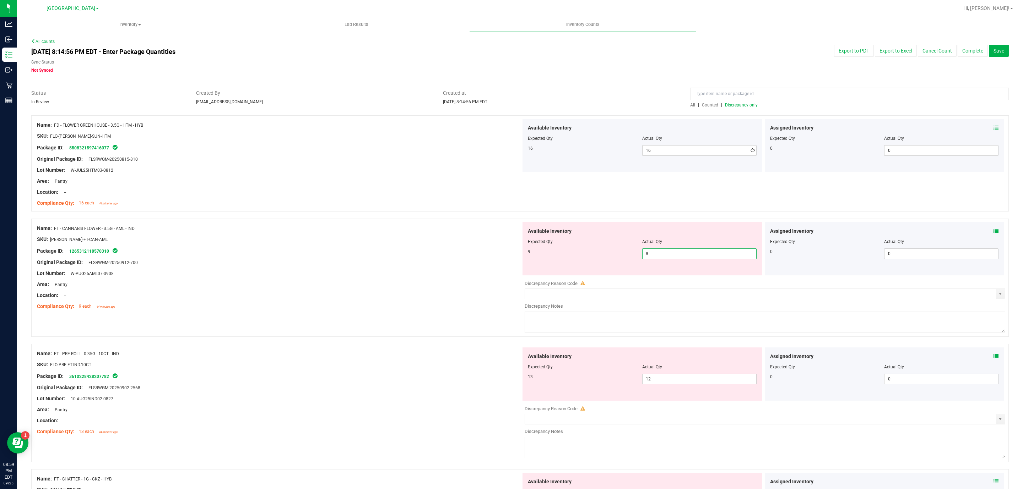
click at [656, 279] on div "Available Inventory Expected Qty Actual Qty 9 8 8" at bounding box center [763, 278] width 484 height 113
click at [662, 253] on input "8" at bounding box center [699, 254] width 114 height 10
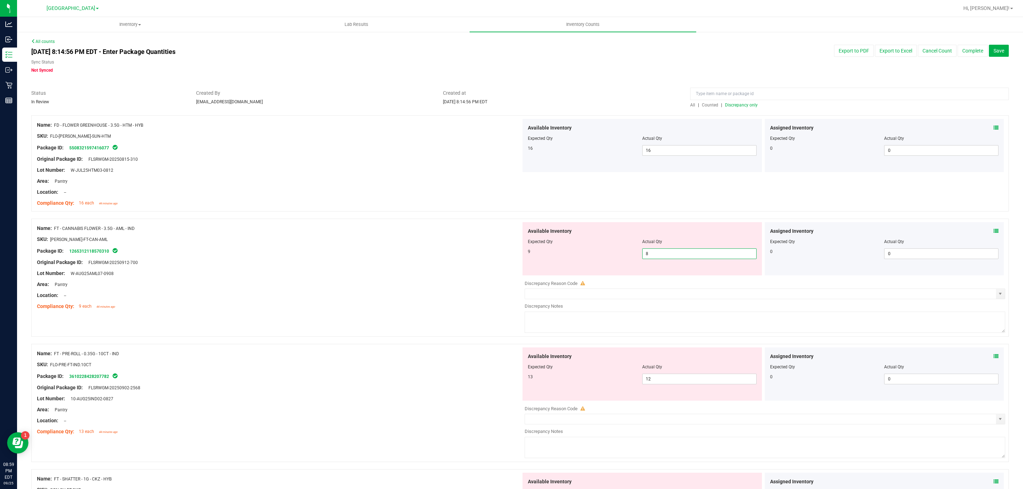
click at [659, 253] on input "8" at bounding box center [699, 254] width 114 height 10
drag, startPoint x: 648, startPoint y: 253, endPoint x: 639, endPoint y: 254, distance: 8.9
click at [642, 254] on input "8" at bounding box center [699, 254] width 114 height 10
click at [683, 253] on input "9" at bounding box center [699, 254] width 114 height 10
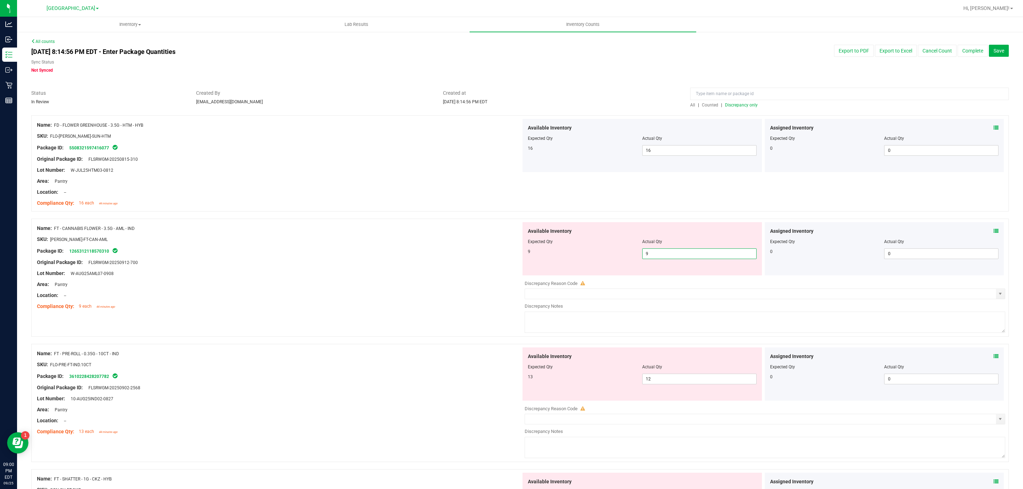
drag, startPoint x: 659, startPoint y: 254, endPoint x: 640, endPoint y: 253, distance: 19.2
click at [642, 253] on input "9" at bounding box center [699, 254] width 114 height 10
click at [679, 256] on input "8" at bounding box center [699, 254] width 114 height 10
click at [677, 383] on span "12 12" at bounding box center [699, 379] width 114 height 11
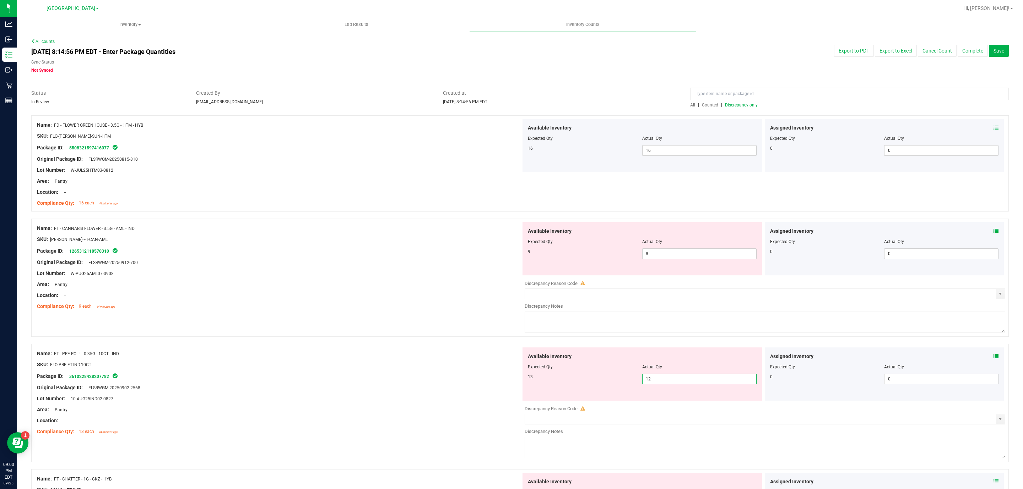
scroll to position [53, 0]
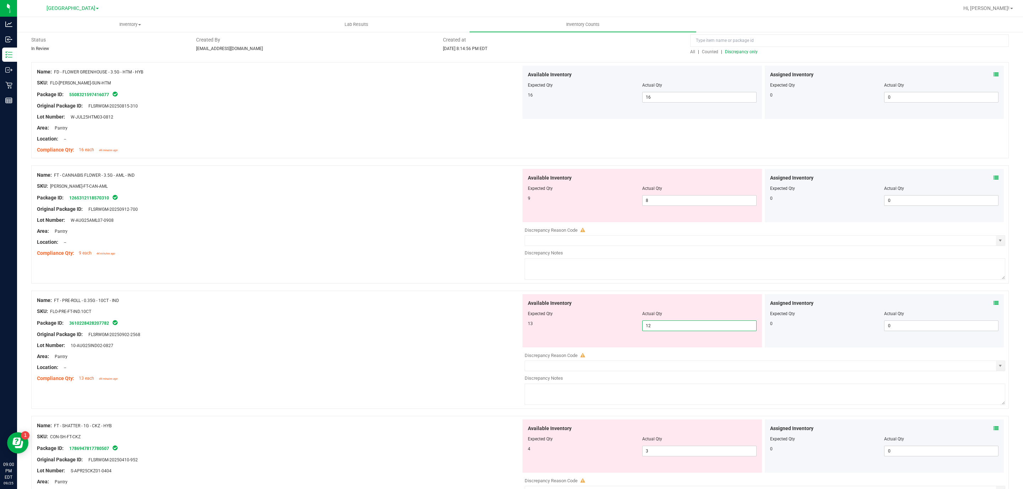
click at [665, 326] on input "12" at bounding box center [699, 326] width 114 height 10
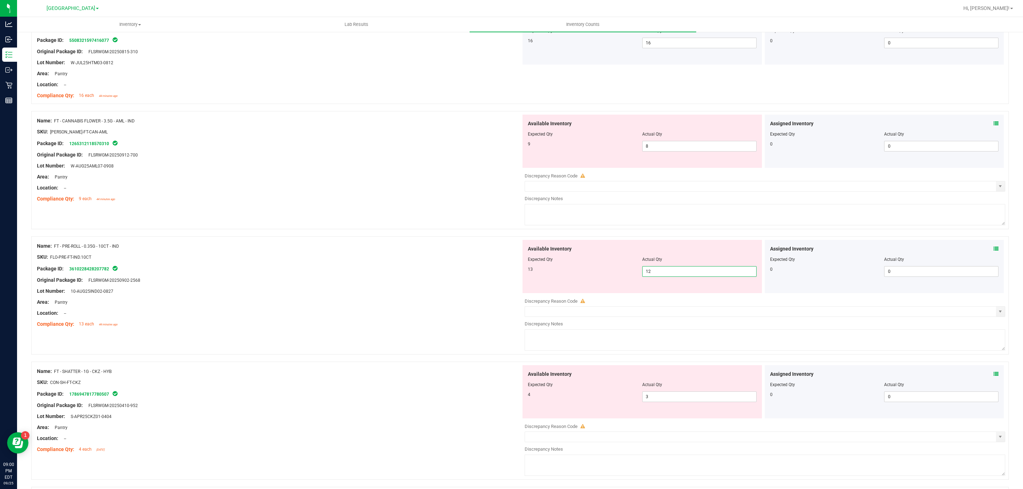
scroll to position [107, 0]
drag, startPoint x: 668, startPoint y: 276, endPoint x: 626, endPoint y: 274, distance: 42.6
click at [626, 274] on div "13 12 12" at bounding box center [642, 272] width 229 height 11
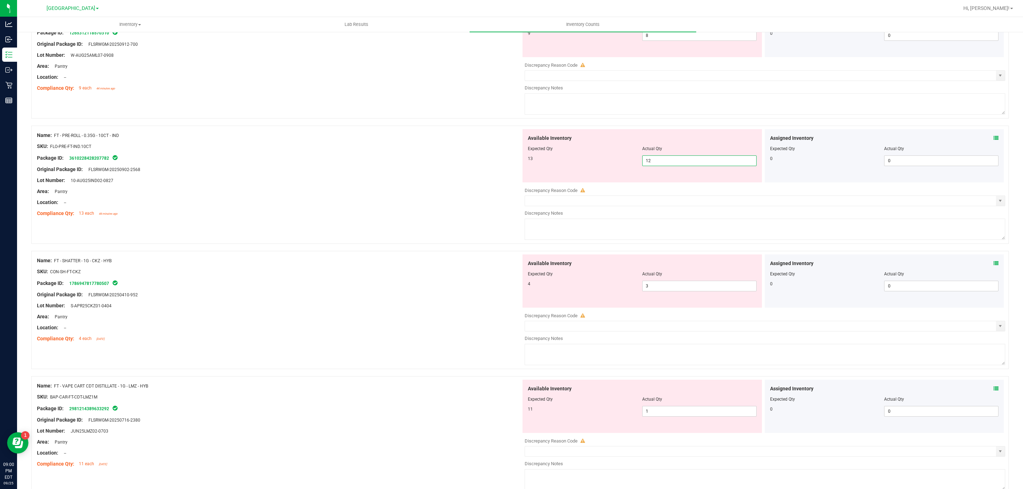
scroll to position [266, 0]
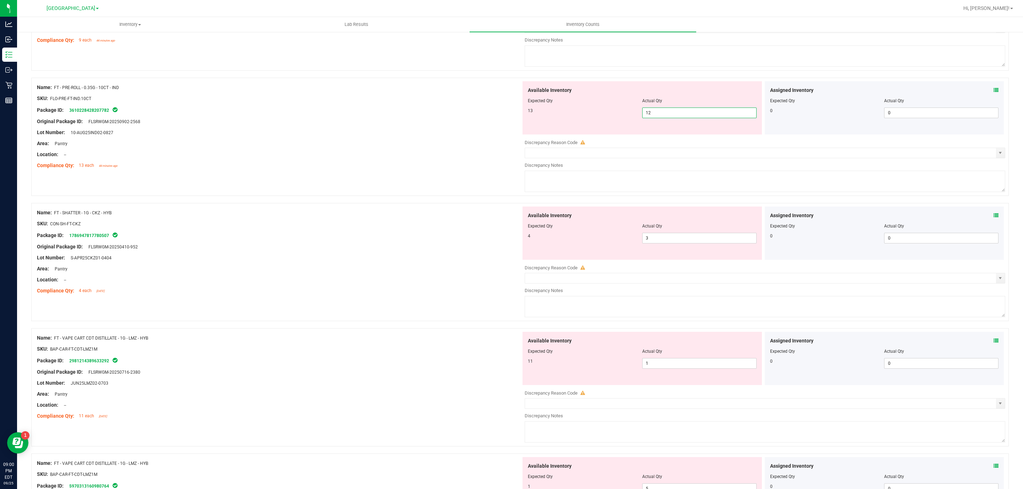
click at [656, 113] on input "12" at bounding box center [699, 113] width 114 height 10
click at [670, 112] on input "12" at bounding box center [699, 113] width 114 height 10
click at [675, 242] on span "3 3" at bounding box center [699, 238] width 114 height 11
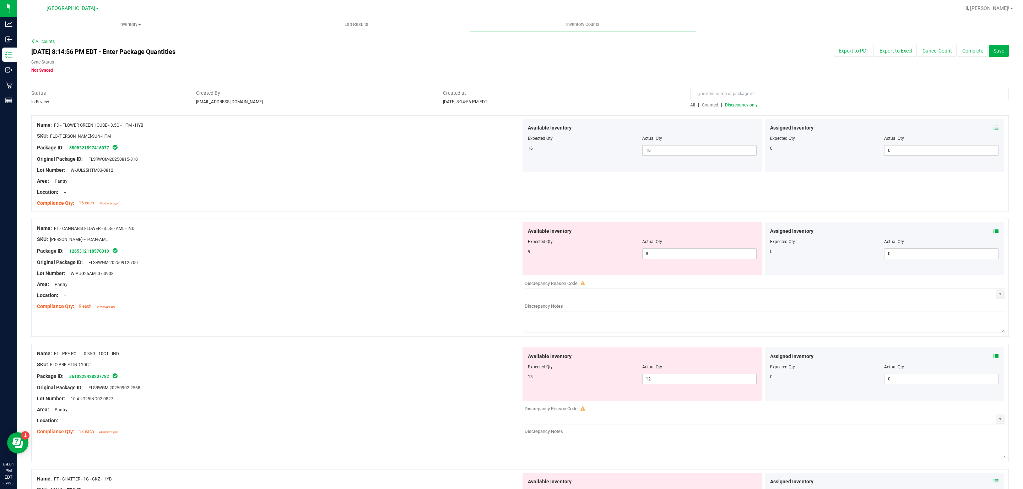
scroll to position [53, 0]
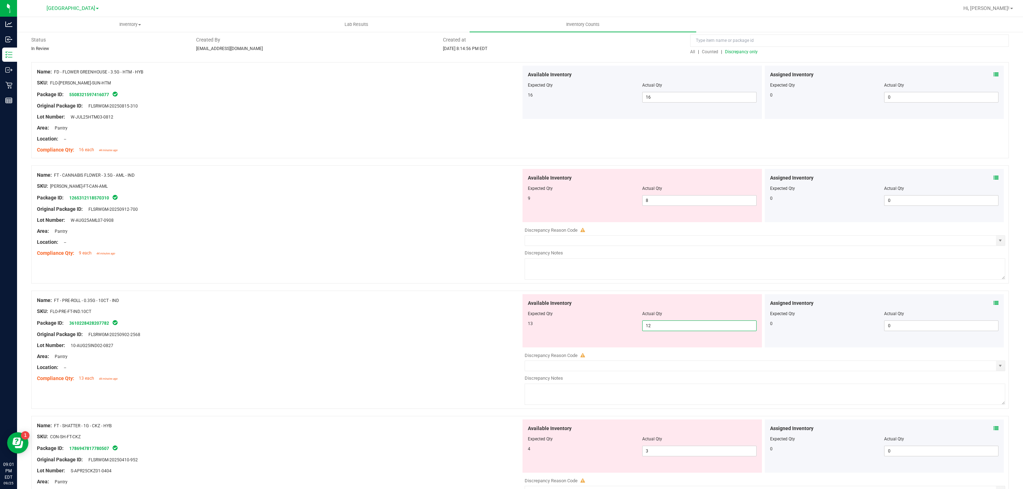
click at [672, 325] on span "12 12" at bounding box center [699, 326] width 114 height 11
click at [673, 329] on input "12" at bounding box center [699, 326] width 114 height 10
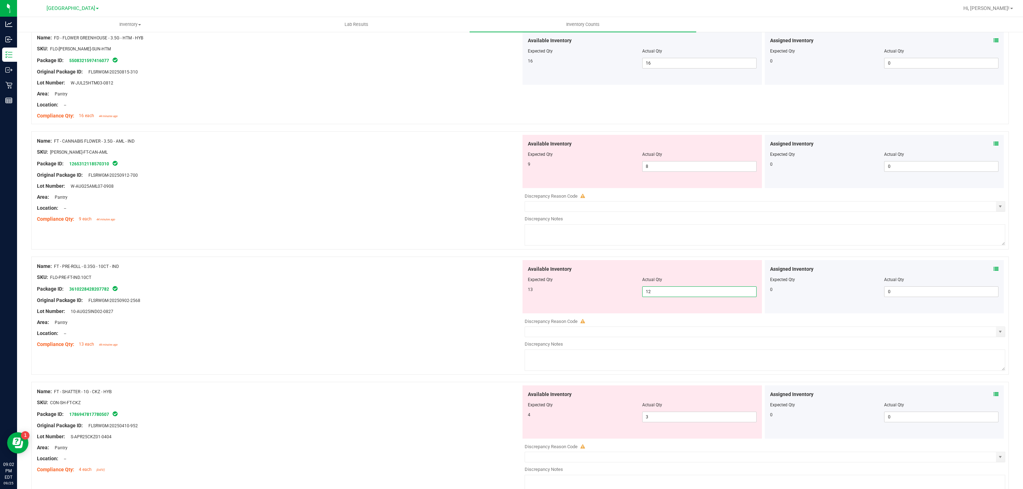
scroll to position [107, 0]
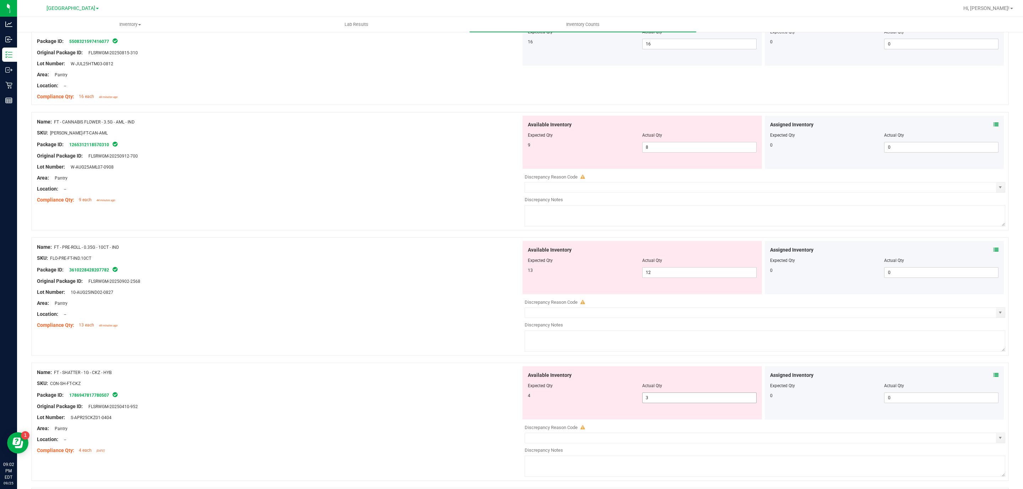
click at [668, 399] on span "3 3" at bounding box center [699, 398] width 114 height 11
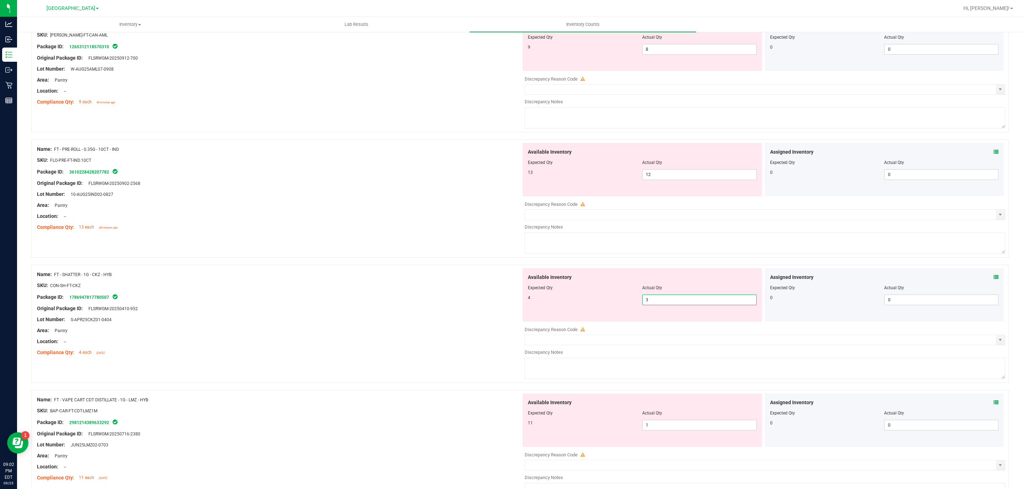
scroll to position [213, 0]
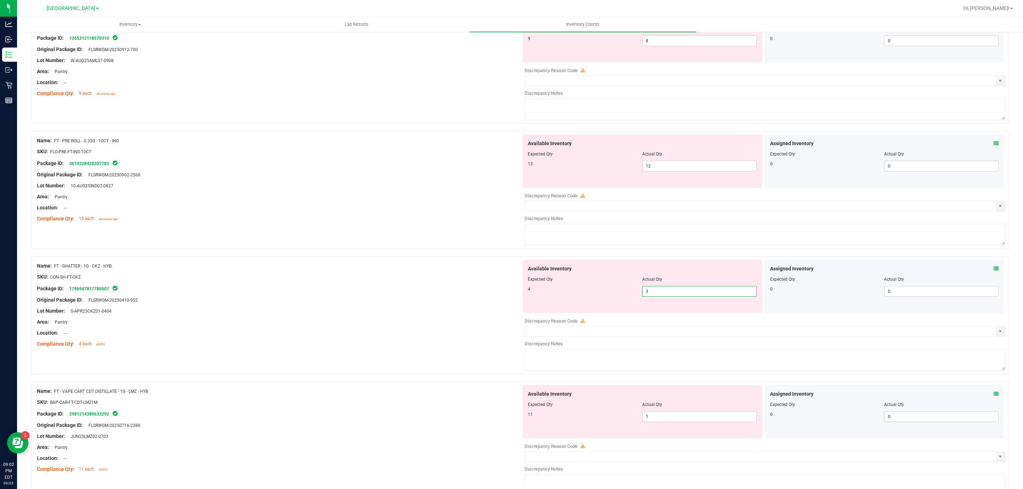
click at [657, 294] on input "3" at bounding box center [699, 292] width 114 height 10
drag, startPoint x: 657, startPoint y: 294, endPoint x: 640, endPoint y: 293, distance: 17.8
click at [642, 293] on input "3" at bounding box center [699, 292] width 114 height 10
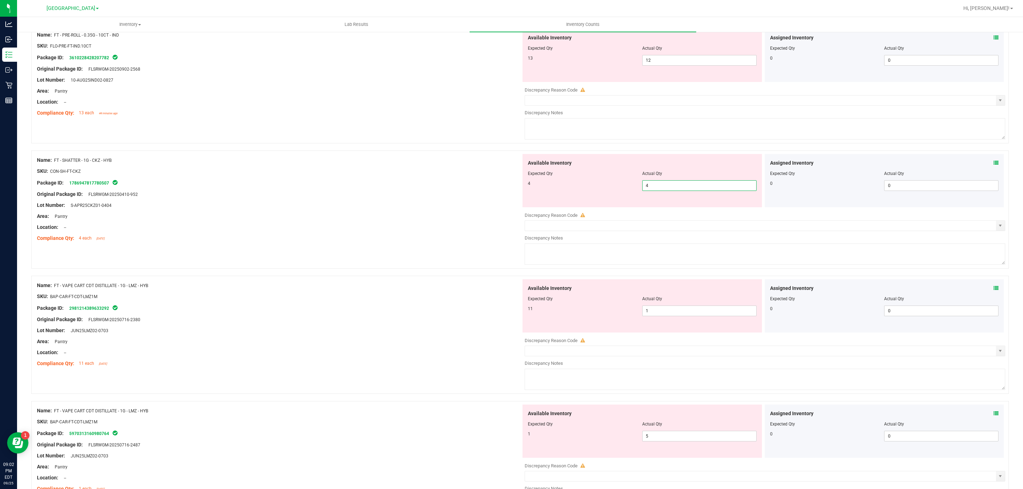
scroll to position [320, 0]
click at [660, 307] on div "Available Inventory Expected Qty Actual Qty 11 1 1" at bounding box center [641, 305] width 239 height 53
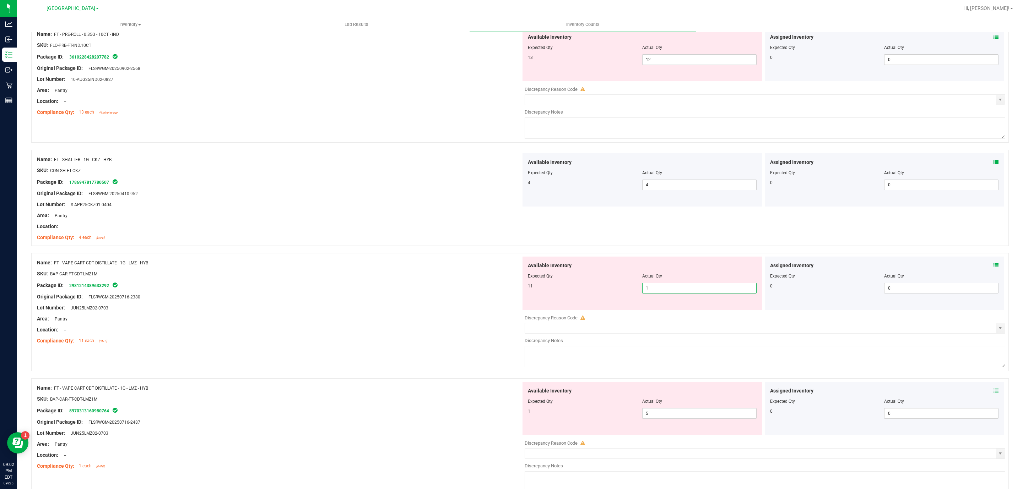
click at [660, 291] on input "1" at bounding box center [699, 288] width 114 height 10
click at [664, 293] on input "1" at bounding box center [699, 288] width 114 height 10
drag, startPoint x: 662, startPoint y: 292, endPoint x: 638, endPoint y: 289, distance: 24.0
click at [642, 289] on input "1" at bounding box center [699, 288] width 114 height 10
click at [486, 342] on div "Compliance Qty: 11 each 5 days ago" at bounding box center [279, 340] width 484 height 7
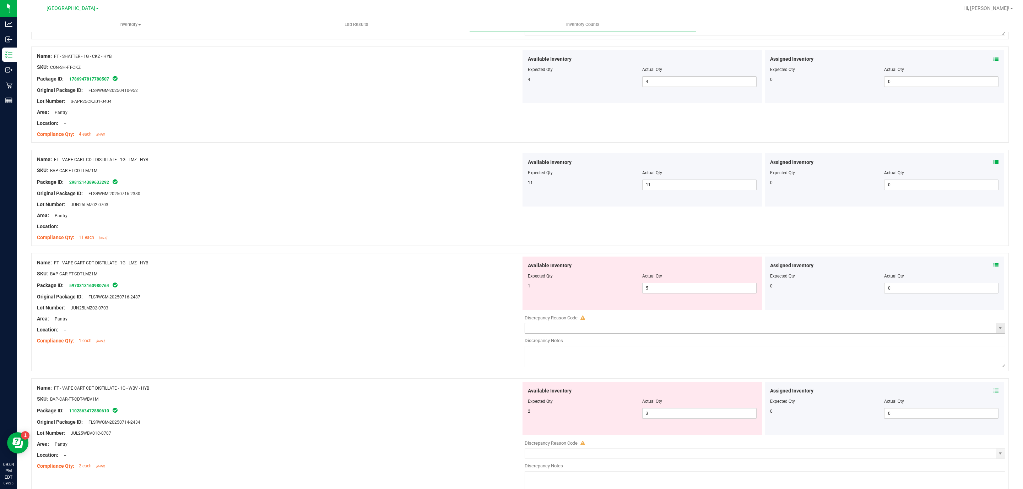
scroll to position [426, 0]
click at [659, 290] on span "5 5" at bounding box center [699, 285] width 114 height 11
click at [659, 287] on input "5" at bounding box center [699, 285] width 114 height 10
click at [473, 305] on div "Lot Number: JUN25LMZ02-0703" at bounding box center [279, 304] width 484 height 7
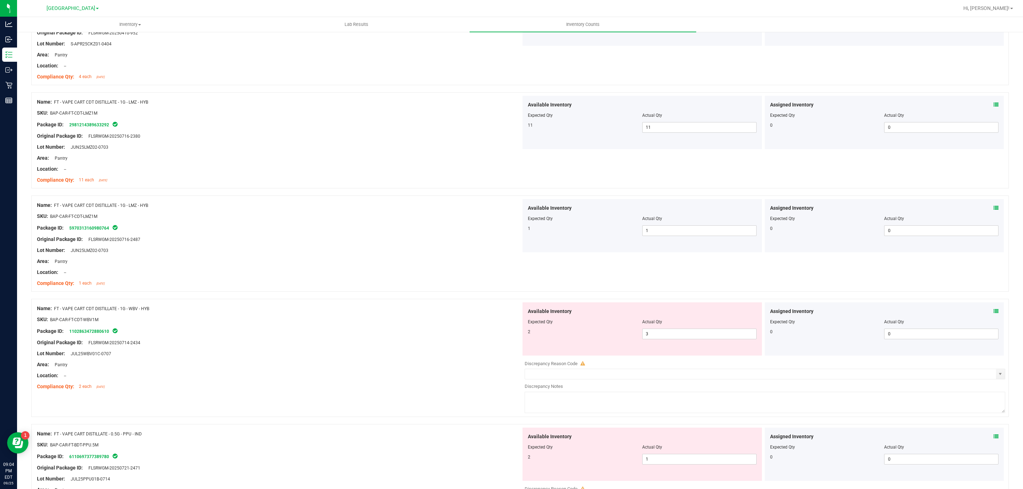
scroll to position [533, 0]
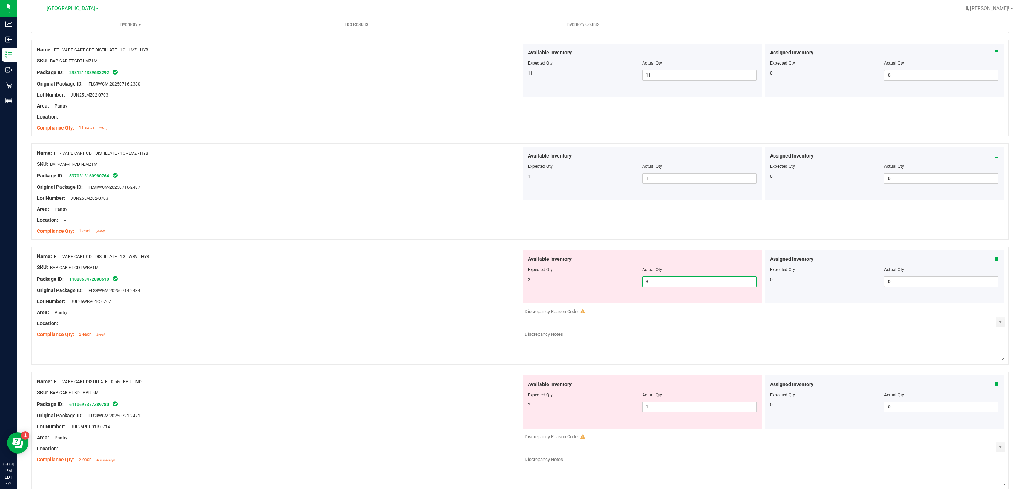
click at [669, 283] on span "3 3" at bounding box center [699, 282] width 114 height 11
drag, startPoint x: 667, startPoint y: 284, endPoint x: 649, endPoint y: 284, distance: 18.1
click at [649, 284] on input "3" at bounding box center [699, 282] width 114 height 10
drag, startPoint x: 657, startPoint y: 284, endPoint x: 637, endPoint y: 282, distance: 19.9
click at [642, 282] on input "3" at bounding box center [699, 282] width 114 height 10
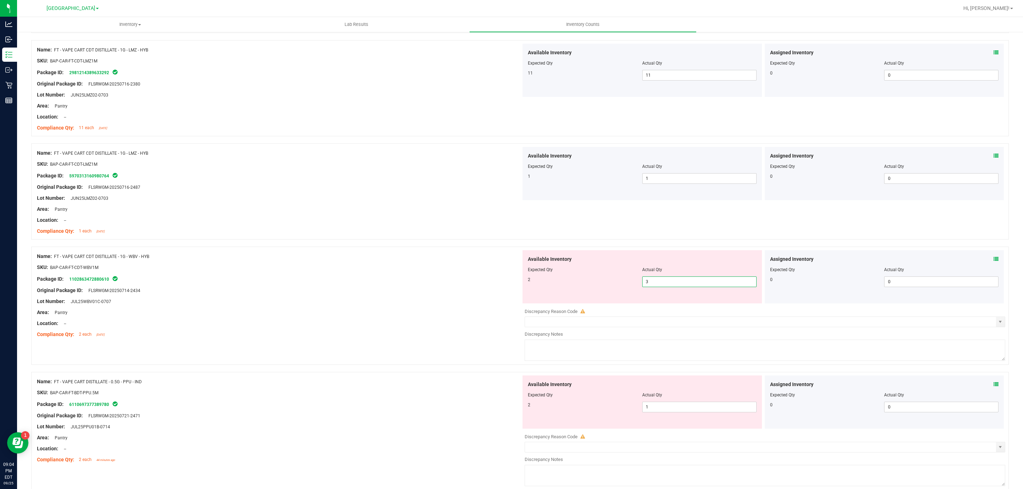
click at [659, 283] on input "3" at bounding box center [699, 282] width 114 height 10
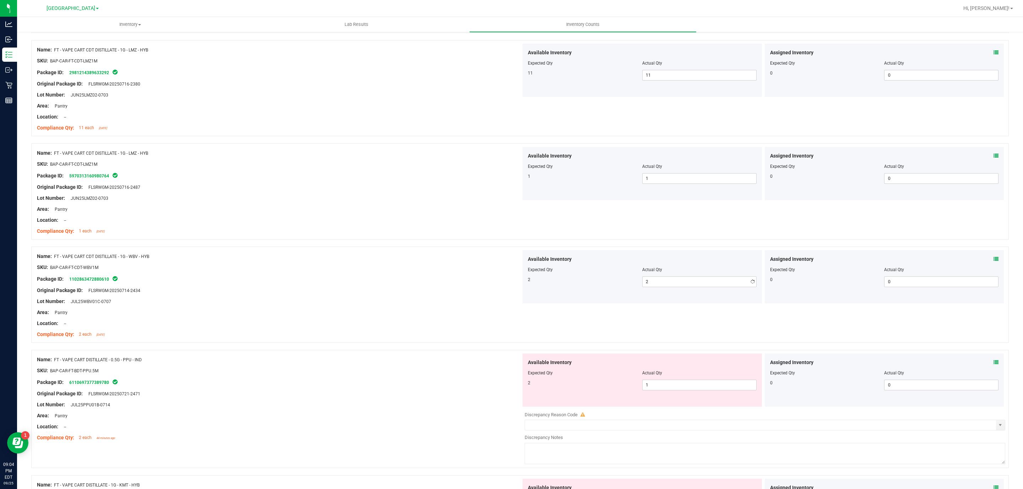
click at [414, 298] on div at bounding box center [279, 296] width 484 height 4
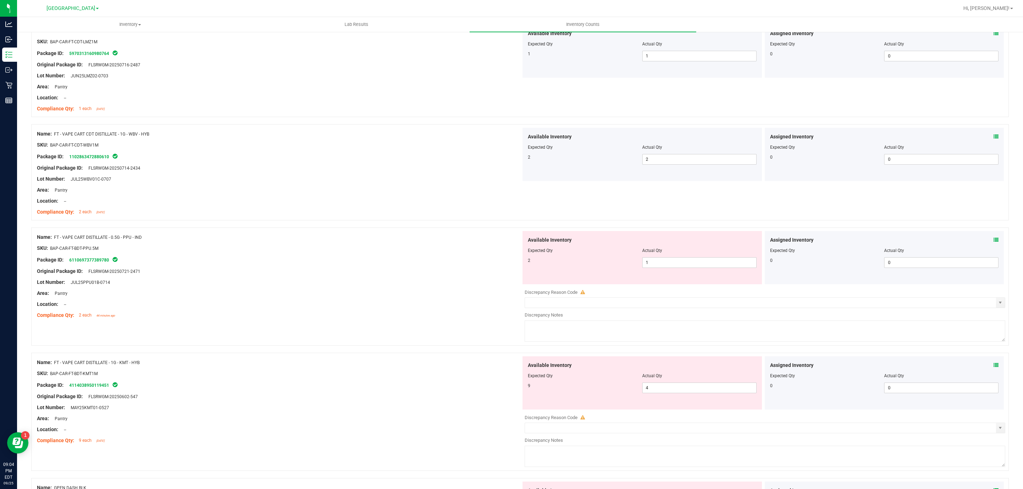
scroll to position [692, 0]
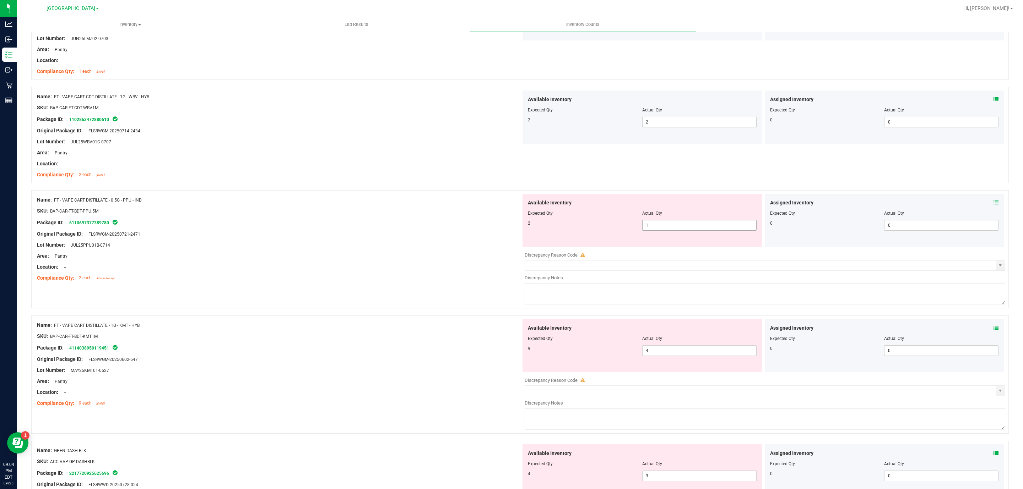
click at [649, 228] on span "1 1" at bounding box center [699, 225] width 114 height 11
click at [651, 228] on input "1" at bounding box center [699, 226] width 114 height 10
click at [650, 228] on input "1" at bounding box center [699, 226] width 114 height 10
click at [645, 229] on input "1" at bounding box center [699, 226] width 114 height 10
click at [404, 243] on div "Lot Number: JUL25PPU01B-0714" at bounding box center [279, 244] width 484 height 7
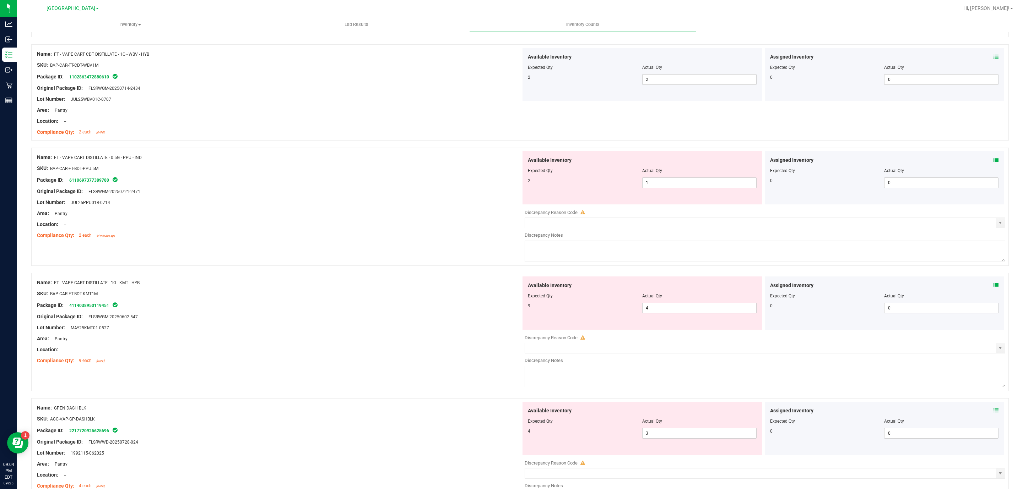
scroll to position [799, 0]
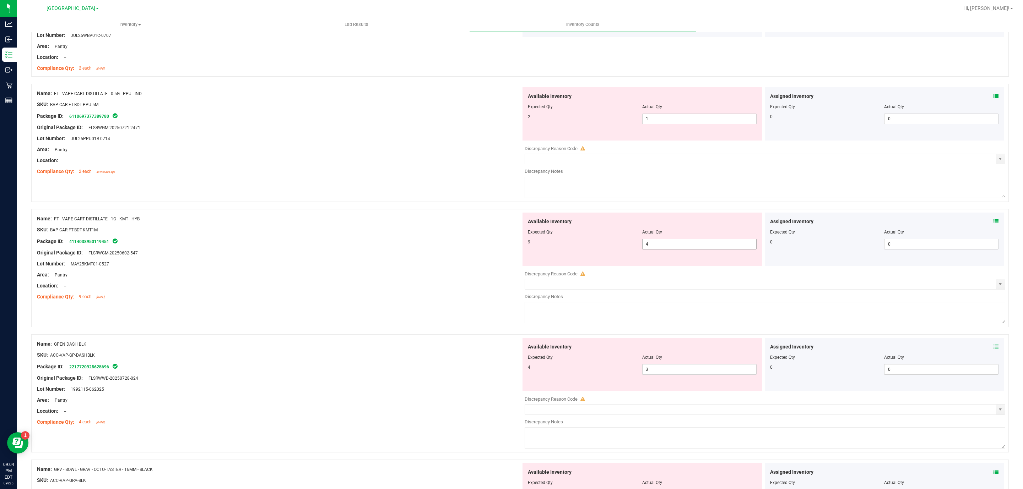
click at [660, 249] on span "4 4" at bounding box center [699, 244] width 114 height 11
click at [652, 249] on input "4" at bounding box center [699, 244] width 114 height 10
drag, startPoint x: 669, startPoint y: 246, endPoint x: 623, endPoint y: 243, distance: 45.9
click at [620, 243] on div "9 4 4" at bounding box center [642, 244] width 229 height 11
click at [475, 353] on div "Name: GPEN DASH BLK SKU: ACC-VAP-GP-DASHBLK Package ID: 2217720925625696 Origin…" at bounding box center [279, 383] width 484 height 91
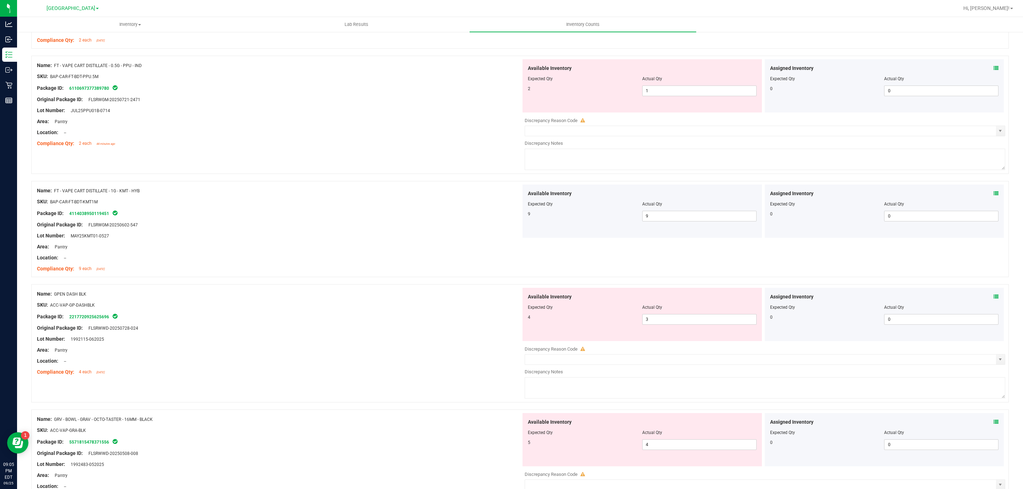
scroll to position [852, 0]
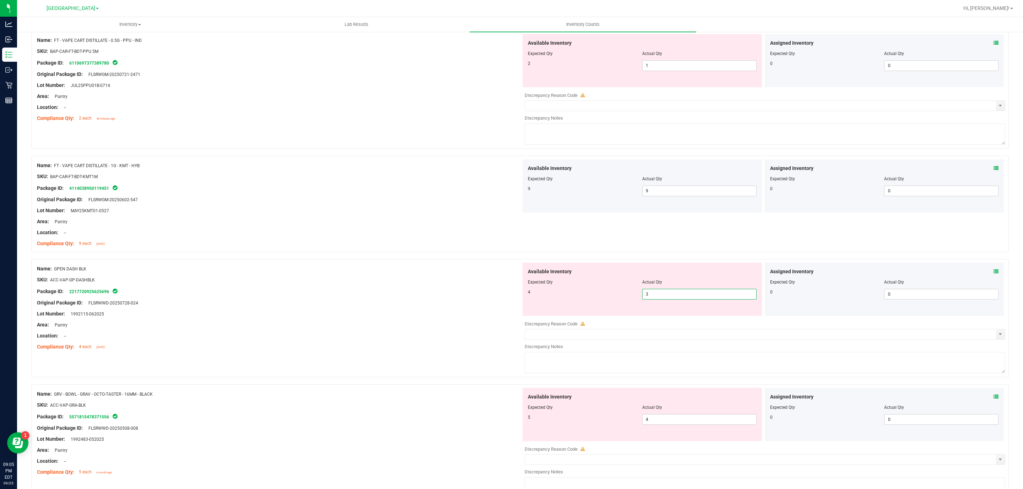
click at [679, 300] on span "3 3" at bounding box center [699, 294] width 114 height 11
click at [666, 71] on span "1 1" at bounding box center [699, 65] width 114 height 11
click at [666, 294] on span "3 3" at bounding box center [699, 294] width 114 height 11
click at [664, 297] on input "3" at bounding box center [699, 294] width 114 height 10
click at [673, 298] on input "3" at bounding box center [699, 294] width 114 height 10
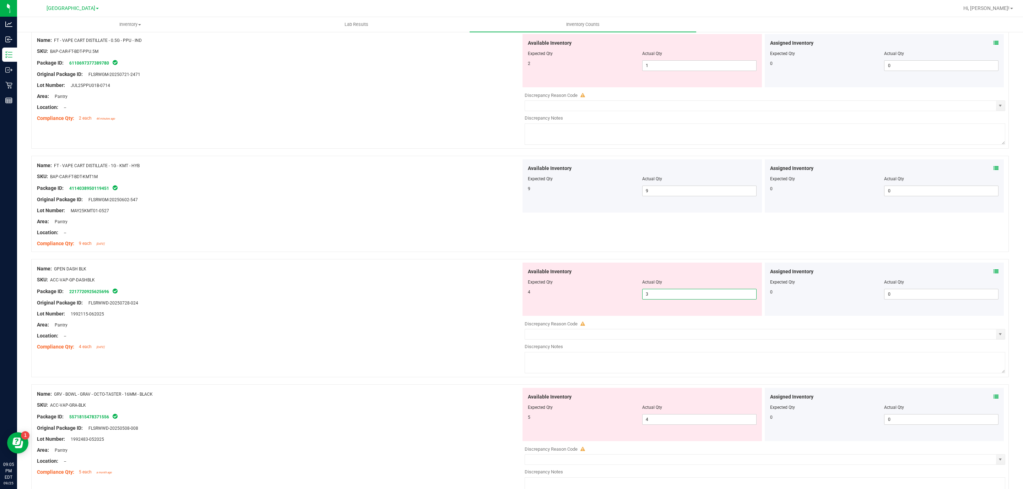
click at [673, 298] on input "3" at bounding box center [699, 294] width 114 height 10
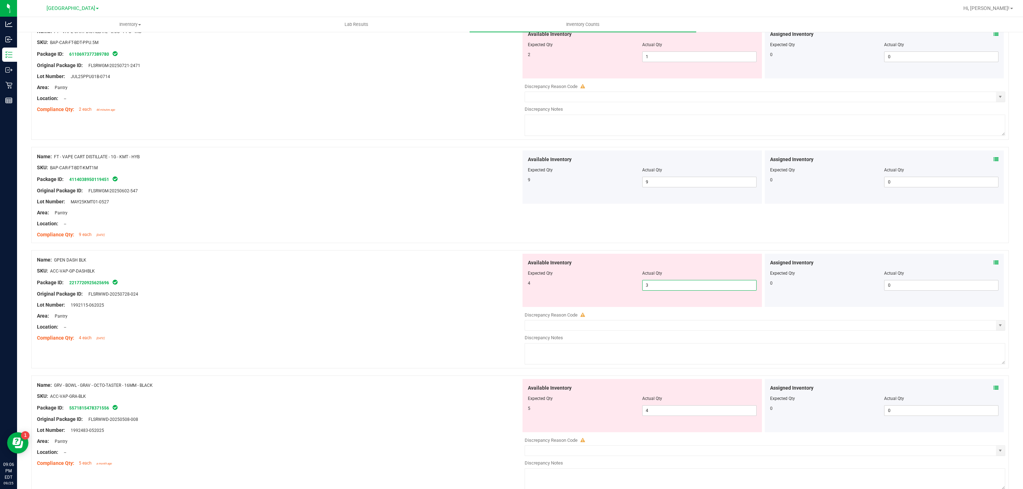
scroll to position [968, 0]
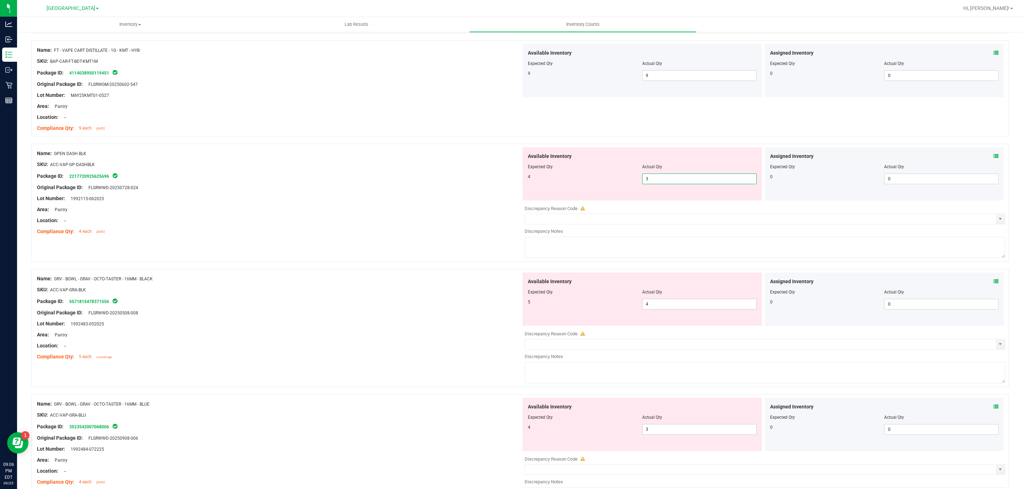
click at [682, 184] on input "3" at bounding box center [699, 179] width 114 height 10
click at [667, 303] on span "4 4" at bounding box center [699, 304] width 114 height 11
click at [442, 336] on div "Area: Pantry" at bounding box center [279, 334] width 484 height 7
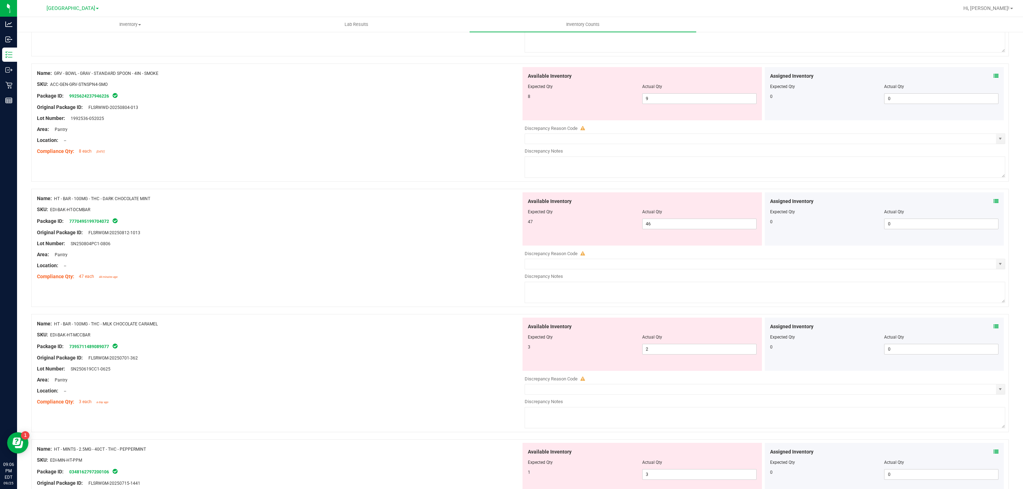
scroll to position [1554, 0]
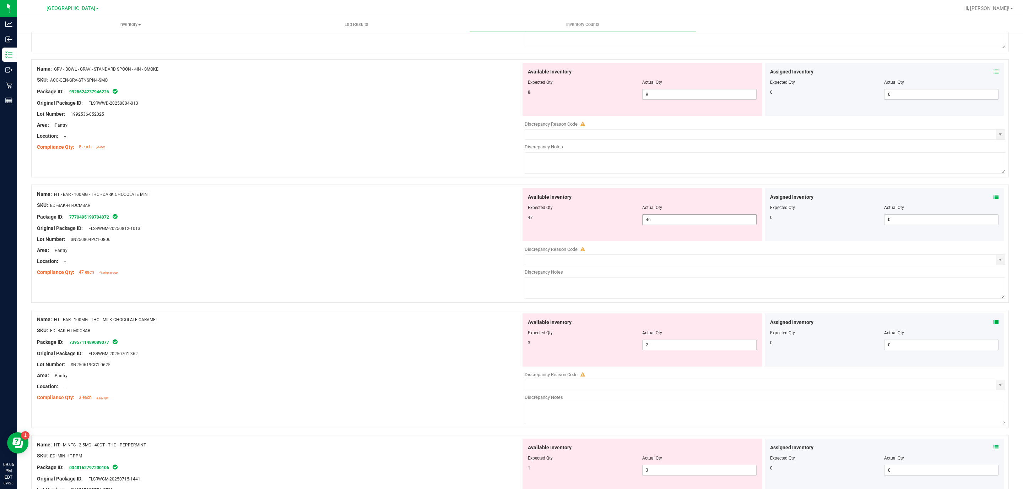
click at [669, 225] on span "46 46" at bounding box center [699, 219] width 114 height 11
click at [668, 225] on input "46" at bounding box center [699, 220] width 114 height 10
drag, startPoint x: 664, startPoint y: 224, endPoint x: 659, endPoint y: 225, distance: 4.7
click at [659, 225] on input "46" at bounding box center [699, 220] width 114 height 10
drag, startPoint x: 659, startPoint y: 225, endPoint x: 636, endPoint y: 223, distance: 23.5
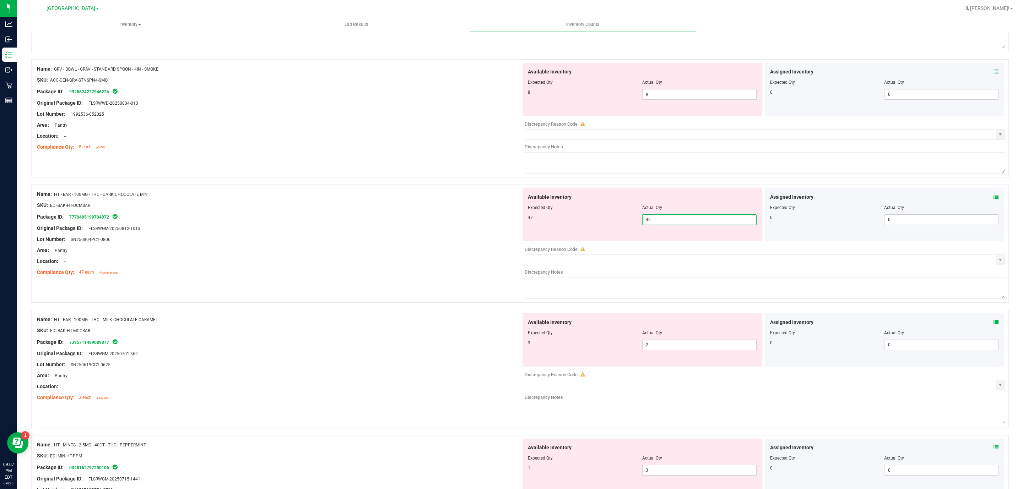
click at [636, 223] on div "47 46 46" at bounding box center [642, 219] width 229 height 11
click at [467, 332] on div "Name: HT - BAR - 100MG - THC - MILK CHOCOLATE CARAMEL SKU: EDI-BAK-HT-MCCBAR Pa…" at bounding box center [279, 359] width 484 height 91
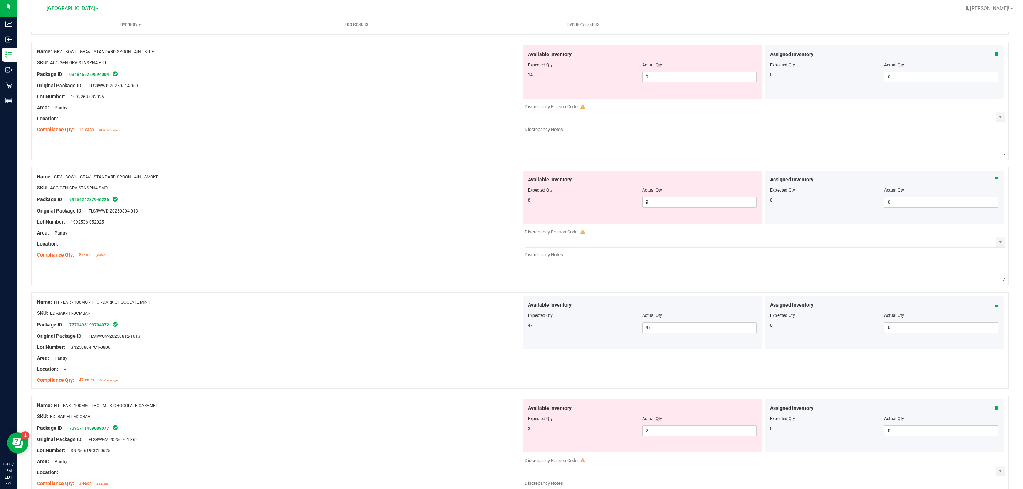
scroll to position [1341, 0]
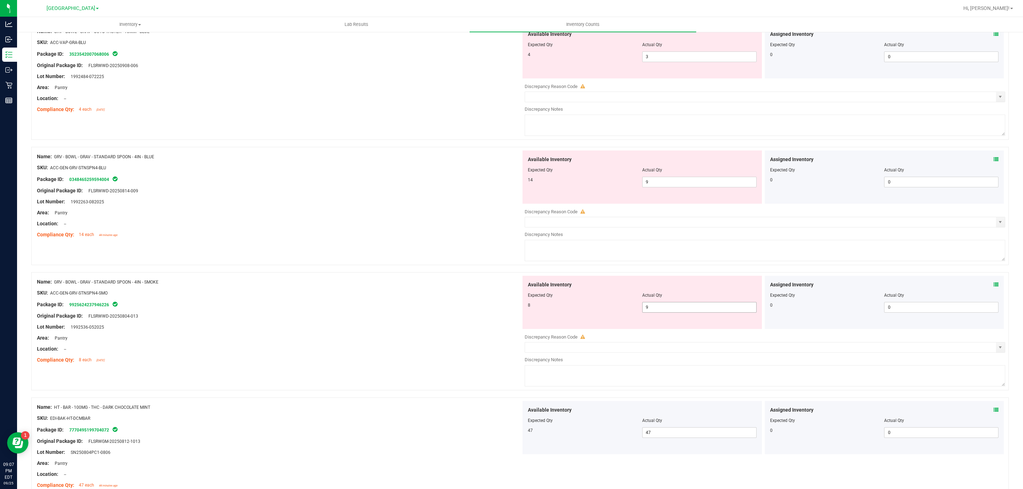
click at [654, 313] on span "9 9" at bounding box center [699, 307] width 114 height 11
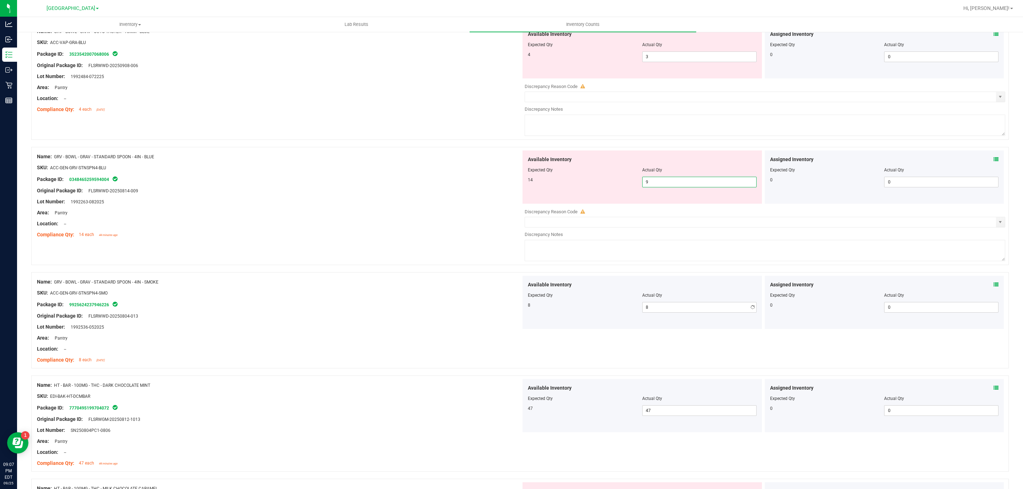
click at [666, 186] on span "9 9" at bounding box center [699, 182] width 114 height 11
click at [656, 62] on span "3 3" at bounding box center [699, 56] width 114 height 11
click at [476, 102] on div "Location: --" at bounding box center [279, 98] width 484 height 7
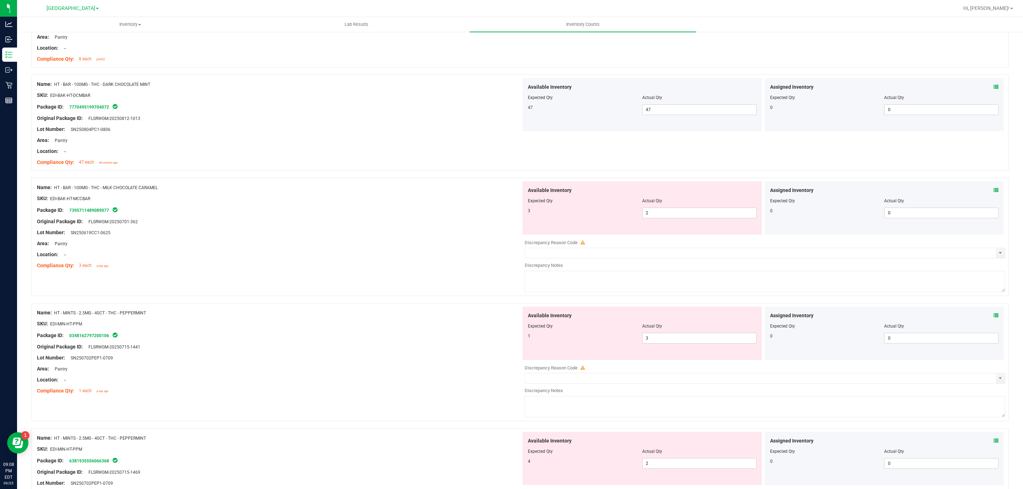
scroll to position [1660, 0]
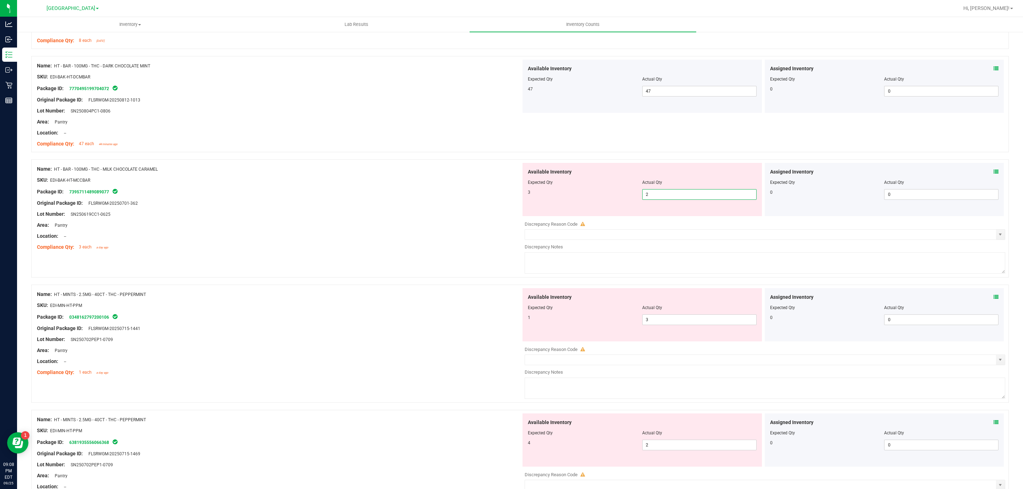
click at [654, 199] on span "2 2" at bounding box center [699, 194] width 114 height 11
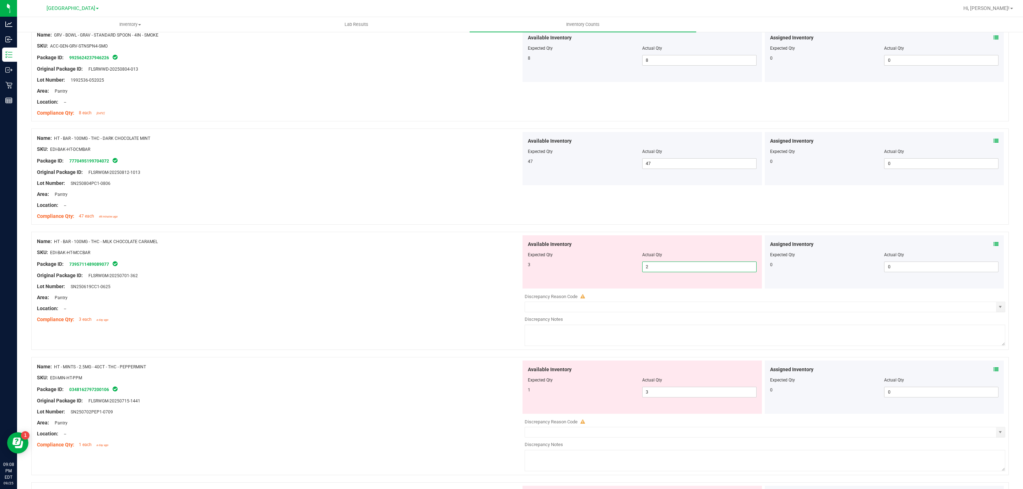
scroll to position [1607, 0]
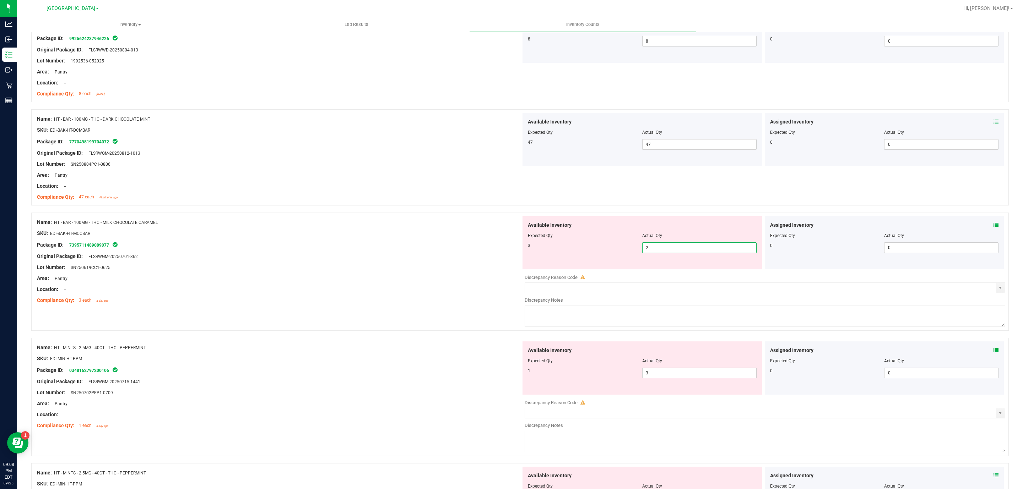
click at [666, 252] on input "2" at bounding box center [699, 248] width 114 height 10
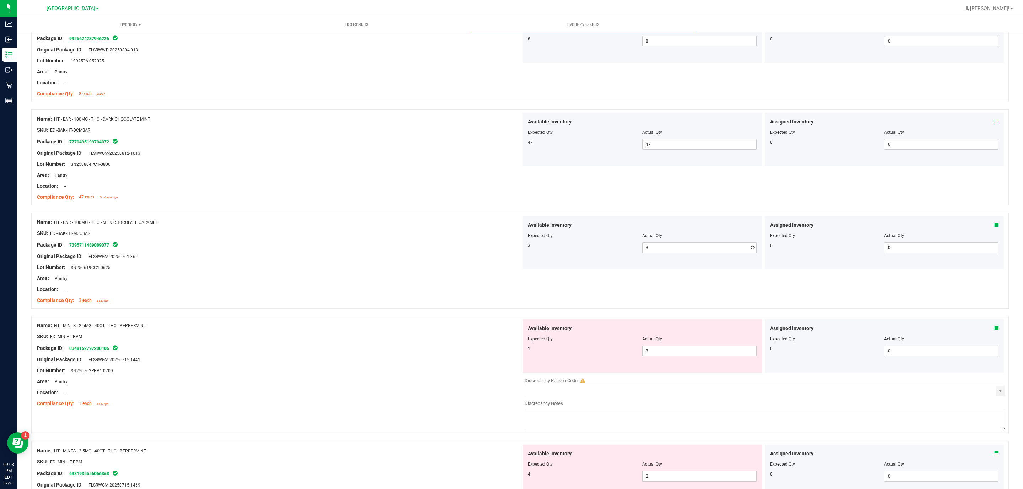
click at [495, 397] on div "Name: HT - MINTS - 2.5MG - 40CT - THC - PEPPERMINT SKU: EDI-MIN-HT-PPM Package …" at bounding box center [279, 365] width 484 height 91
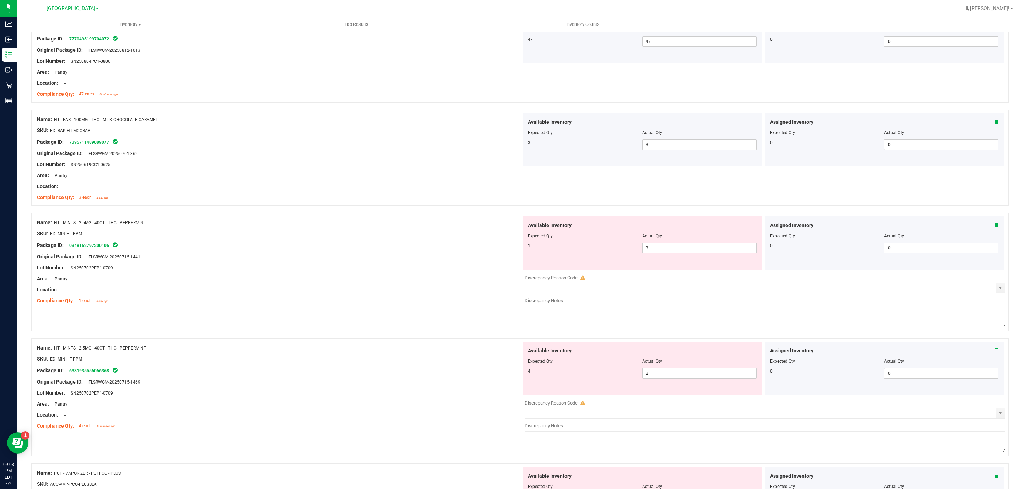
scroll to position [1713, 0]
click at [651, 250] on span "3 3" at bounding box center [699, 244] width 114 height 11
drag, startPoint x: 651, startPoint y: 252, endPoint x: 642, endPoint y: 250, distance: 9.3
click at [642, 250] on input "3" at bounding box center [699, 245] width 114 height 10
click at [662, 250] on input "3" at bounding box center [699, 245] width 114 height 10
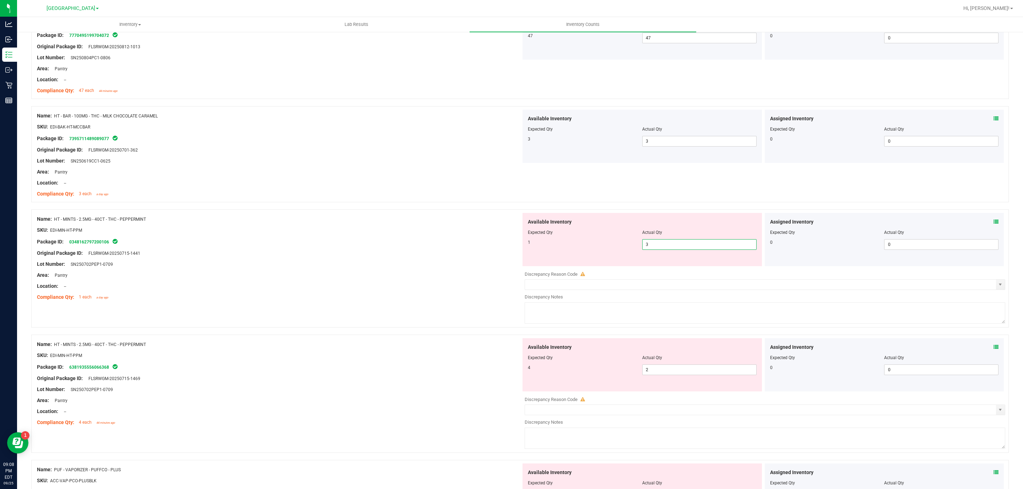
drag, startPoint x: 662, startPoint y: 250, endPoint x: 631, endPoint y: 253, distance: 31.0
click at [631, 250] on div "1 3 3" at bounding box center [642, 244] width 229 height 11
drag, startPoint x: 657, startPoint y: 254, endPoint x: 651, endPoint y: 254, distance: 6.0
click at [651, 250] on input "1" at bounding box center [699, 245] width 114 height 10
click at [675, 376] on div "Available Inventory Expected Qty Actual Qty 4 2 2" at bounding box center [763, 394] width 484 height 113
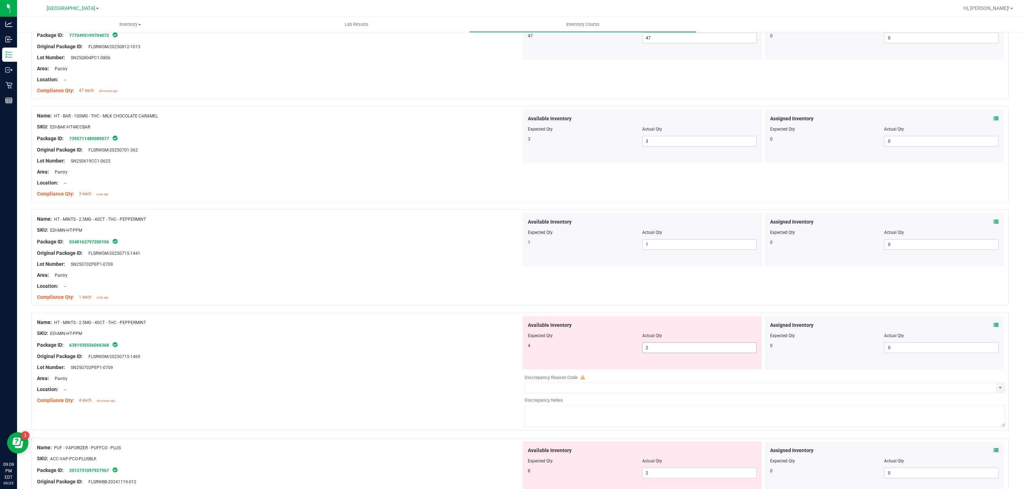
click at [645, 348] on span "2 2" at bounding box center [699, 348] width 114 height 11
drag, startPoint x: 649, startPoint y: 354, endPoint x: 641, endPoint y: 353, distance: 8.6
click at [647, 353] on span "2 2" at bounding box center [699, 348] width 114 height 11
click at [405, 391] on div "Location: --" at bounding box center [279, 389] width 484 height 7
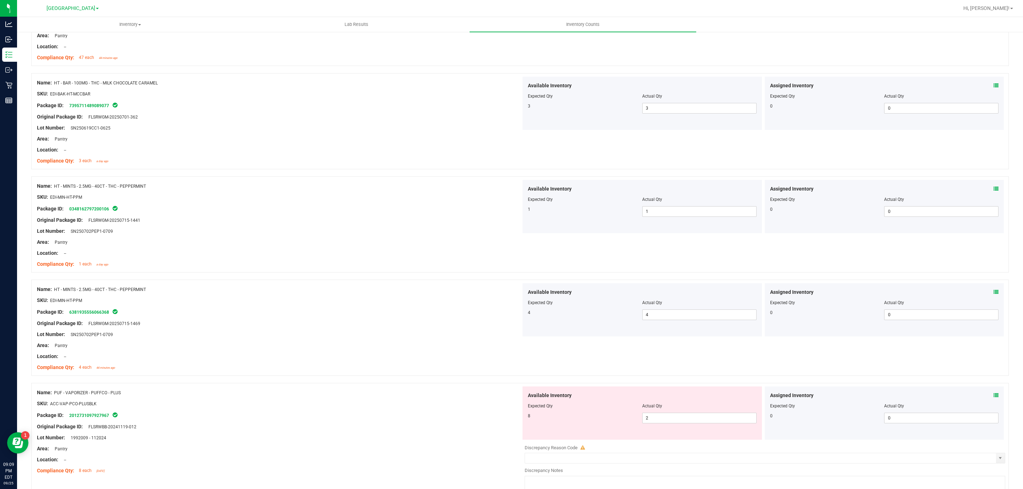
scroll to position [1922, 0]
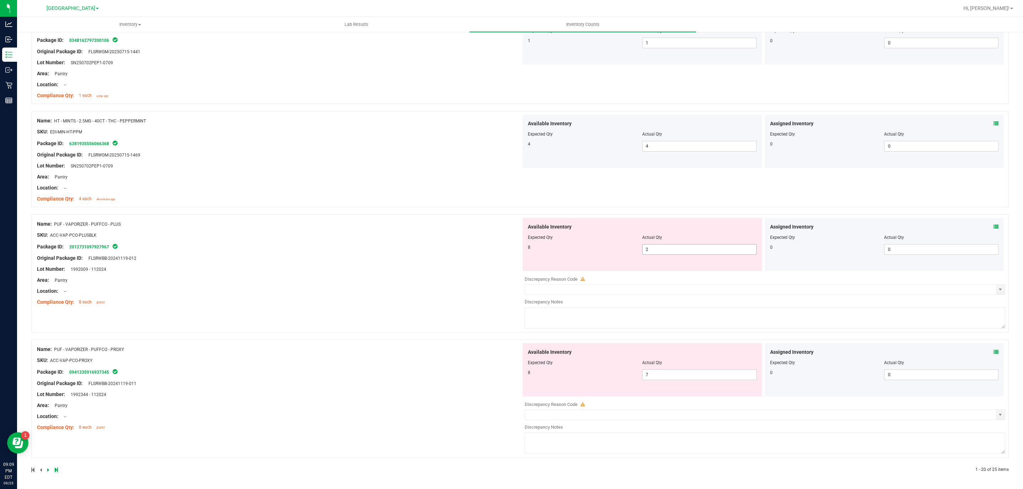
click at [666, 248] on span "2 2" at bounding box center [699, 249] width 114 height 11
click at [666, 248] on input "text" at bounding box center [699, 250] width 114 height 10
click at [420, 424] on div "Compliance Qty: 8 each 4 months ago" at bounding box center [279, 427] width 484 height 7
click at [46, 470] on div at bounding box center [275, 470] width 489 height 6
click at [47, 471] on icon at bounding box center [48, 470] width 2 height 4
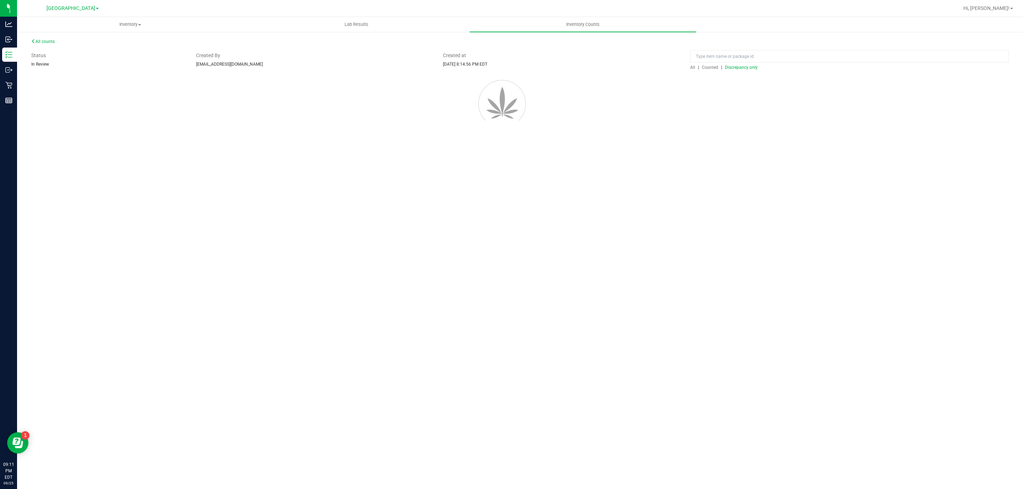
scroll to position [0, 0]
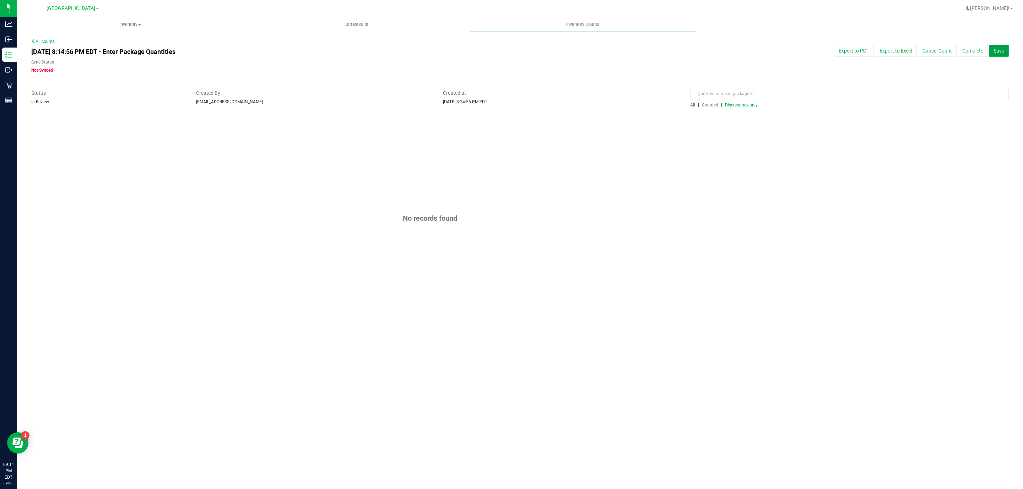
click at [998, 51] on span "Save" at bounding box center [998, 51] width 11 height 6
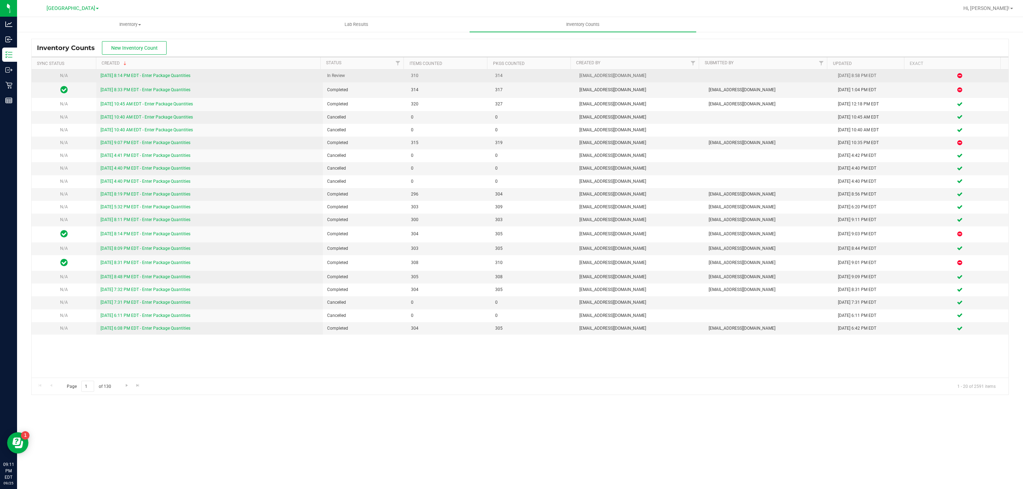
click at [149, 77] on link "9/25/25 8:14 PM EDT - Enter Package Quantities" at bounding box center [145, 75] width 90 height 5
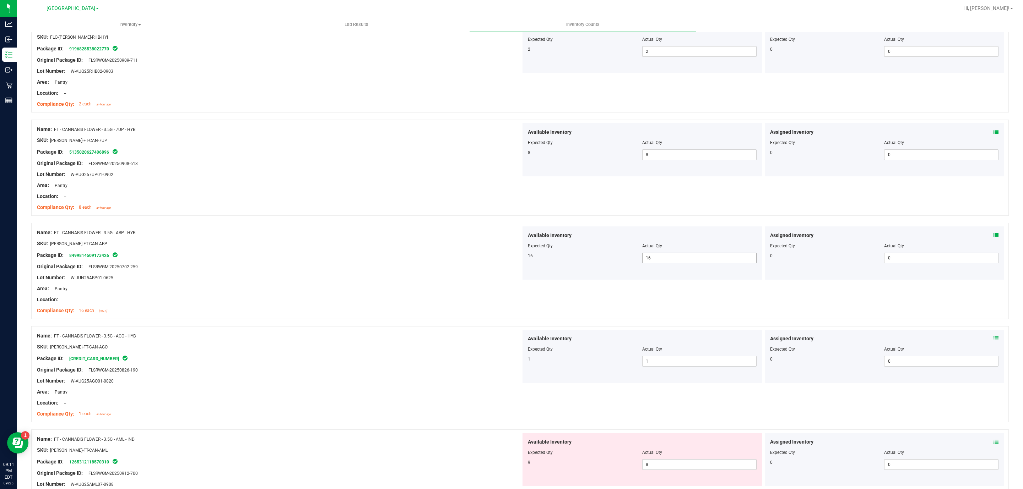
scroll to position [1744, 0]
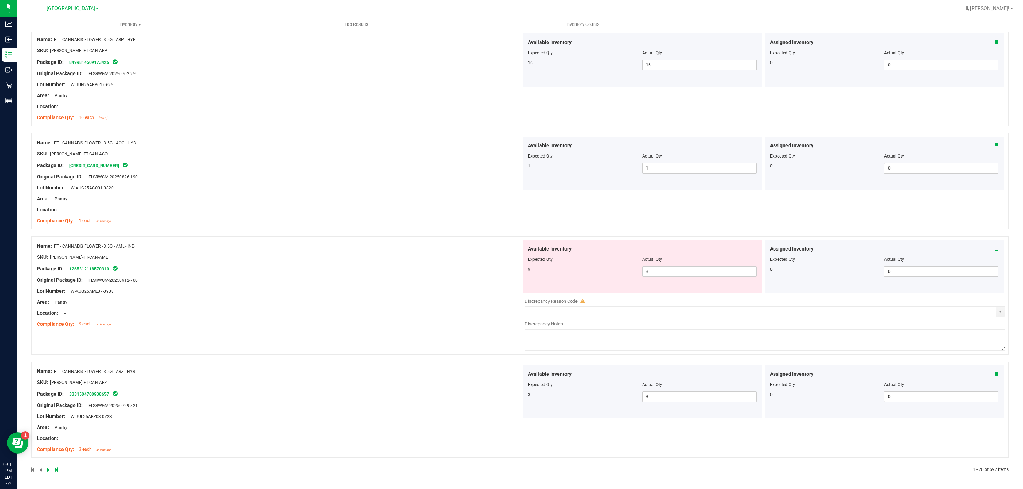
click at [47, 470] on icon at bounding box center [48, 470] width 2 height 4
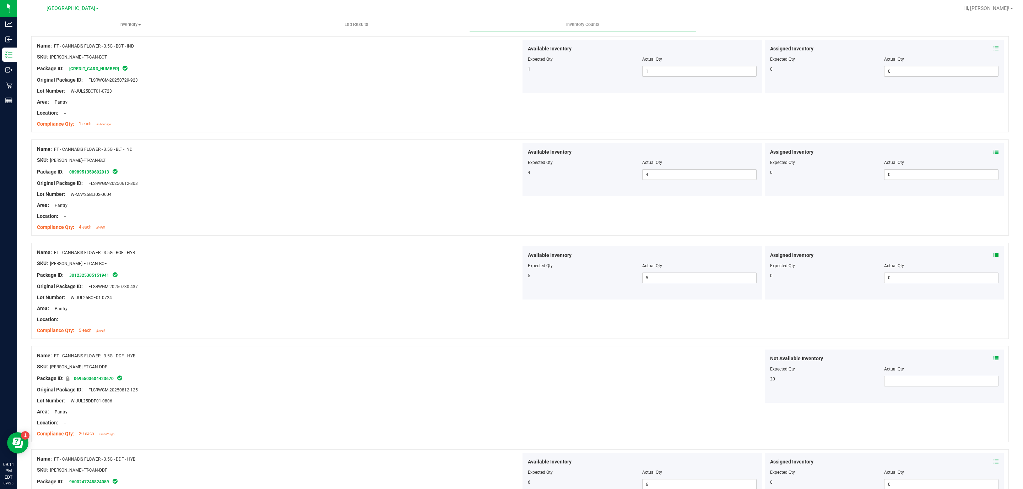
scroll to position [0, 0]
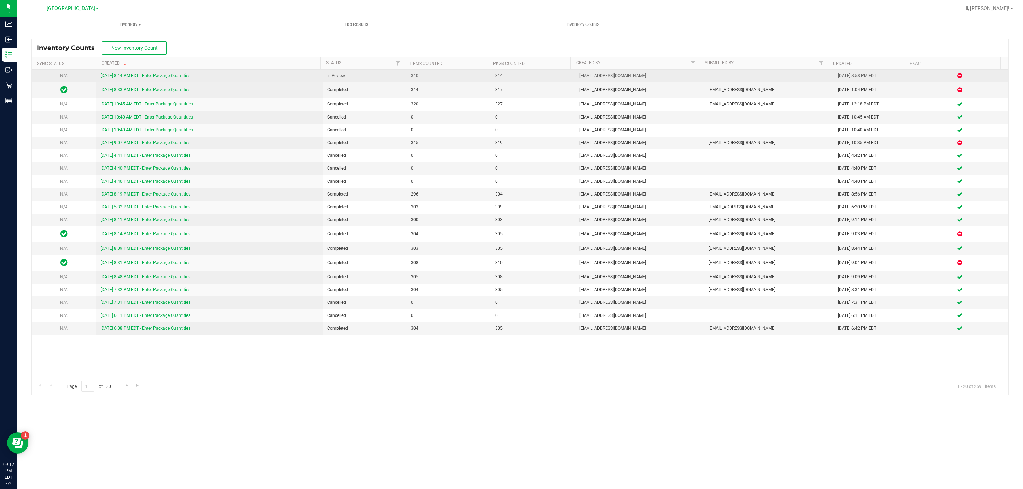
click at [176, 76] on link "9/25/25 8:14 PM EDT - Enter Package Quantities" at bounding box center [145, 75] width 90 height 5
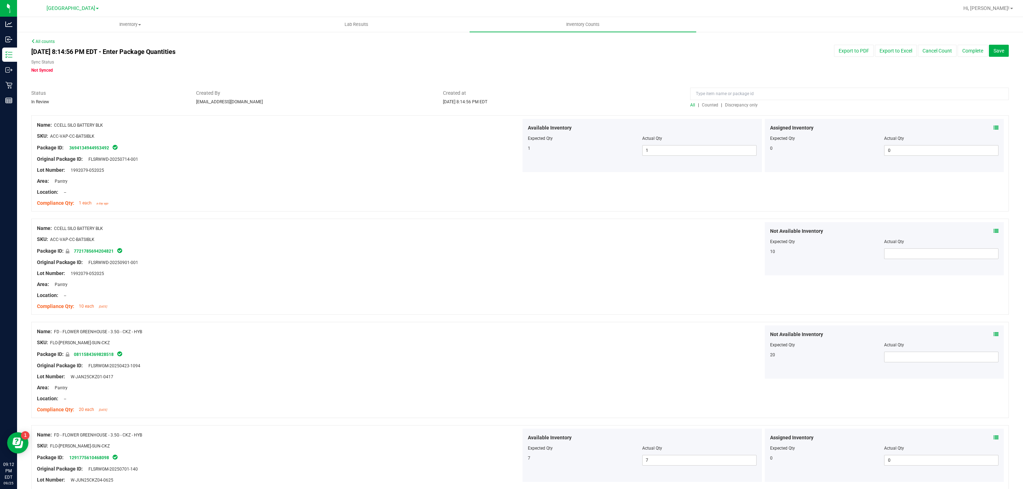
click at [732, 105] on span "Discrepancy only" at bounding box center [741, 105] width 33 height 5
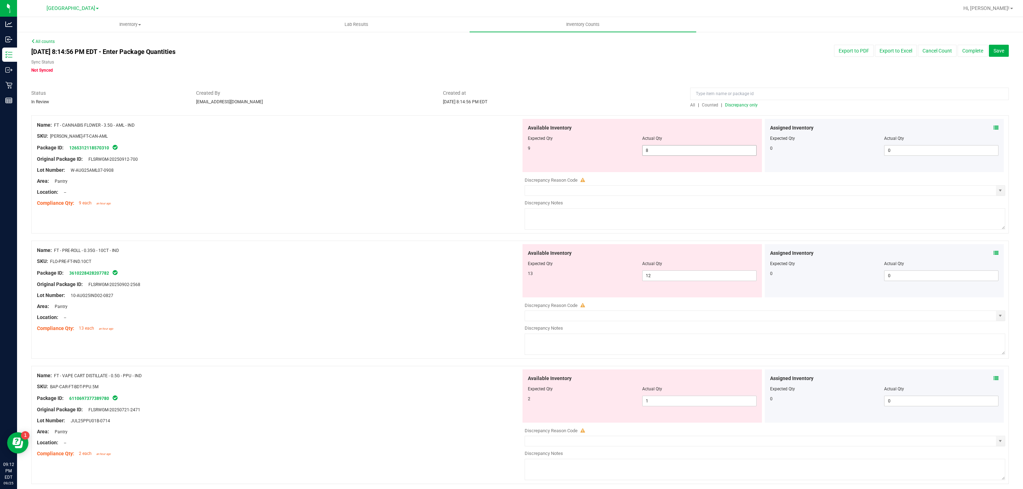
click at [665, 151] on span "8 8" at bounding box center [699, 150] width 114 height 11
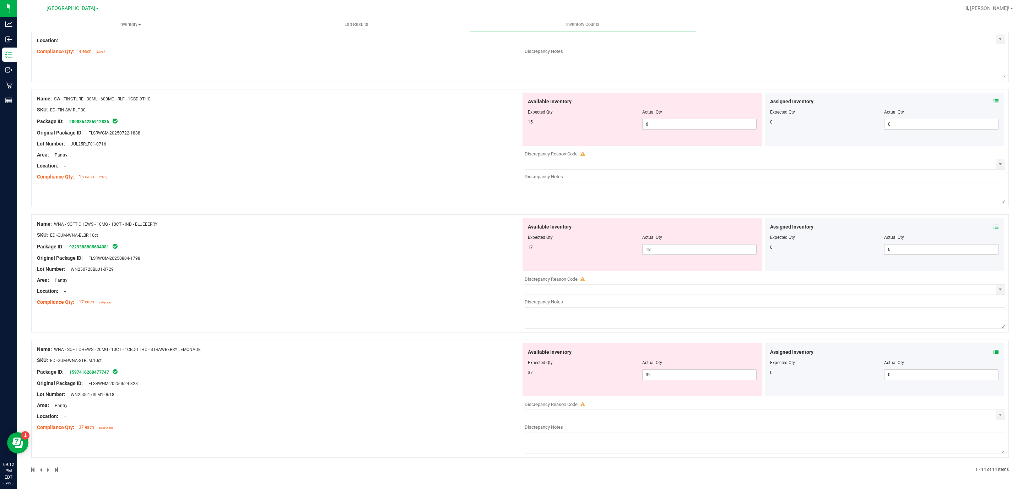
scroll to position [1412, 0]
click at [660, 374] on span "39 39" at bounding box center [699, 375] width 114 height 11
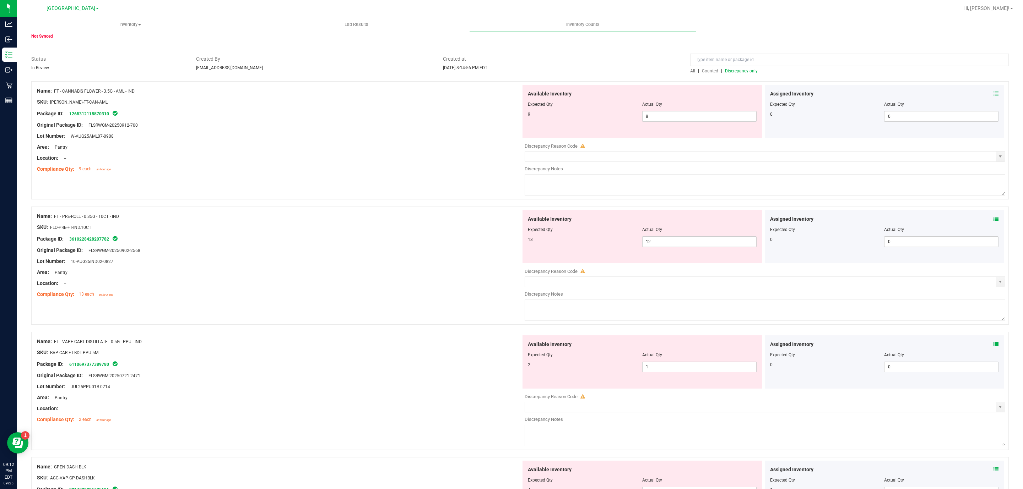
scroll to position [0, 0]
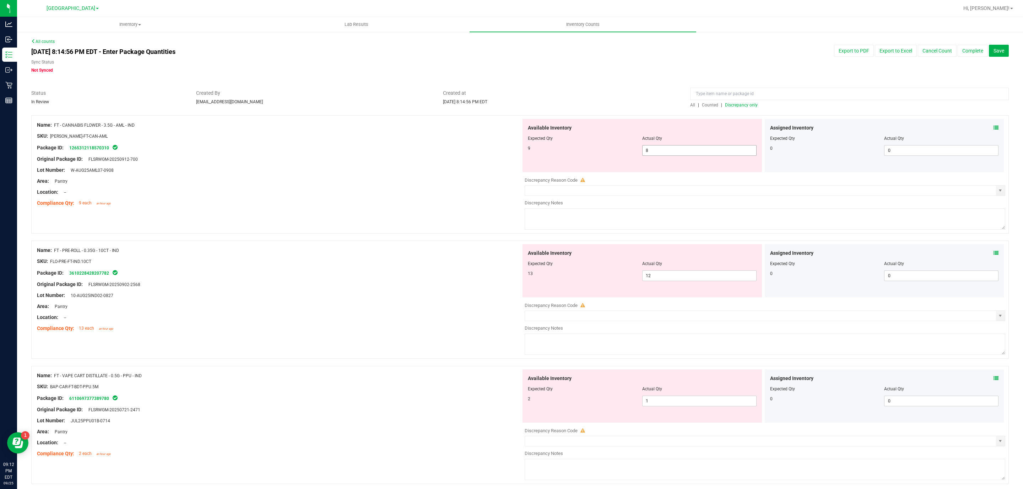
click at [677, 153] on span "8 8" at bounding box center [699, 150] width 114 height 11
click at [674, 151] on input "8" at bounding box center [699, 151] width 114 height 10
click at [671, 149] on input "8" at bounding box center [699, 151] width 114 height 10
click at [373, 305] on div "Area: Pantry" at bounding box center [279, 306] width 484 height 7
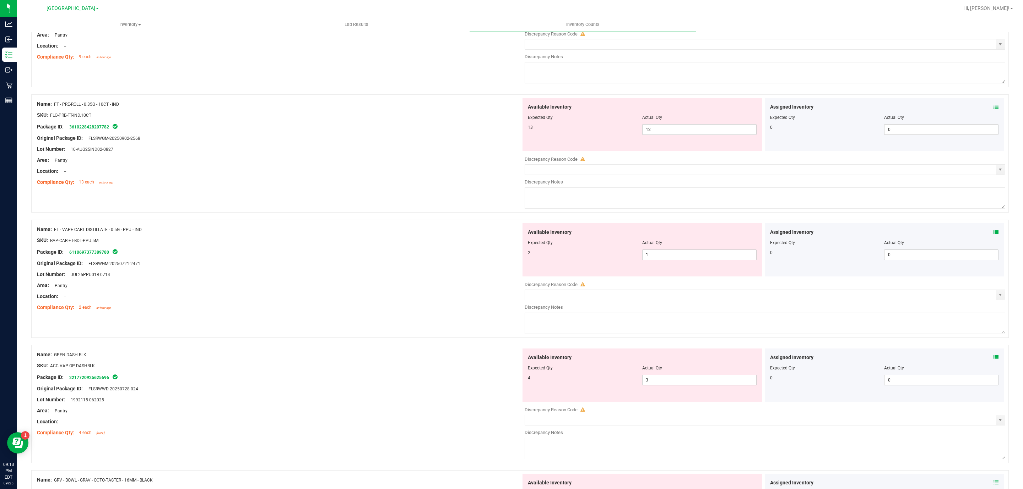
scroll to position [160, 0]
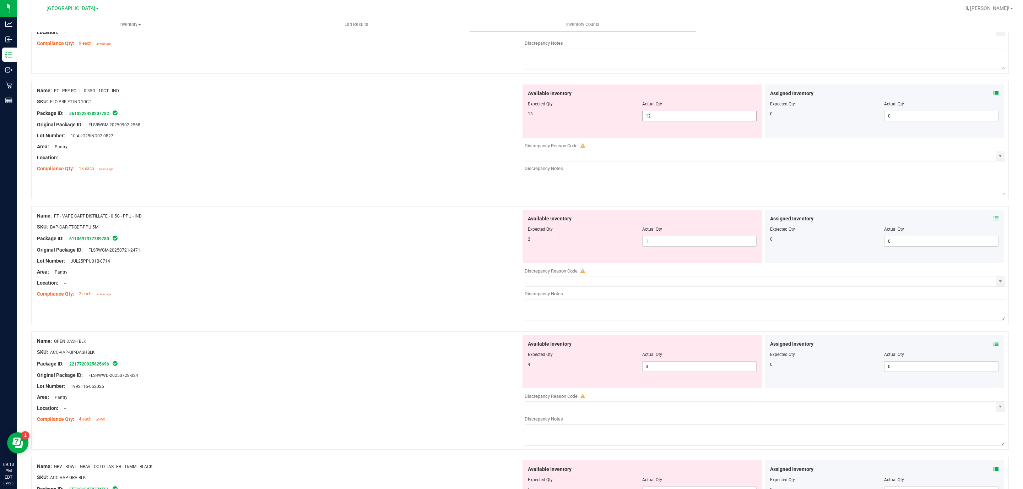
click at [656, 118] on span "12 12" at bounding box center [699, 116] width 114 height 11
click at [458, 254] on div "Original Package ID: FLSRWGM-20250721-2471" at bounding box center [279, 249] width 484 height 7
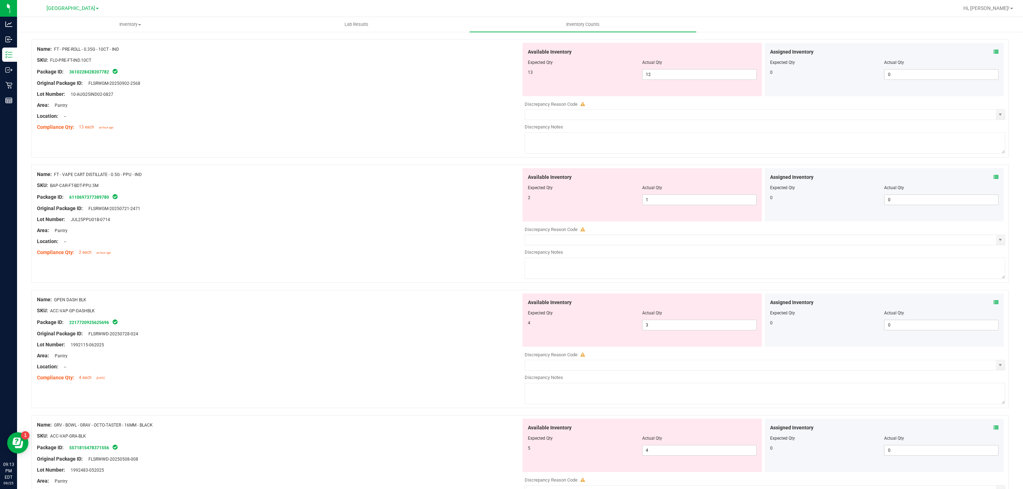
scroll to position [266, 0]
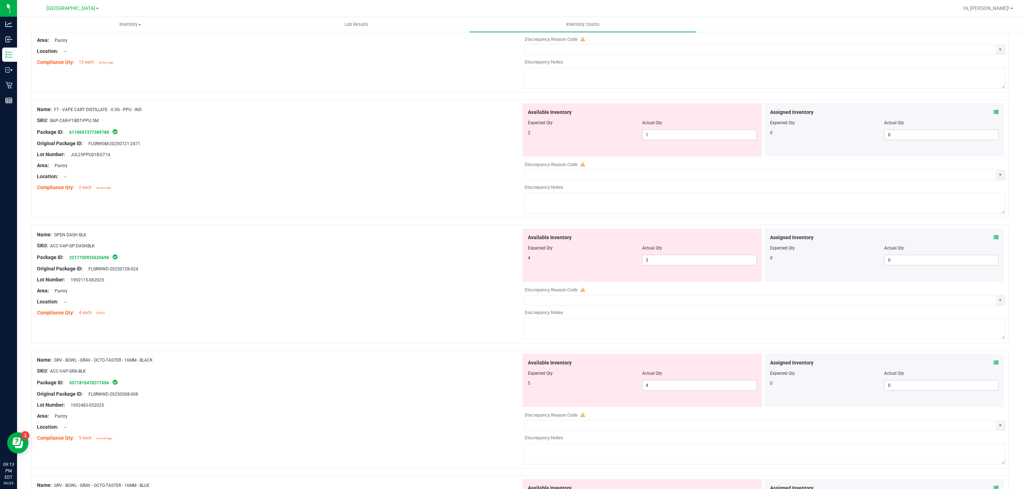
click at [381, 319] on div "Name: GPEN DASH BLK SKU: ACC-VAP-GP-DASHBLK Package ID: 2217720925625696 Origin…" at bounding box center [279, 274] width 484 height 91
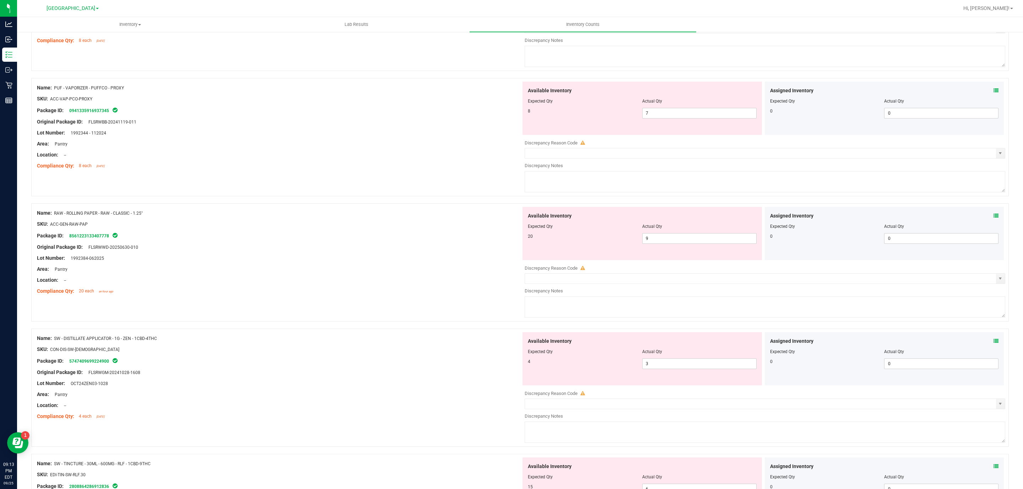
scroll to position [1065, 0]
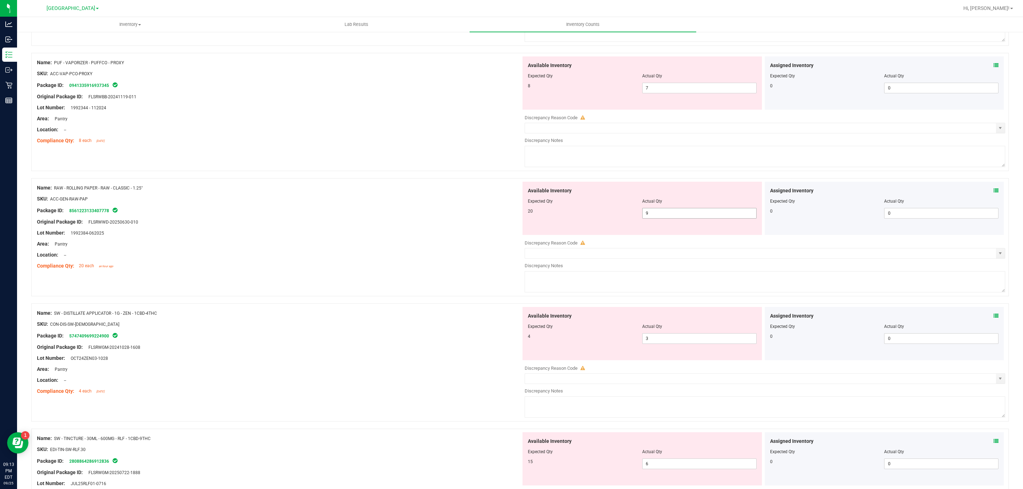
click at [676, 216] on span "9 9" at bounding box center [699, 213] width 114 height 11
drag, startPoint x: 668, startPoint y: 218, endPoint x: 637, endPoint y: 219, distance: 30.9
click at [642, 218] on input "9" at bounding box center [699, 213] width 114 height 10
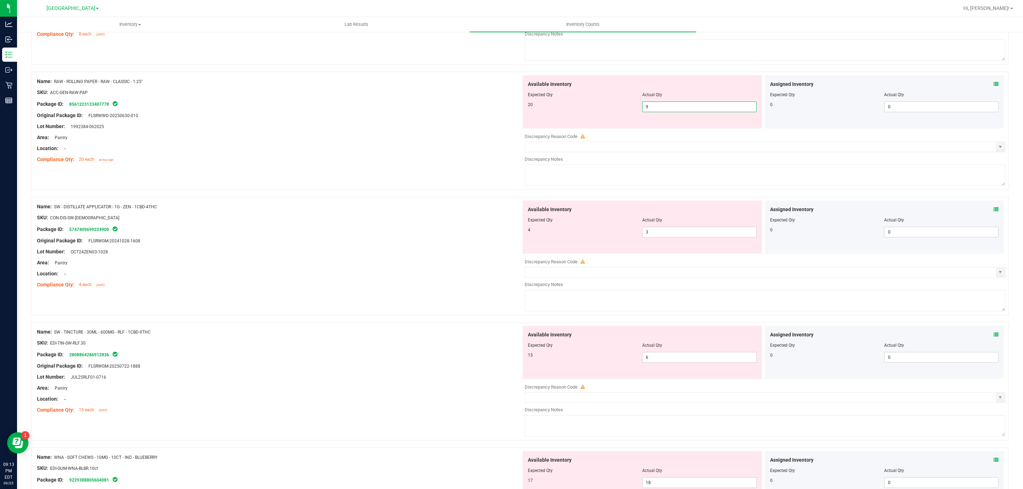
click at [651, 112] on input "9" at bounding box center [699, 107] width 114 height 10
drag, startPoint x: 648, startPoint y: 111, endPoint x: 636, endPoint y: 108, distance: 12.1
click at [636, 108] on div "20 9 9" at bounding box center [642, 107] width 229 height 11
click at [653, 232] on span "3 3" at bounding box center [699, 232] width 114 height 11
click at [655, 238] on span "3 3" at bounding box center [699, 232] width 114 height 11
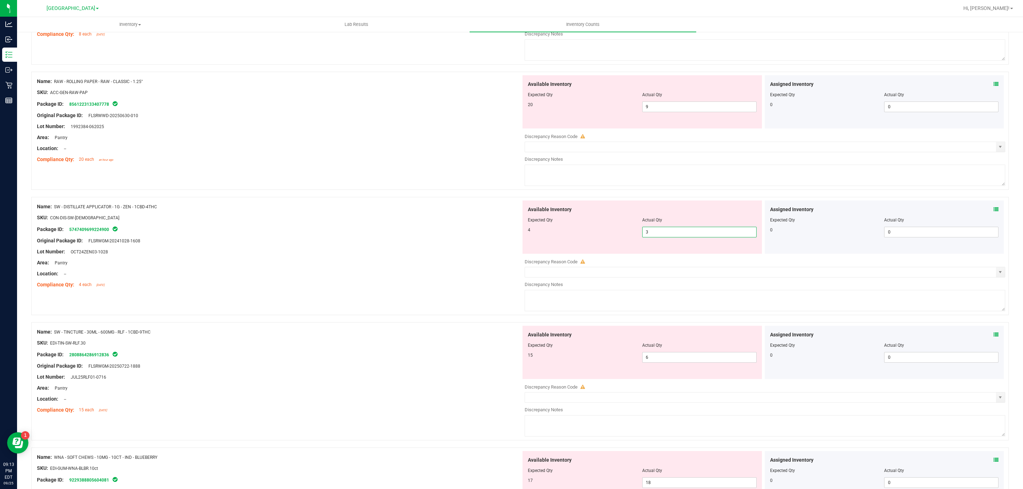
drag, startPoint x: 655, startPoint y: 240, endPoint x: 642, endPoint y: 240, distance: 12.8
click at [645, 237] on input "3" at bounding box center [699, 232] width 114 height 10
drag, startPoint x: 648, startPoint y: 237, endPoint x: 626, endPoint y: 233, distance: 22.1
click at [626, 233] on div "4 3 3" at bounding box center [642, 232] width 229 height 11
click at [668, 237] on input "3" at bounding box center [699, 232] width 114 height 10
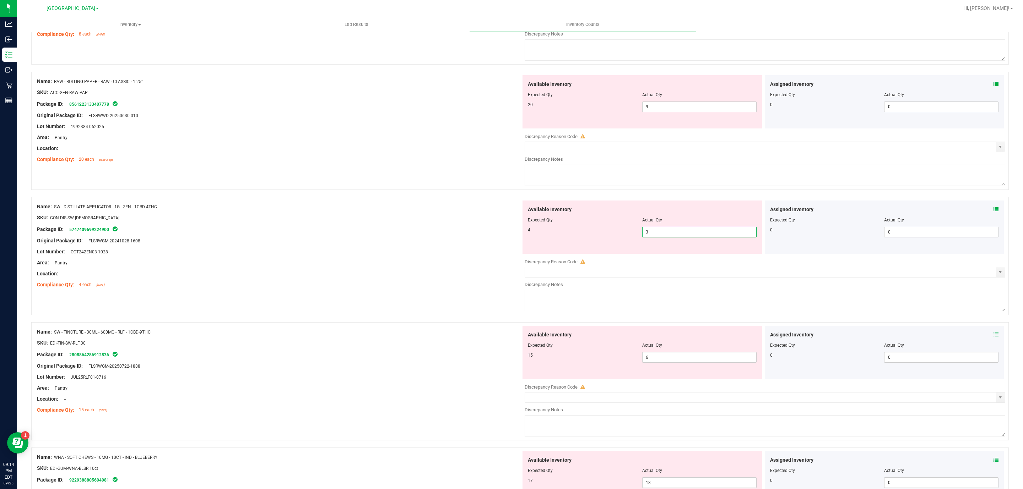
click at [667, 237] on input "3" at bounding box center [699, 232] width 114 height 10
drag, startPoint x: 666, startPoint y: 239, endPoint x: 658, endPoint y: 239, distance: 8.5
click at [658, 237] on input "3" at bounding box center [699, 232] width 114 height 10
click at [649, 237] on input "3" at bounding box center [699, 232] width 114 height 10
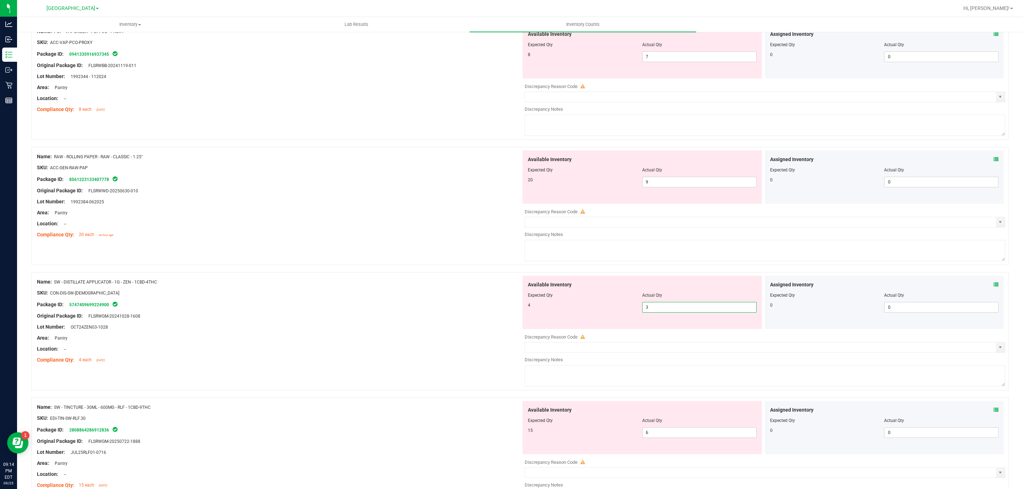
scroll to position [1278, 0]
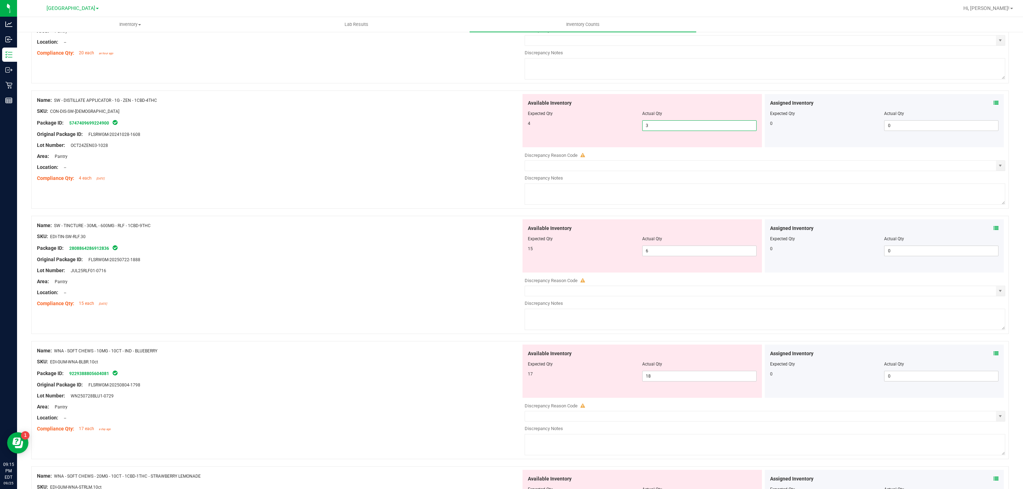
drag, startPoint x: 663, startPoint y: 130, endPoint x: 629, endPoint y: 129, distance: 33.8
click at [629, 129] on div "4 3 3" at bounding box center [642, 125] width 229 height 11
click at [657, 258] on div "Available Inventory Expected Qty Actual Qty 15 6 6" at bounding box center [763, 275] width 484 height 113
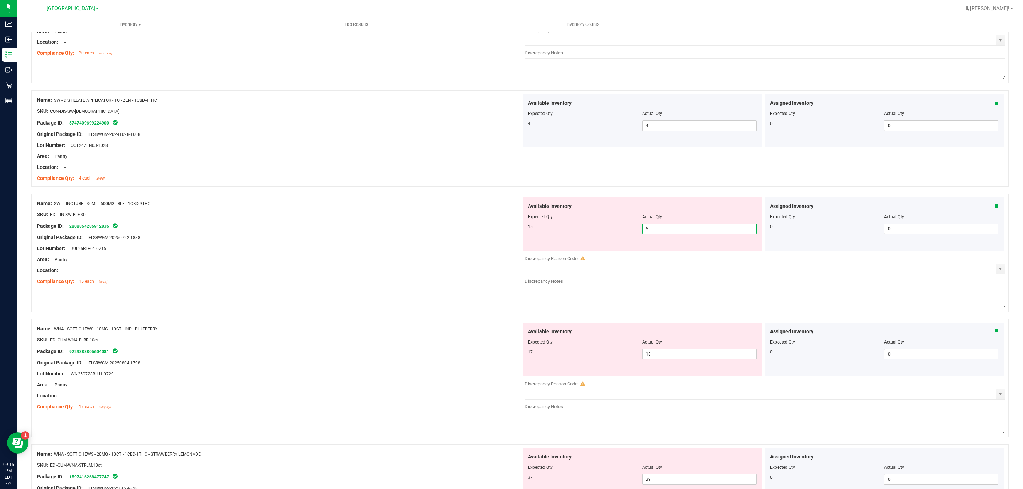
click at [652, 234] on input "6" at bounding box center [699, 229] width 114 height 10
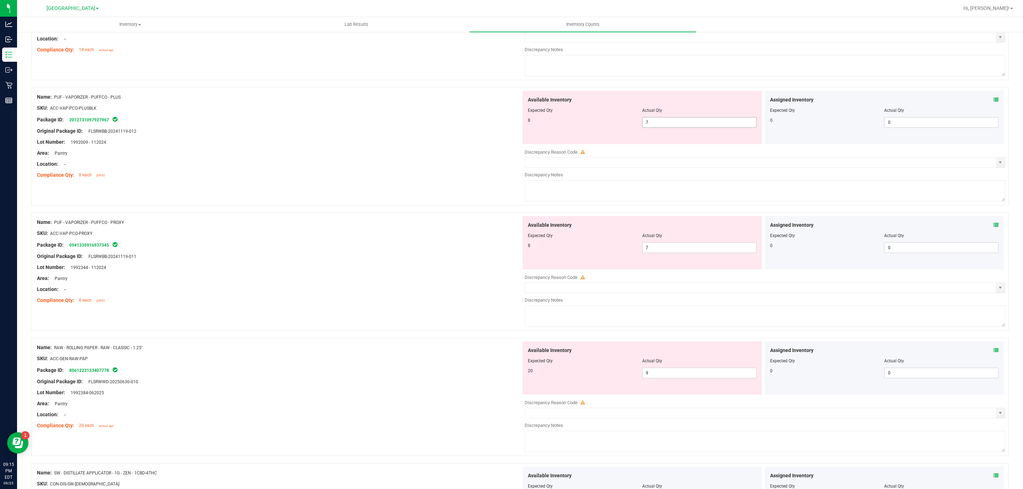
scroll to position [1065, 0]
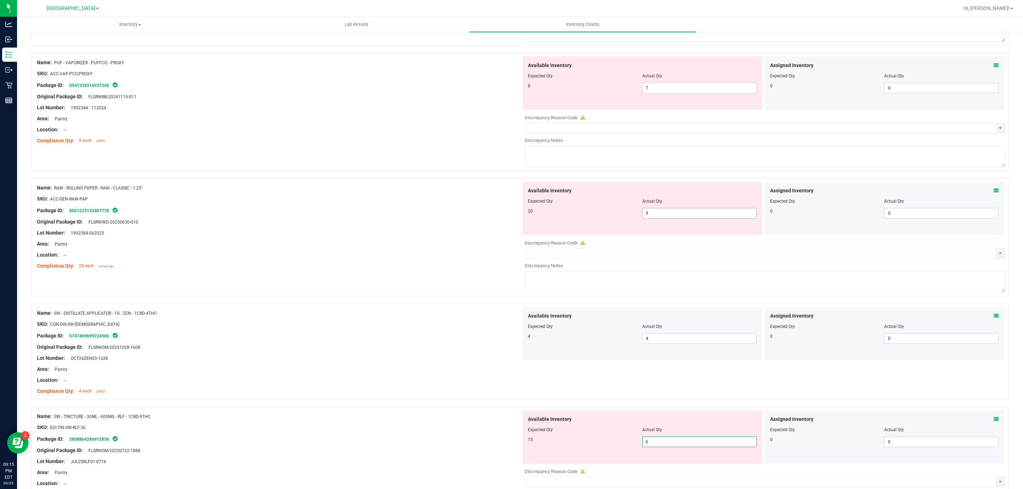
click at [672, 219] on span "9 9" at bounding box center [699, 213] width 114 height 11
drag, startPoint x: 674, startPoint y: 217, endPoint x: 625, endPoint y: 212, distance: 48.6
click at [626, 212] on div "20 9 9" at bounding box center [642, 213] width 229 height 11
click at [487, 360] on div "Name: SW - DISTILLATE APPLICATOR - 1G - ZEN - 1CBD-4THC SKU: CON-DIS-SW-ZEN Pac…" at bounding box center [279, 352] width 484 height 91
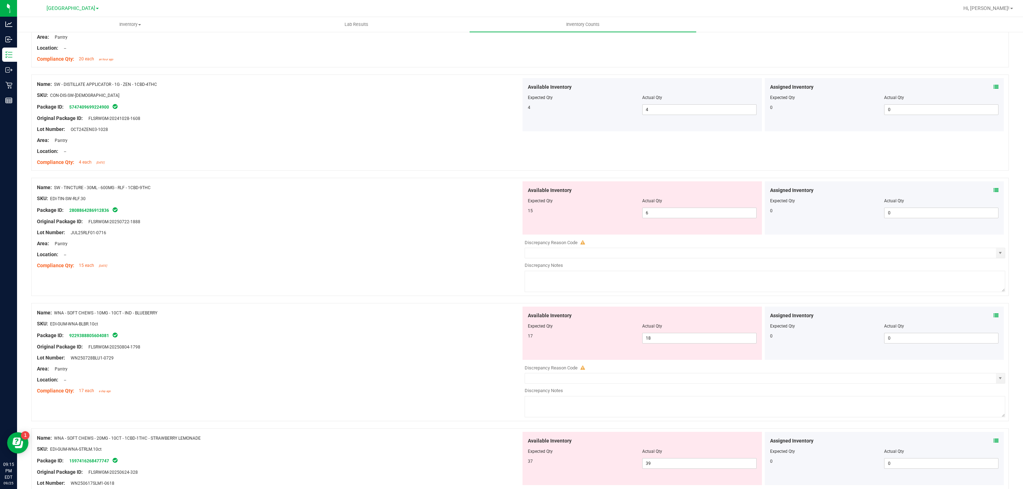
scroll to position [1278, 0]
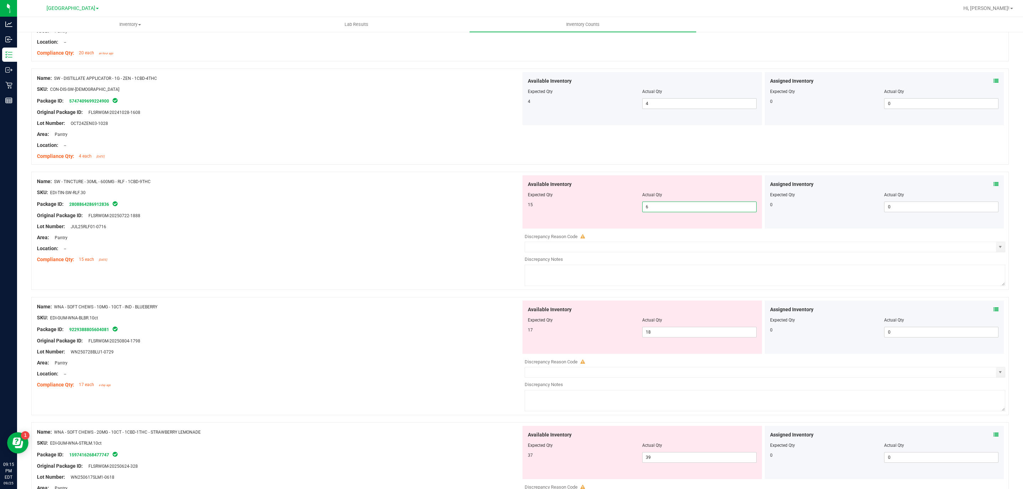
click at [670, 212] on span "6 6" at bounding box center [699, 207] width 114 height 11
drag, startPoint x: 668, startPoint y: 212, endPoint x: 642, endPoint y: 210, distance: 25.7
click at [642, 210] on input "6" at bounding box center [699, 207] width 114 height 10
drag, startPoint x: 647, startPoint y: 212, endPoint x: 630, endPoint y: 212, distance: 17.0
click at [630, 212] on div "15 6 6" at bounding box center [642, 207] width 229 height 11
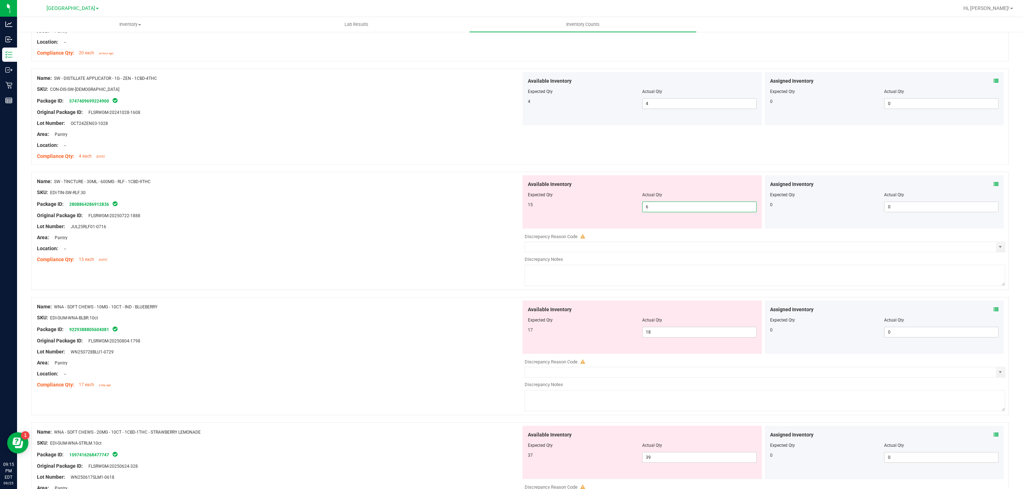
click at [657, 212] on input "6" at bounding box center [699, 207] width 114 height 10
drag, startPoint x: 657, startPoint y: 213, endPoint x: 630, endPoint y: 209, distance: 27.6
click at [630, 209] on div "15 6 6" at bounding box center [642, 207] width 229 height 11
click at [678, 211] on input "6" at bounding box center [699, 207] width 114 height 10
drag, startPoint x: 681, startPoint y: 213, endPoint x: 625, endPoint y: 206, distance: 56.2
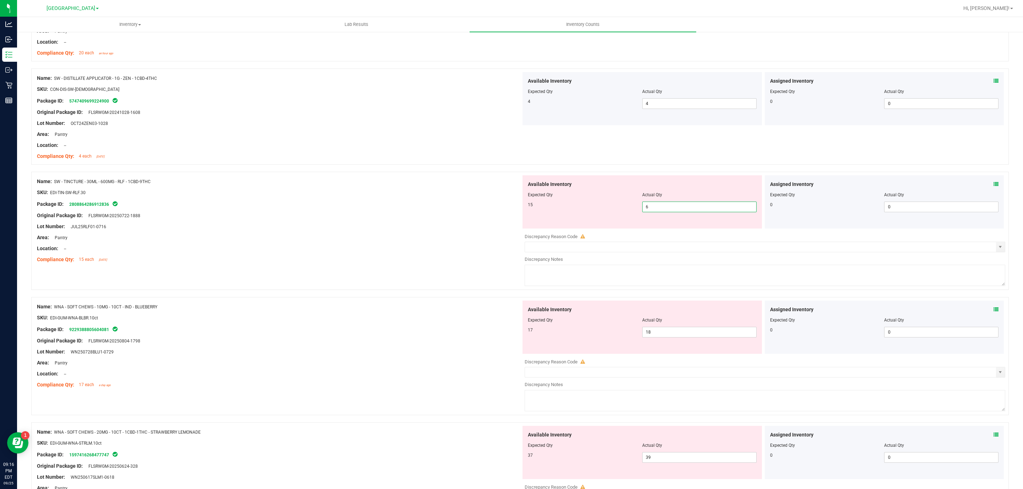
click at [624, 206] on div "Available Inventory Expected Qty Actual Qty 15 6 6" at bounding box center [641, 201] width 239 height 53
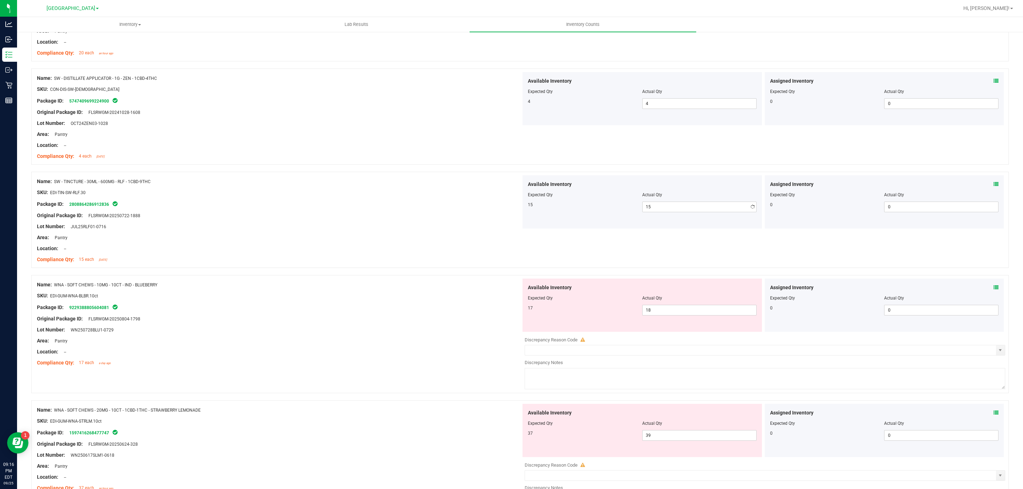
click at [474, 275] on div "Name: SW - TINCTURE - 30ML - 600MG - RLF - 1CBD-9THC SKU: EDI-TIN-SW-RLF.30 Pac…" at bounding box center [519, 223] width 977 height 103
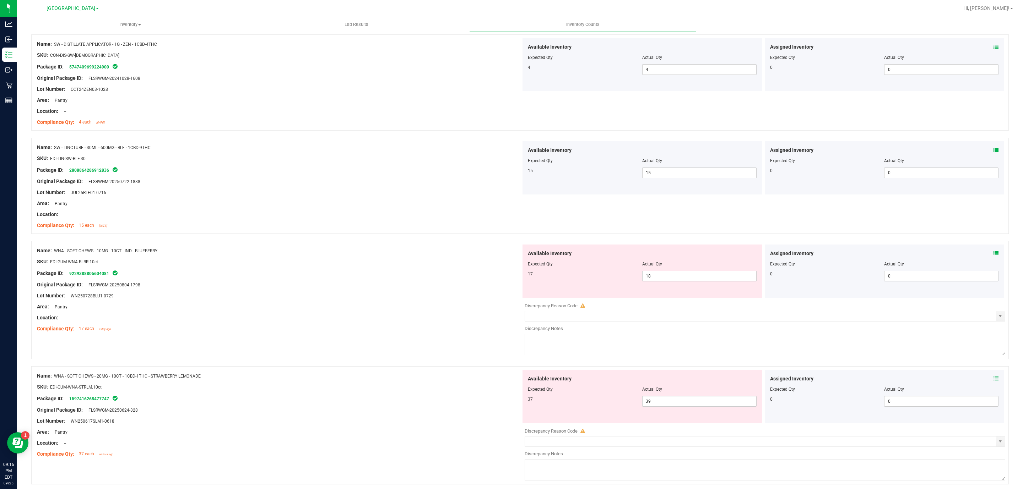
scroll to position [1345, 0]
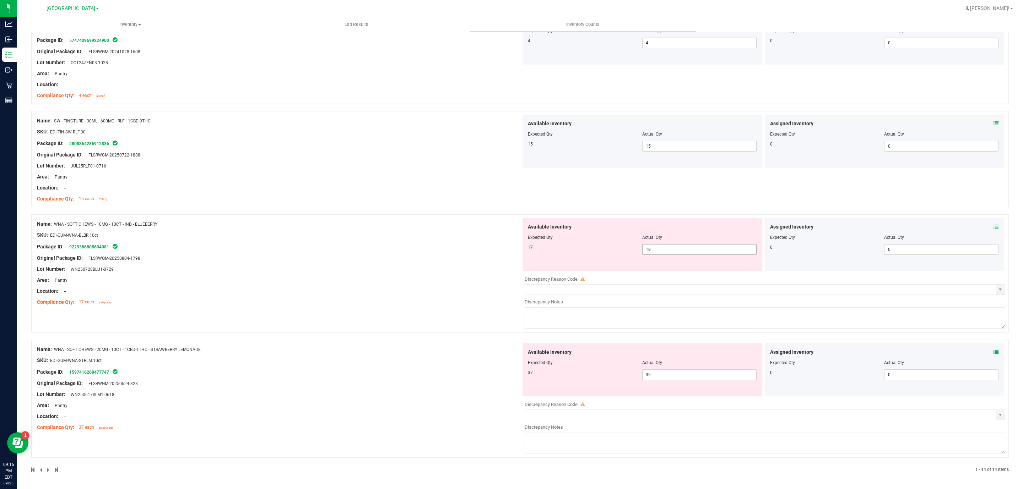
click at [657, 250] on span "18 18" at bounding box center [699, 249] width 114 height 11
drag, startPoint x: 653, startPoint y: 250, endPoint x: 638, endPoint y: 250, distance: 14.6
click at [642, 250] on input "18" at bounding box center [699, 250] width 114 height 10
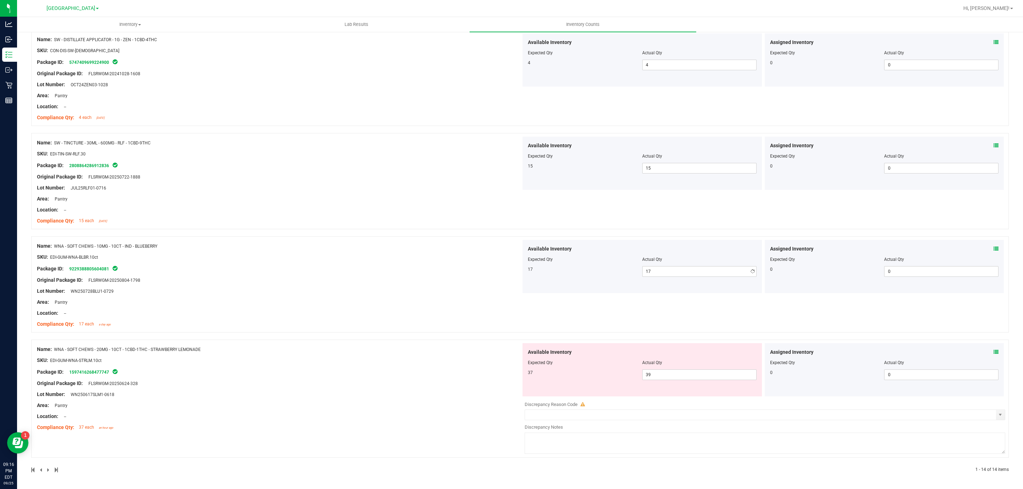
click at [424, 317] on div "Name: WNA - SOFT CHEWS - 10MG - 10CT - IND - BLUEBERRY SKU: EDI-GUM-WNA-BLBR.10…" at bounding box center [519, 284] width 977 height 96
drag, startPoint x: 659, startPoint y: 374, endPoint x: 627, endPoint y: 371, distance: 31.4
click at [627, 371] on div "37 39 39" at bounding box center [642, 375] width 229 height 11
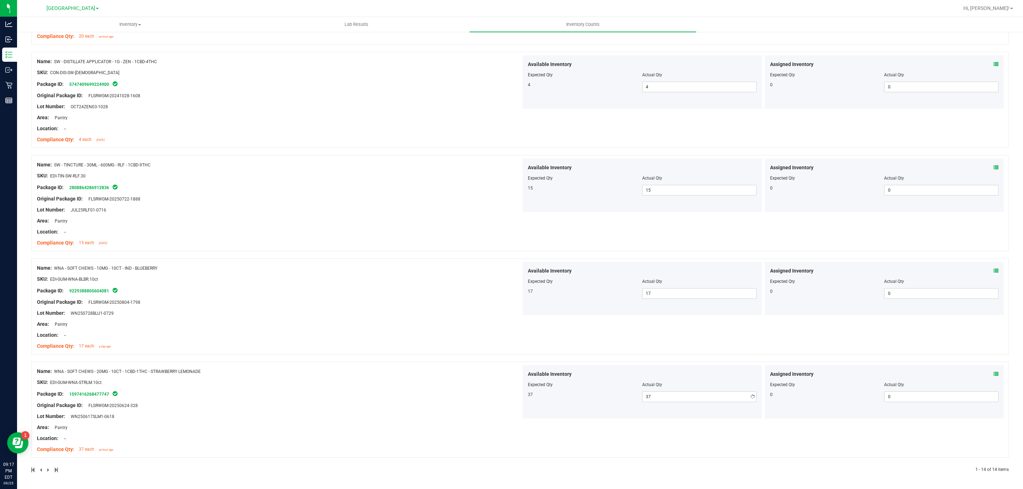
click at [366, 412] on div "Name: WNA - SOFT CHEWS - 20MG - 10CT - 1CBD-1THC - STRAWBERRY LEMONADE SKU: EDI…" at bounding box center [279, 410] width 484 height 91
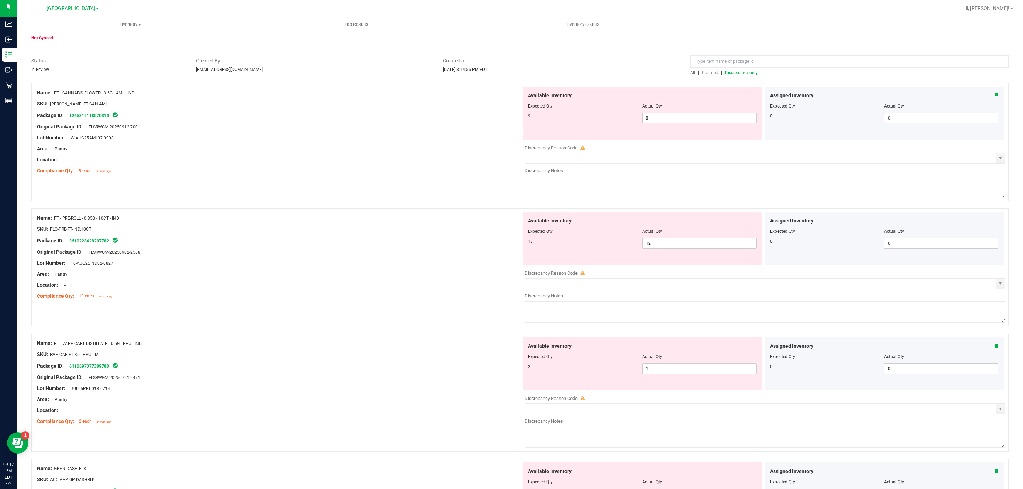
scroll to position [0, 0]
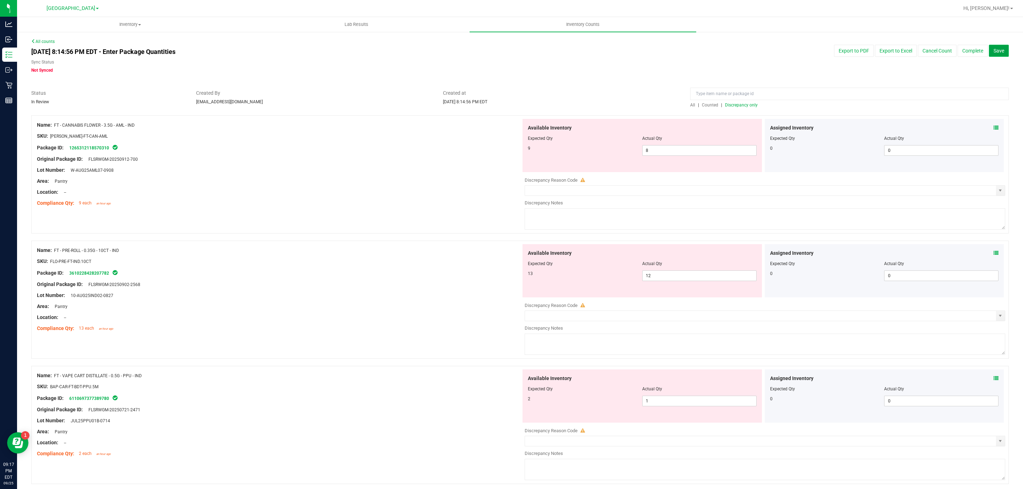
click at [990, 56] on button "Save" at bounding box center [999, 51] width 20 height 12
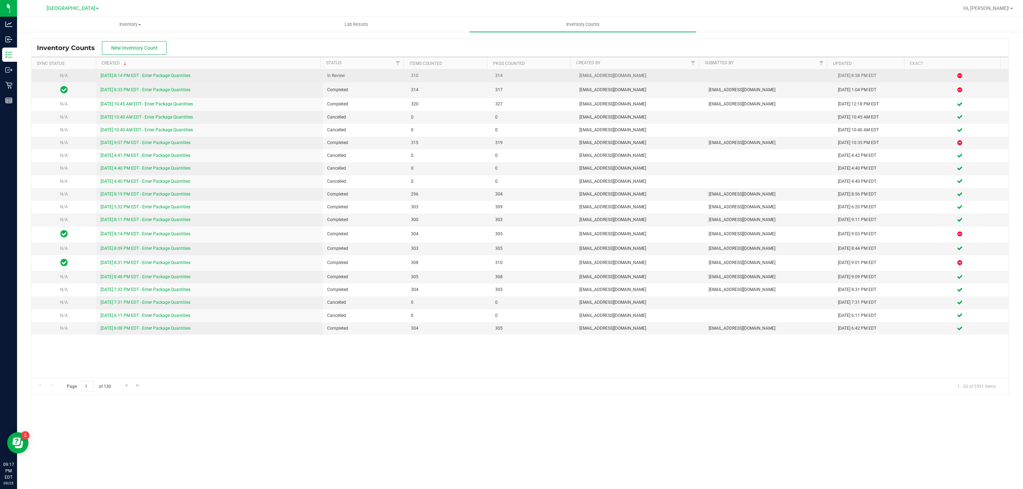
click at [123, 76] on link "9/25/25 8:14 PM EDT - Enter Package Quantities" at bounding box center [145, 75] width 90 height 5
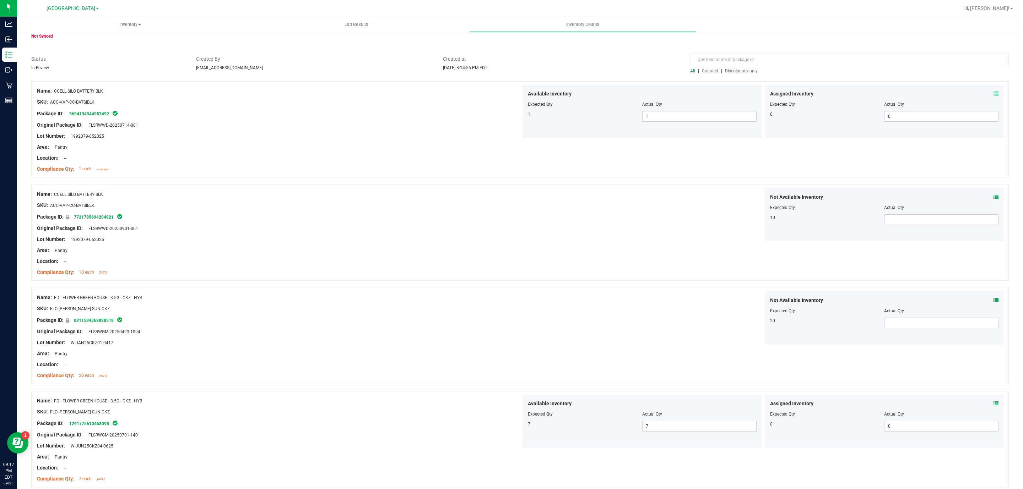
scroll to position [53, 0]
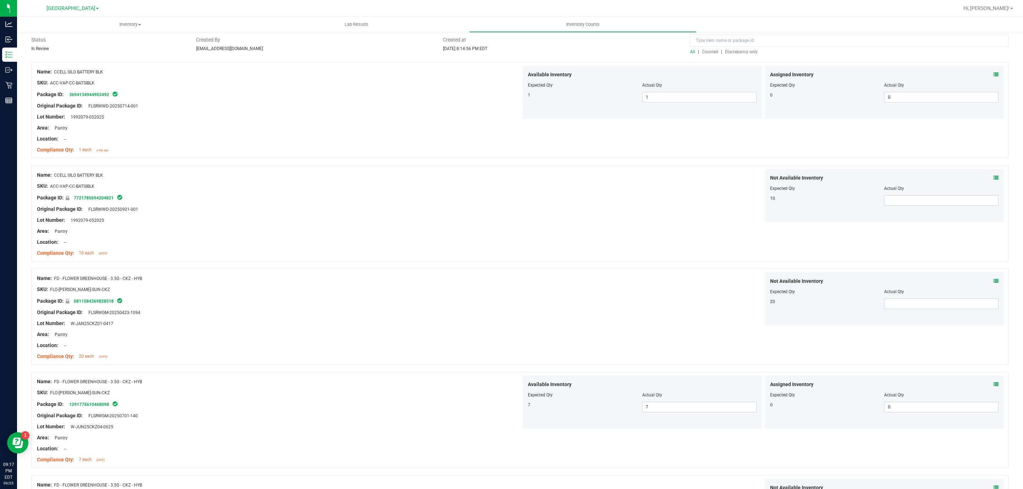
click at [739, 51] on span "Discrepancy only" at bounding box center [741, 51] width 33 height 5
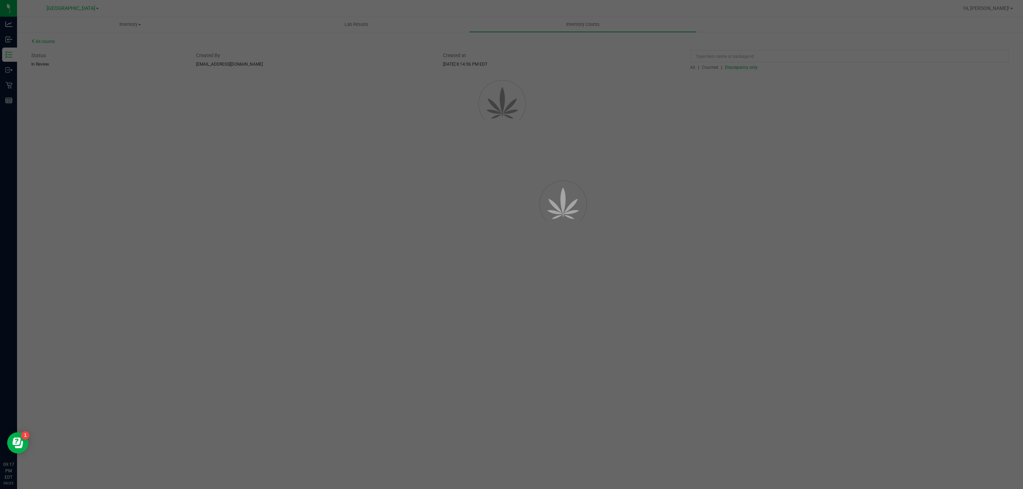
scroll to position [0, 0]
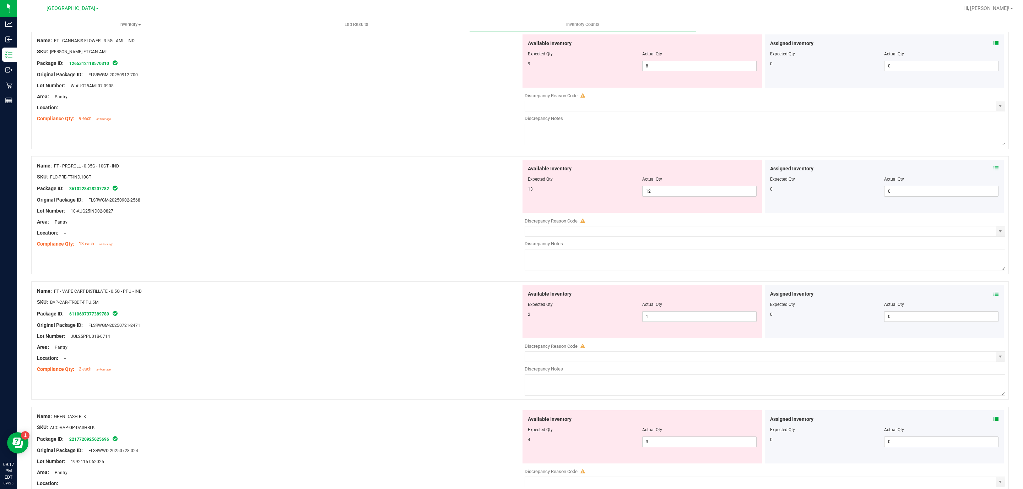
scroll to position [107, 0]
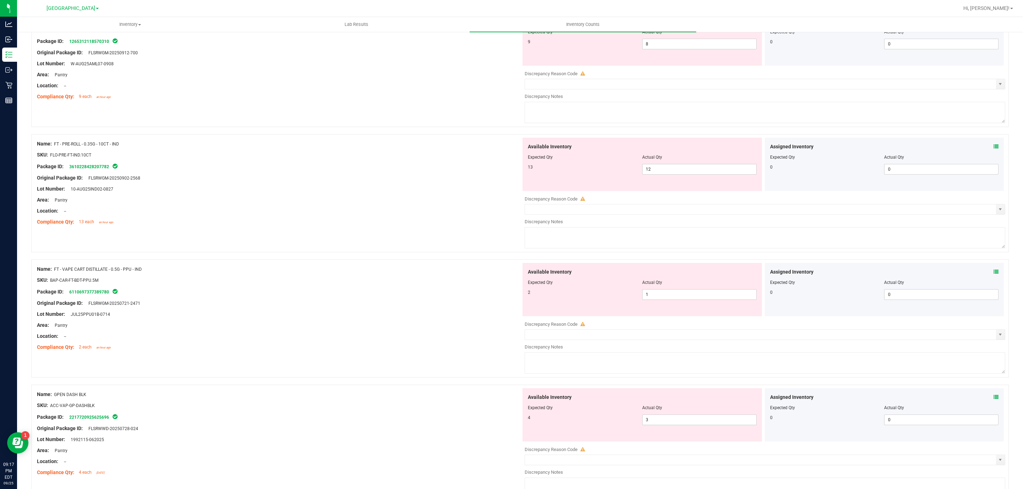
click at [407, 330] on div at bounding box center [279, 331] width 484 height 4
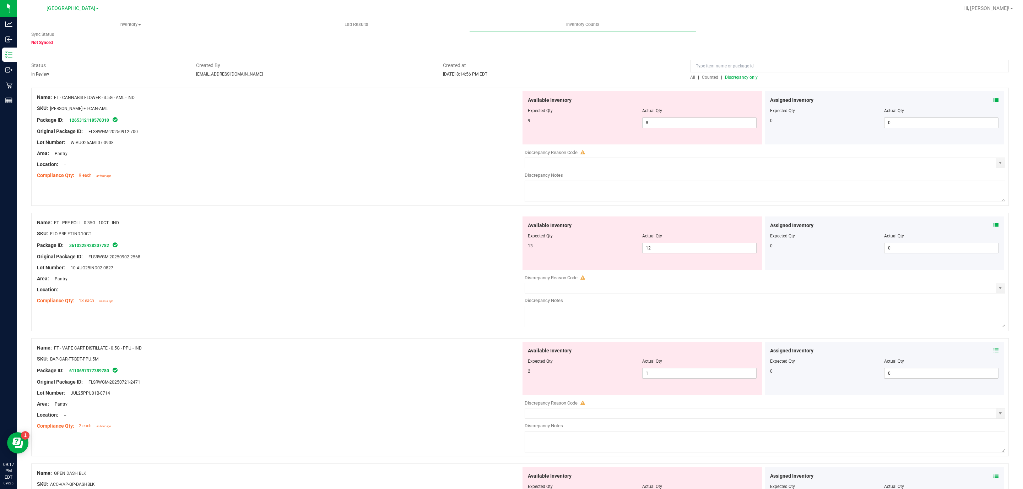
scroll to position [0, 0]
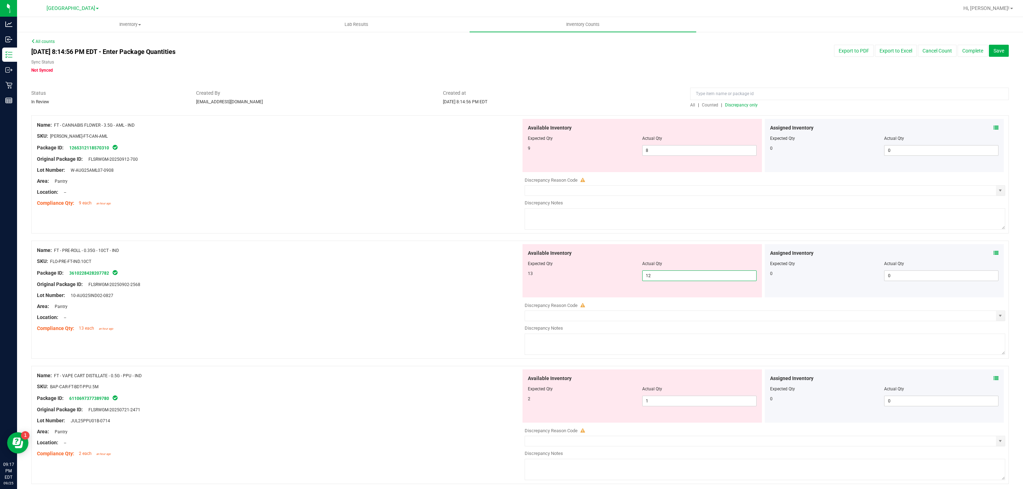
click at [669, 281] on span "12 12" at bounding box center [699, 276] width 114 height 11
click at [666, 153] on span "8 8" at bounding box center [699, 150] width 114 height 11
click at [990, 55] on button "Save" at bounding box center [999, 51] width 20 height 12
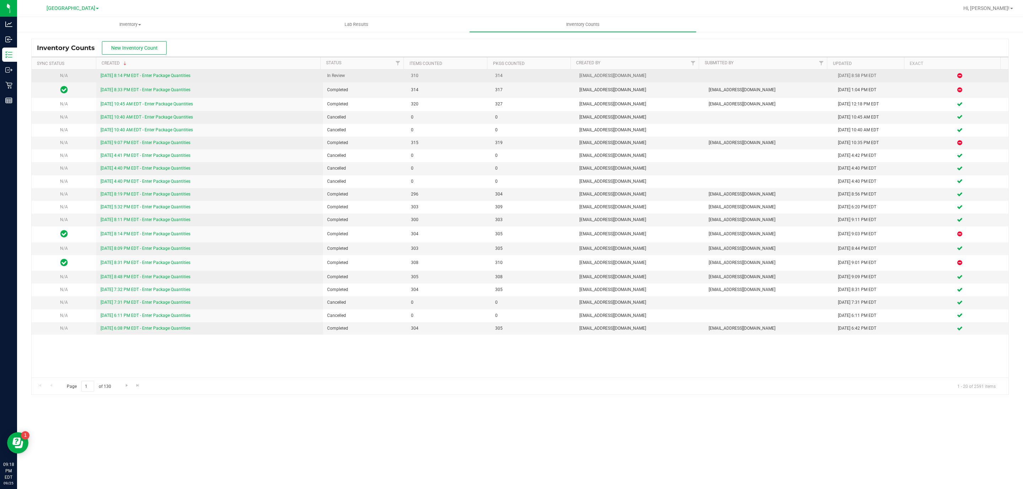
click at [181, 76] on link "9/25/25 8:14 PM EDT - Enter Package Quantities" at bounding box center [145, 75] width 90 height 5
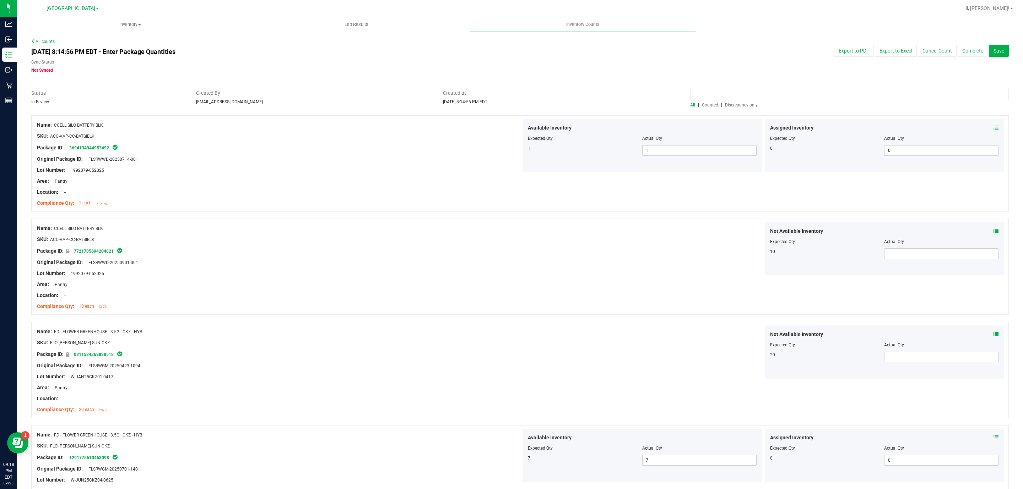
click at [736, 99] on input at bounding box center [849, 94] width 319 height 12
click at [738, 104] on span "Discrepancy only" at bounding box center [741, 105] width 33 height 5
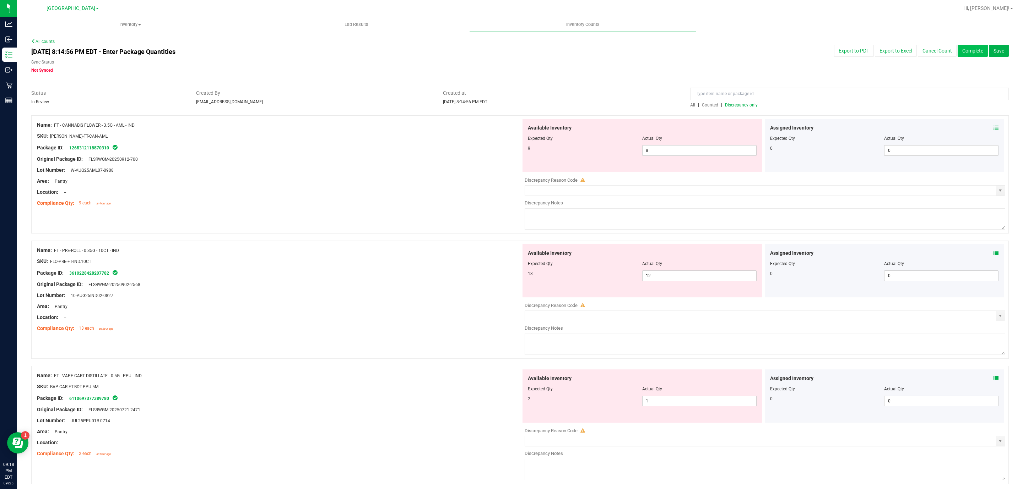
click at [961, 51] on button "Complete" at bounding box center [972, 51] width 30 height 12
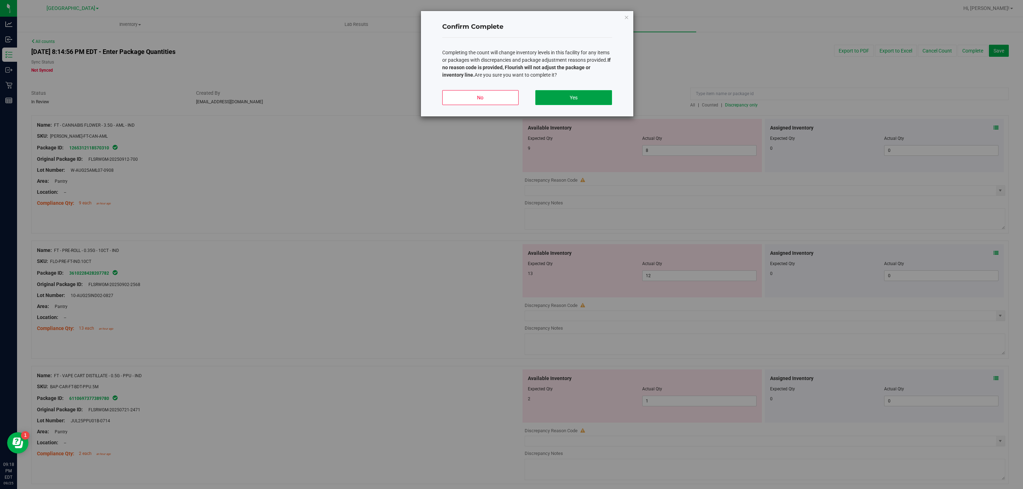
click at [586, 95] on button "Yes" at bounding box center [573, 97] width 76 height 15
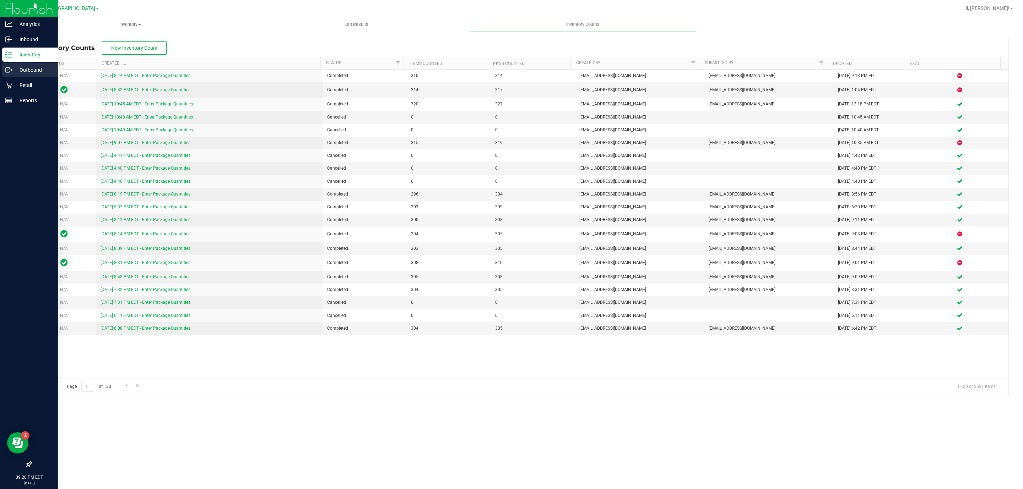
drag, startPoint x: 11, startPoint y: 70, endPoint x: 17, endPoint y: 72, distance: 6.5
click at [12, 70] on icon at bounding box center [8, 69] width 7 height 7
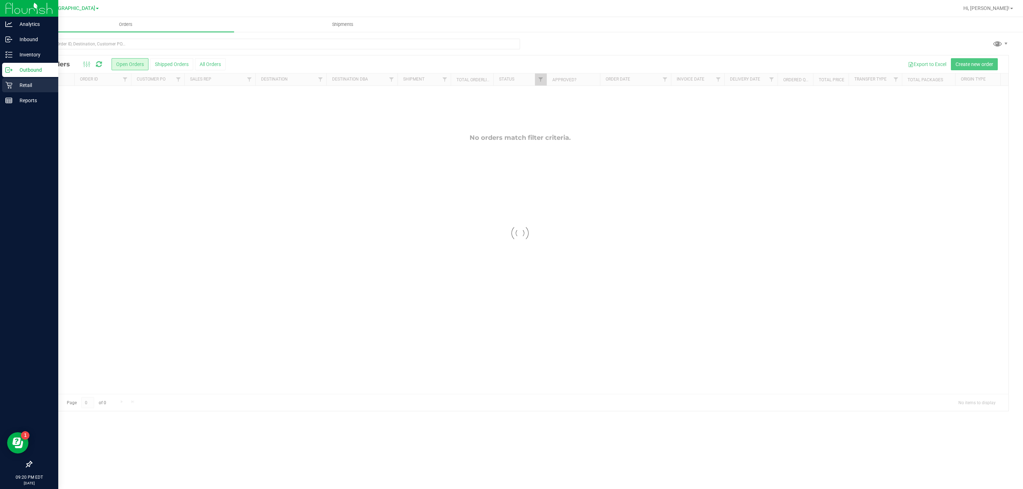
click at [21, 87] on p "Retail" at bounding box center [33, 85] width 43 height 9
click at [20, 82] on p "Retail" at bounding box center [33, 85] width 43 height 9
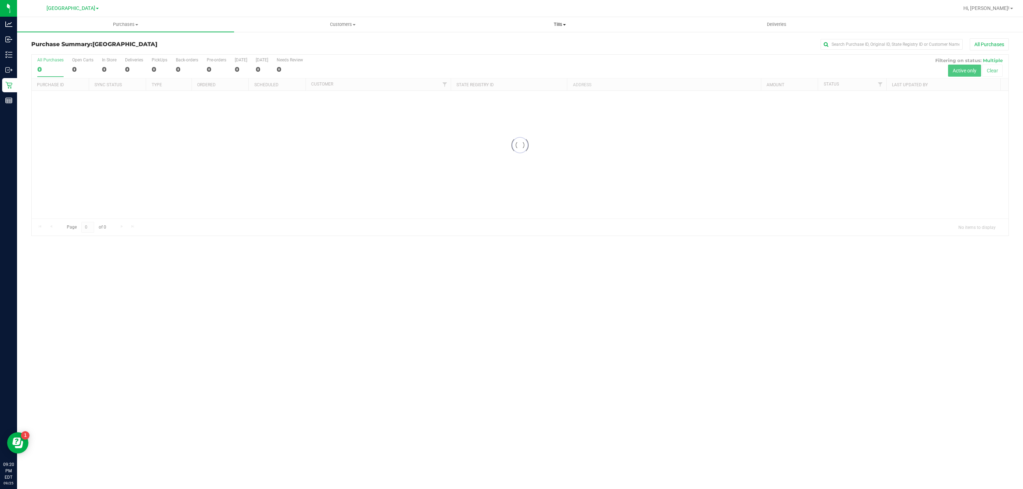
click at [556, 25] on span "Tills" at bounding box center [559, 24] width 216 height 6
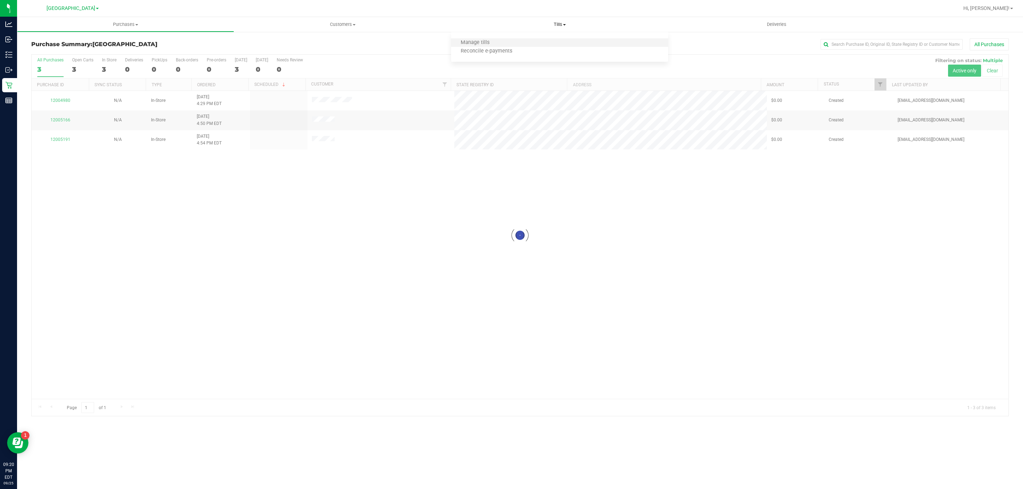
click at [511, 39] on li "Manage tills" at bounding box center [559, 43] width 217 height 9
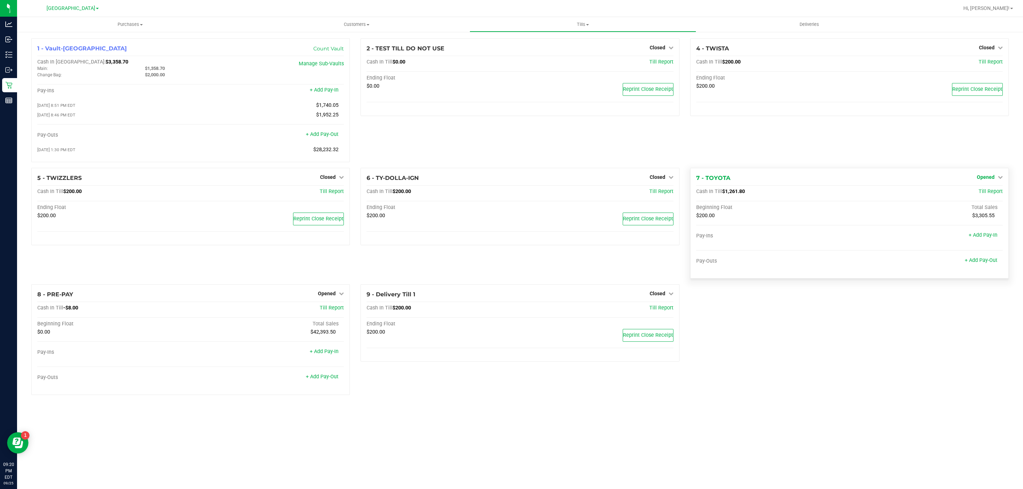
click at [991, 180] on span "Opened" at bounding box center [986, 177] width 18 height 6
click at [978, 195] on link "Close Till" at bounding box center [986, 192] width 19 height 6
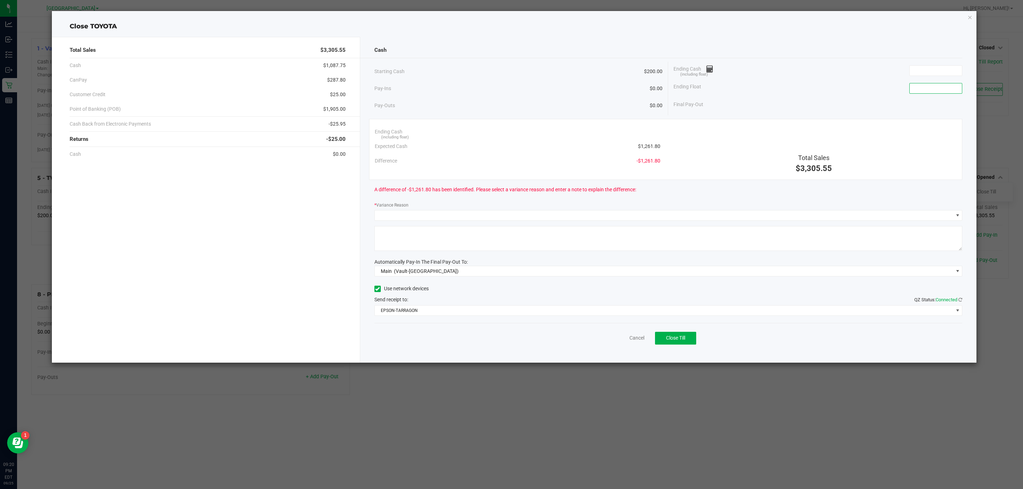
click at [930, 92] on input at bounding box center [935, 88] width 52 height 10
click at [925, 72] on input at bounding box center [935, 71] width 52 height 10
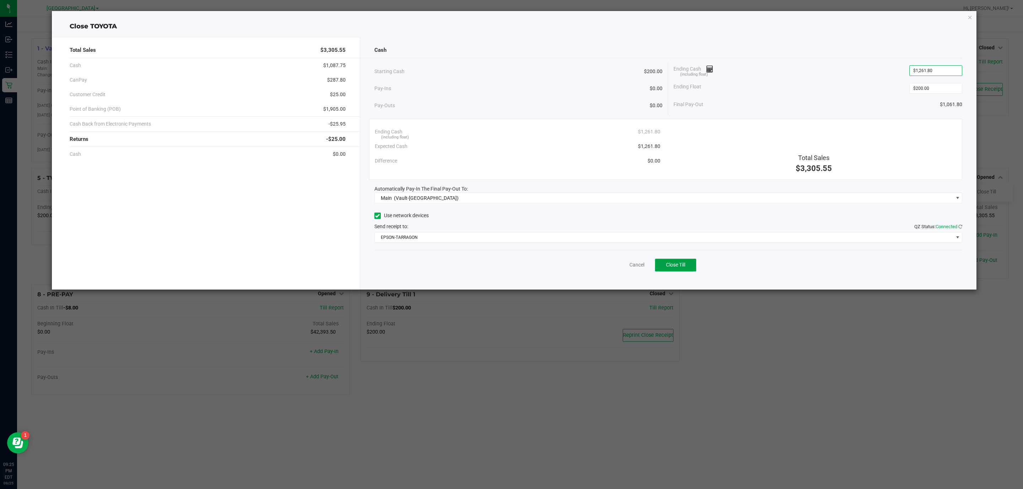
click at [673, 268] on span "Close Till" at bounding box center [675, 265] width 19 height 6
click at [619, 269] on link "Dismiss" at bounding box center [621, 264] width 17 height 7
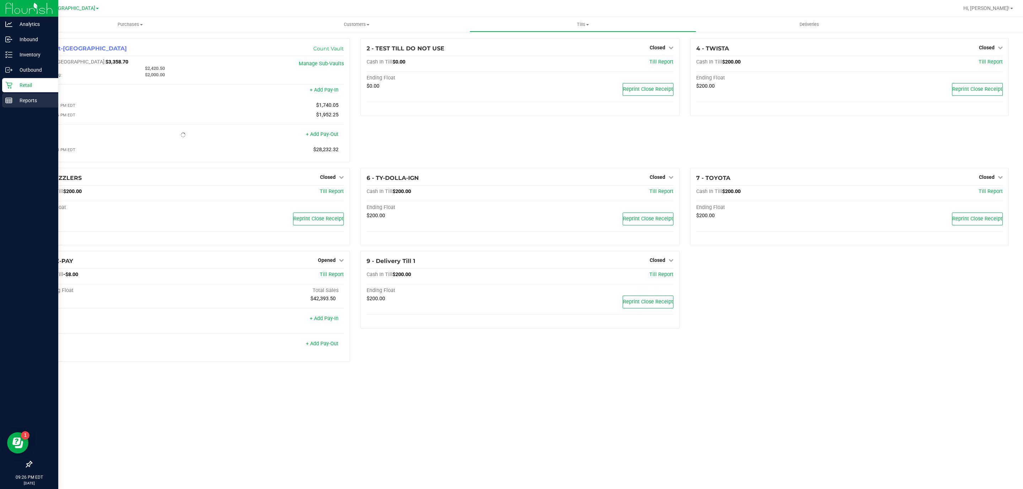
click at [11, 104] on icon at bounding box center [8, 100] width 7 height 7
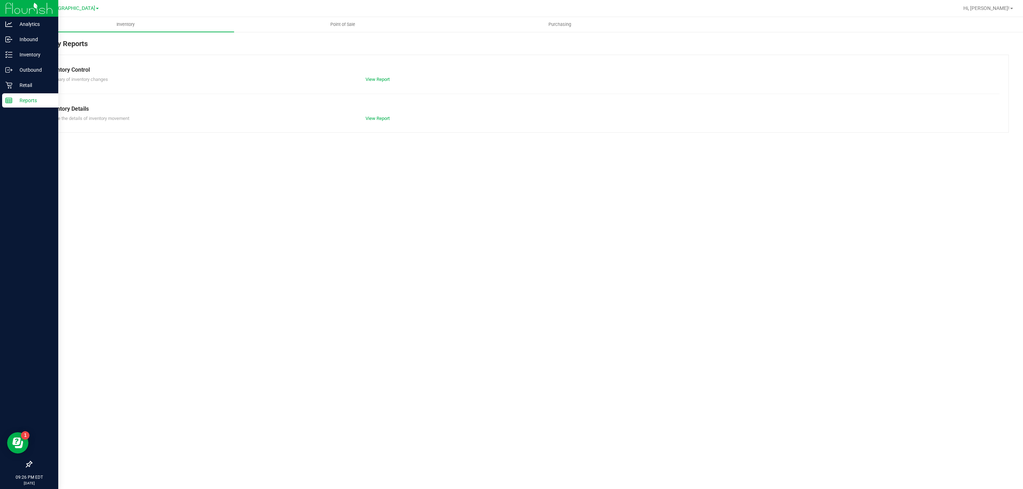
click at [24, 98] on p "Reports" at bounding box center [33, 100] width 43 height 9
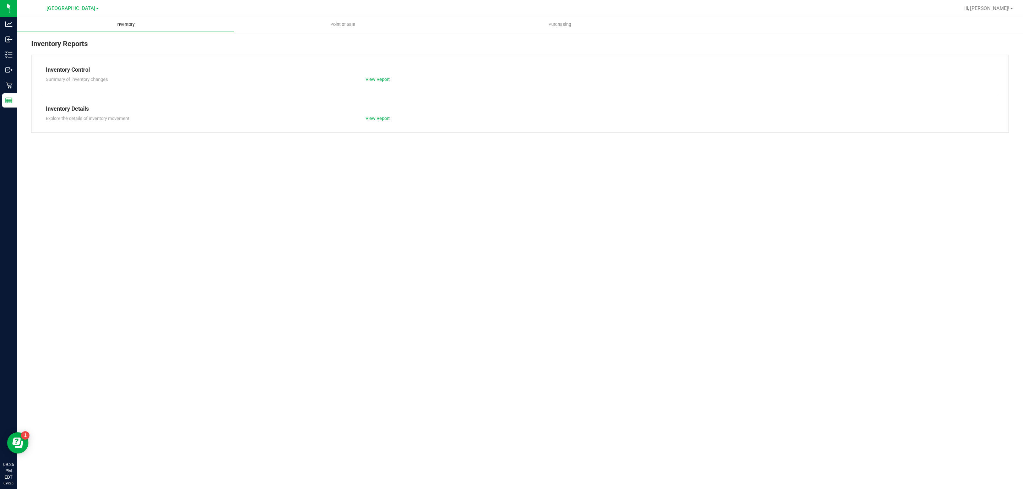
click at [132, 29] on uib-tab-heading "Inventory" at bounding box center [125, 24] width 217 height 15
click at [129, 28] on uib-tab-heading "Inventory" at bounding box center [125, 24] width 217 height 15
click at [131, 23] on span "Inventory" at bounding box center [125, 24] width 37 height 6
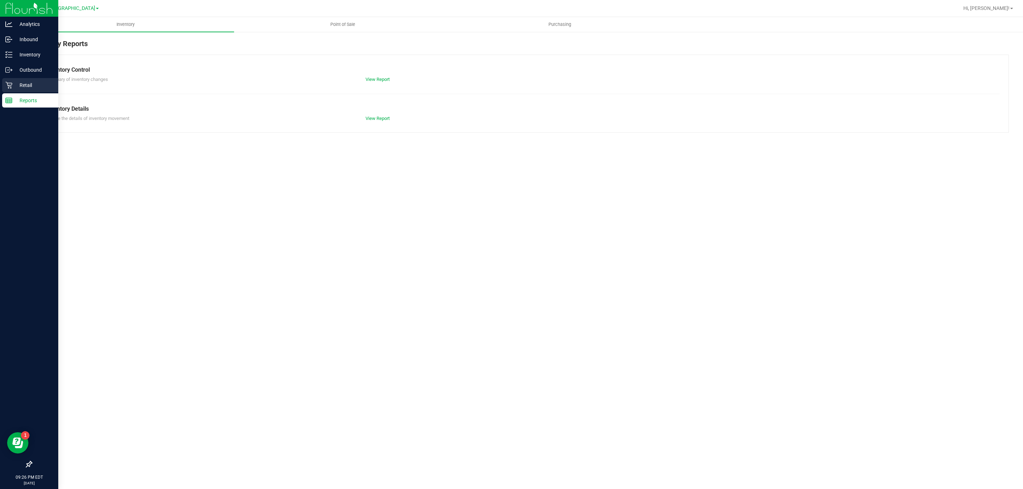
click at [20, 83] on p "Retail" at bounding box center [33, 85] width 43 height 9
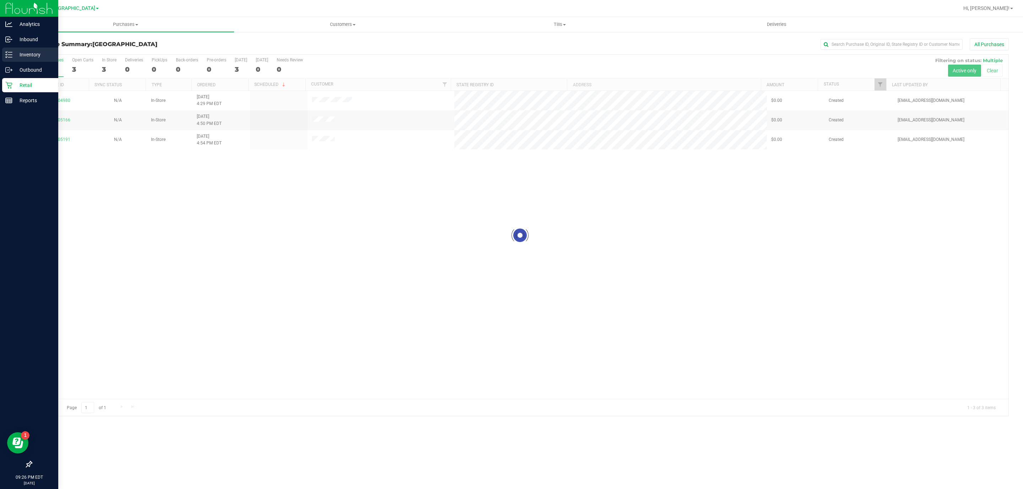
click at [31, 56] on p "Inventory" at bounding box center [33, 54] width 43 height 9
click at [27, 98] on p "Reports" at bounding box center [33, 100] width 43 height 9
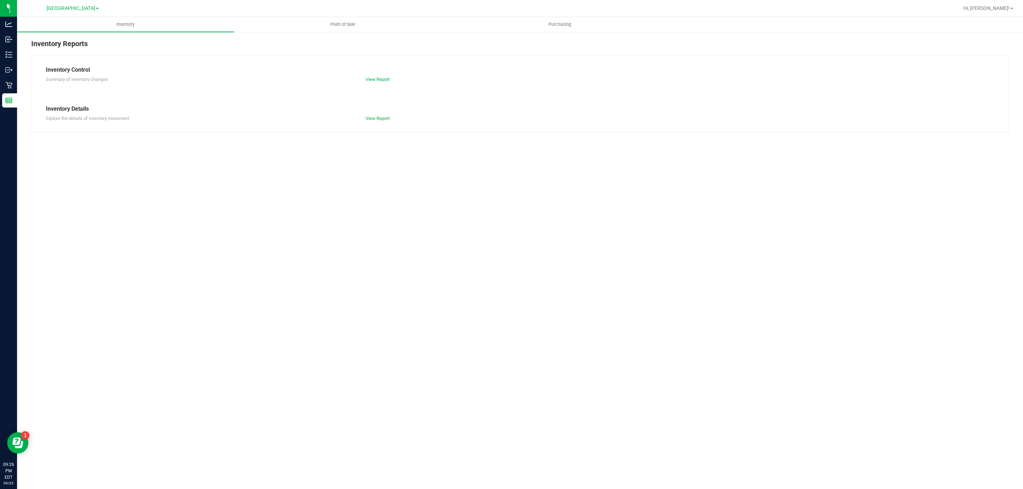
click at [227, 214] on div "Inventory Point of Sale Purchasing Inventory Reports Inventory Control Summary …" at bounding box center [520, 253] width 1006 height 472
click at [118, 23] on span "Inventory" at bounding box center [125, 24] width 37 height 6
click at [335, 19] on uib-tab-heading "Point of Sale" at bounding box center [342, 24] width 216 height 14
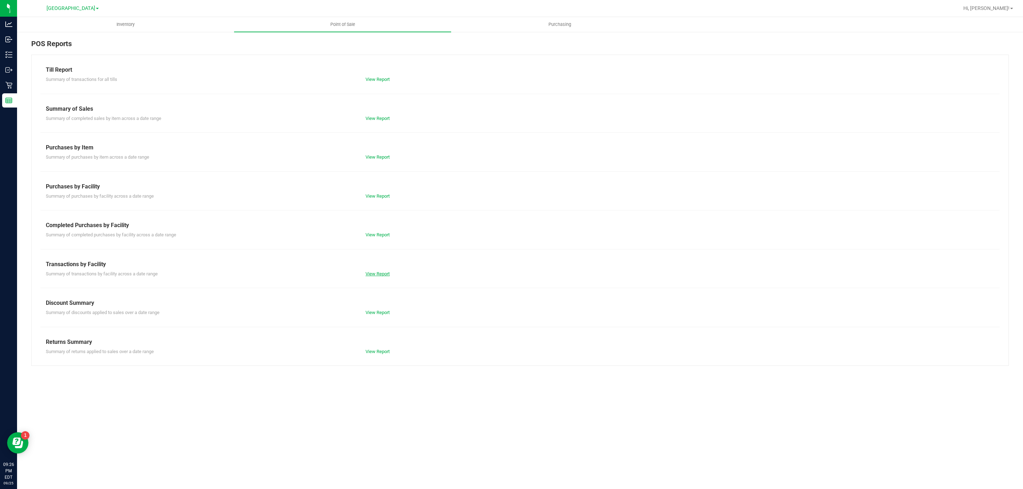
click at [384, 277] on link "View Report" at bounding box center [377, 273] width 24 height 5
